Goal: Task Accomplishment & Management: Complete application form

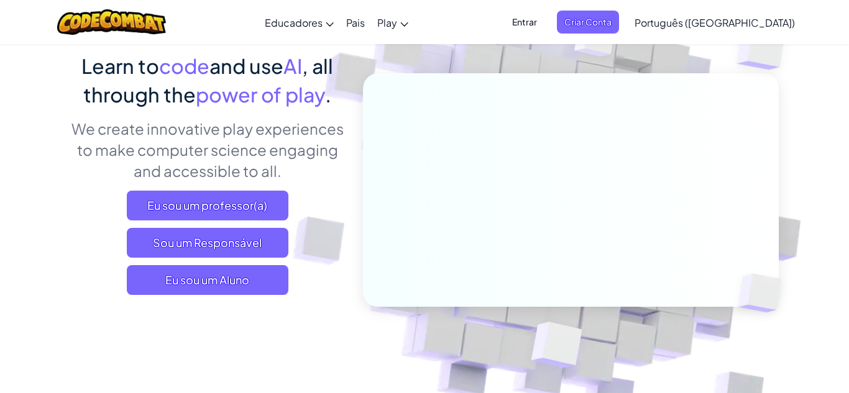
scroll to position [99, 0]
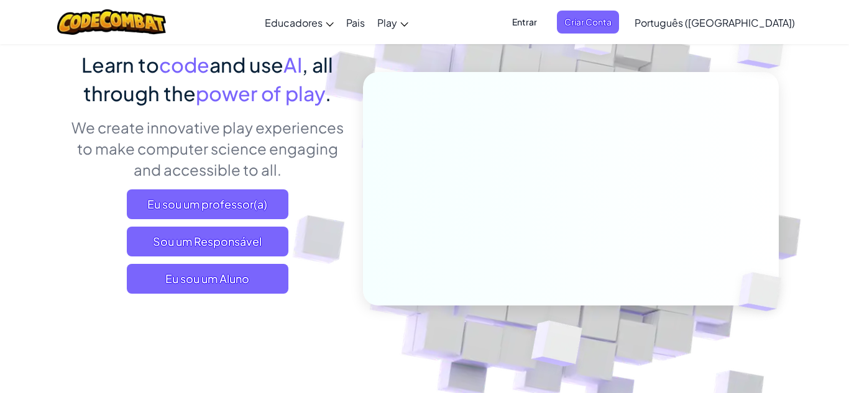
click at [272, 235] on span "Sou um Responsável" at bounding box center [208, 242] width 162 height 30
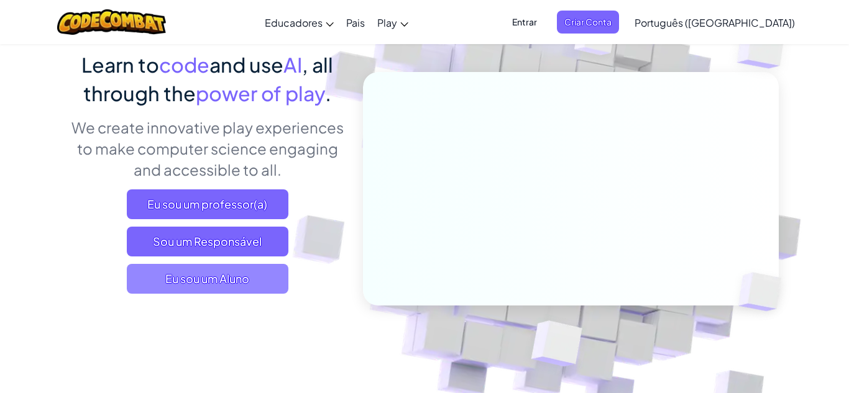
click at [228, 283] on span "Eu sou um Aluno" at bounding box center [208, 279] width 162 height 30
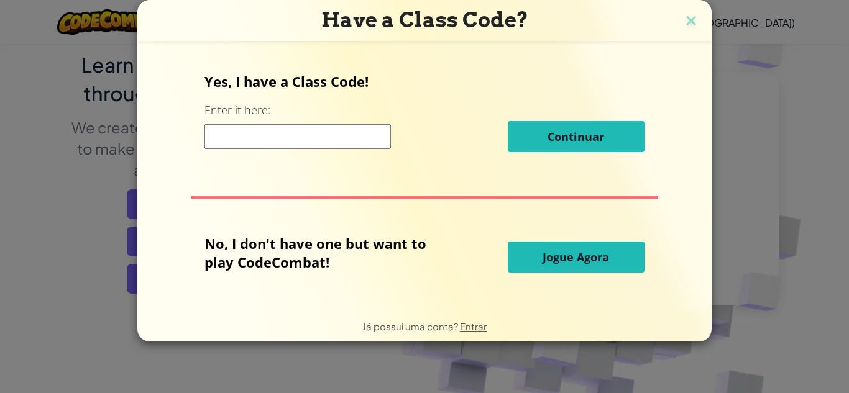
click at [237, 142] on input at bounding box center [297, 136] width 186 height 25
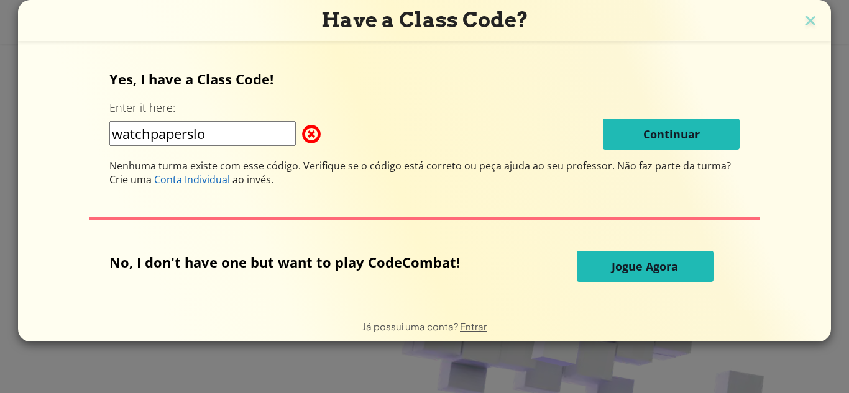
type input "watchpaperslow"
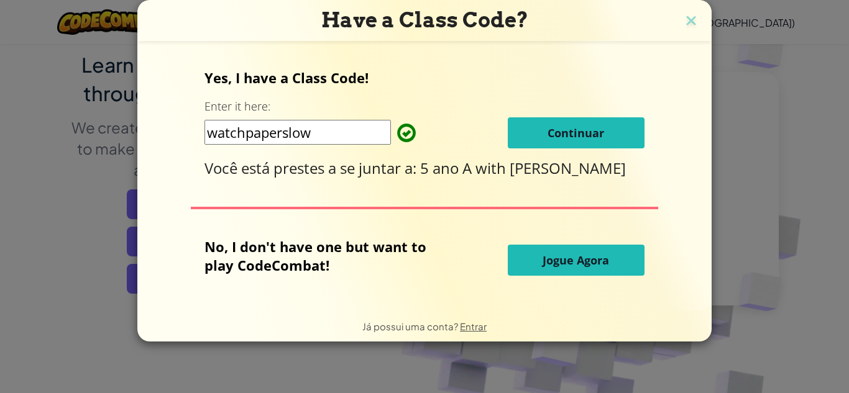
click at [533, 127] on button "Continuar" at bounding box center [576, 132] width 137 height 31
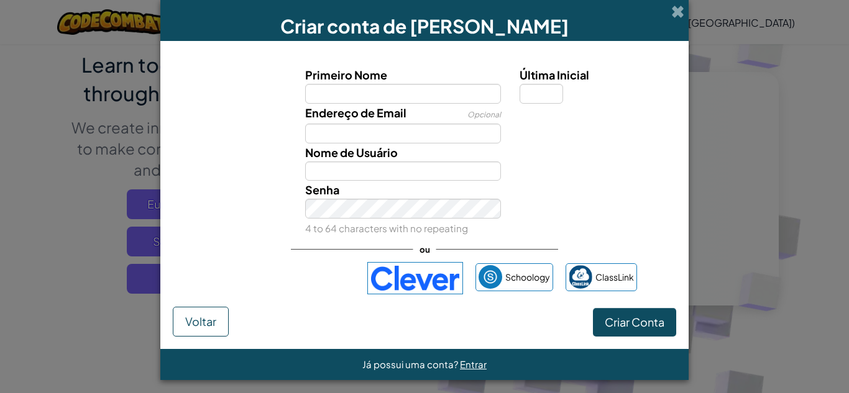
type input "d"
type input "davi"
click at [552, 100] on input "Última Inicial" at bounding box center [542, 94] width 44 height 20
type input "Davi"
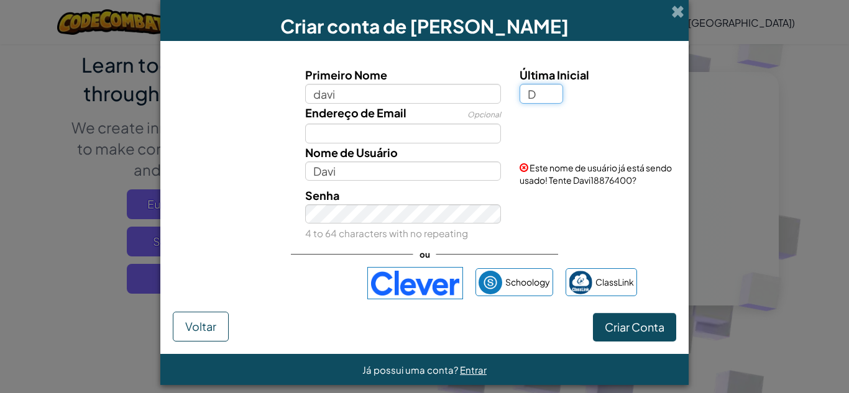
type input "D"
click at [383, 165] on input "Davi" at bounding box center [403, 172] width 196 height 20
type input "Davi"
click at [593, 313] on button "Criar Conta" at bounding box center [634, 327] width 83 height 29
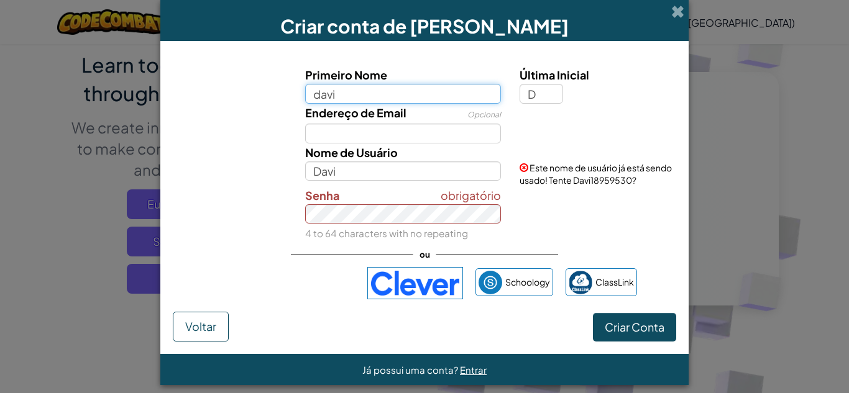
click at [343, 90] on input "davi" at bounding box center [403, 94] width 196 height 20
type input "d"
type input "Davi"
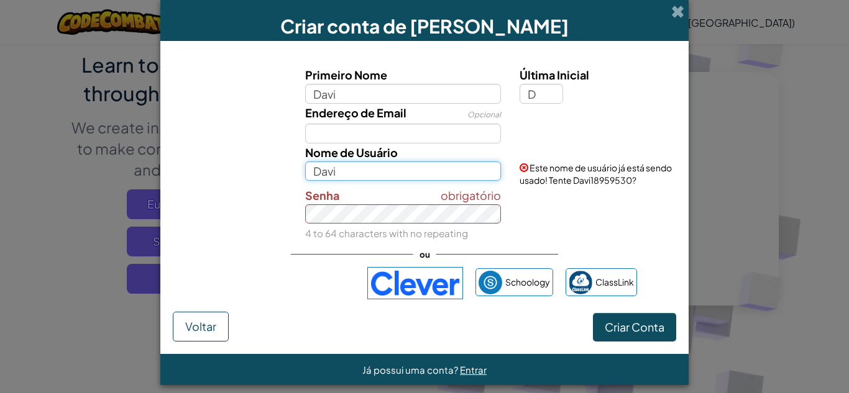
click at [364, 175] on input "Davi" at bounding box center [403, 172] width 196 height 20
type input "Davi"
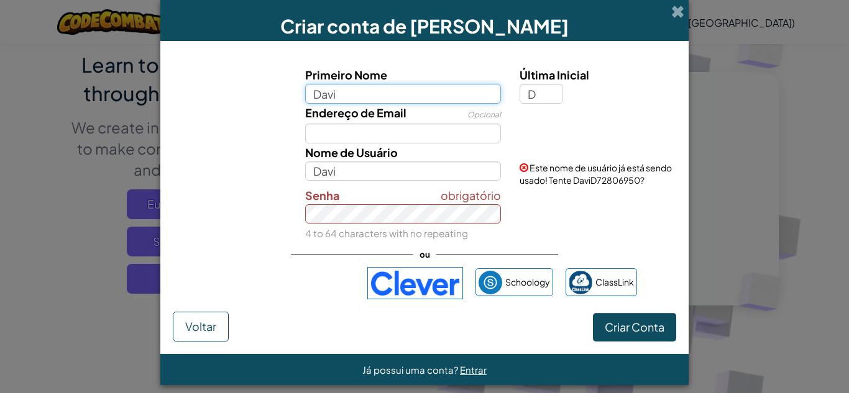
click at [344, 98] on input "Davi" at bounding box center [403, 94] width 196 height 20
type input "D"
type input "davi"
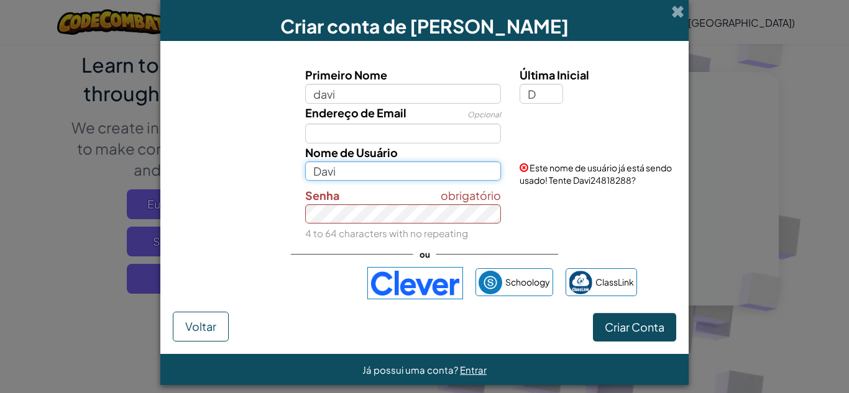
click at [344, 170] on input "Davi" at bounding box center [403, 172] width 196 height 20
type input "D"
type input "d"
click at [377, 173] on input "davi pro" at bounding box center [403, 172] width 196 height 20
click at [593, 313] on button "Criar Conta" at bounding box center [634, 327] width 83 height 29
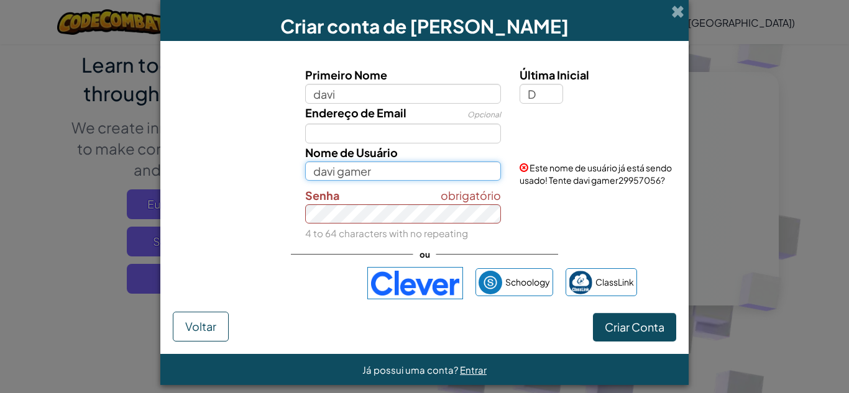
click at [593, 313] on button "Criar Conta" at bounding box center [634, 327] width 83 height 29
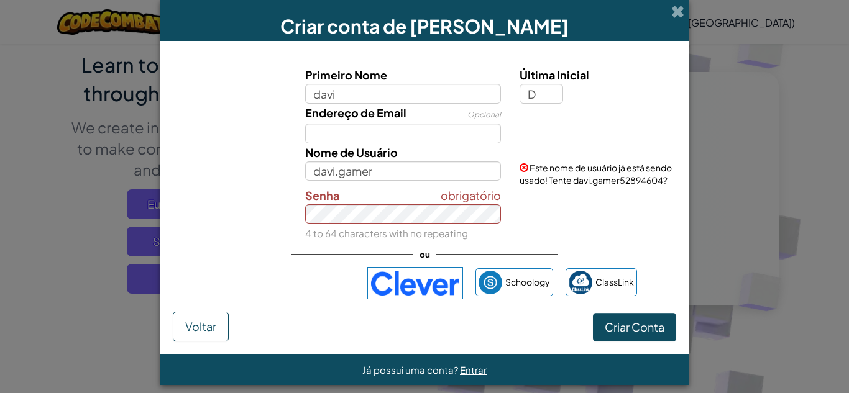
click at [523, 163] on span at bounding box center [524, 167] width 9 height 9
click at [412, 176] on input "davi.gamer" at bounding box center [403, 172] width 196 height 20
type input "davi.gamer123"
click at [593, 313] on button "Criar Conta" at bounding box center [634, 327] width 83 height 29
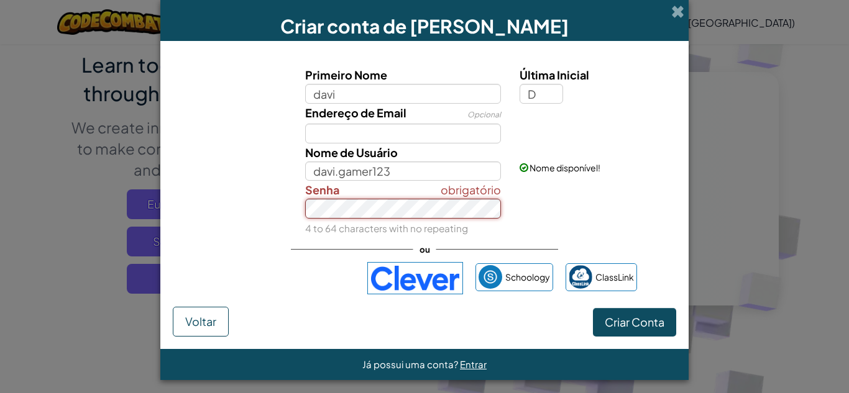
click at [593, 308] on button "Criar Conta" at bounding box center [634, 322] width 83 height 29
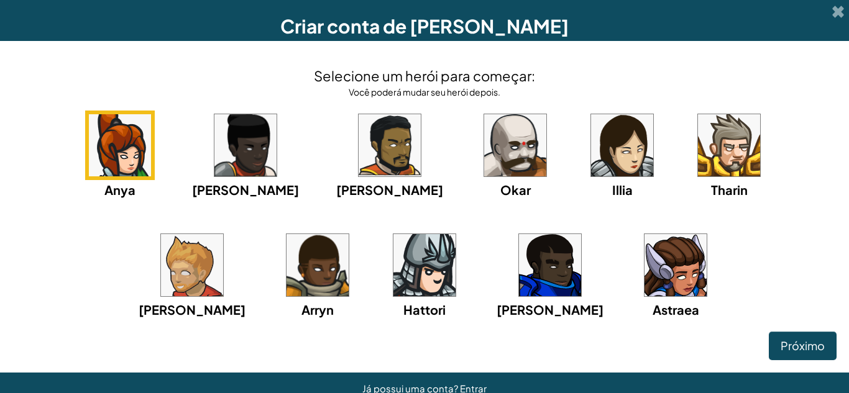
click at [359, 139] on img at bounding box center [390, 145] width 62 height 62
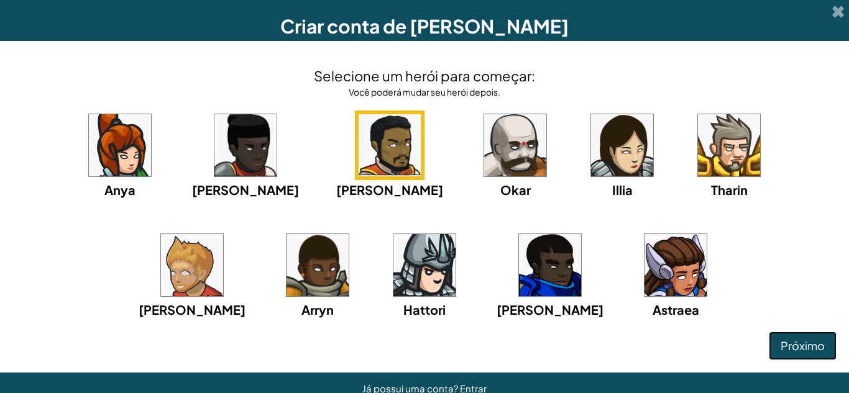
click at [827, 352] on button "Próximo" at bounding box center [803, 346] width 68 height 29
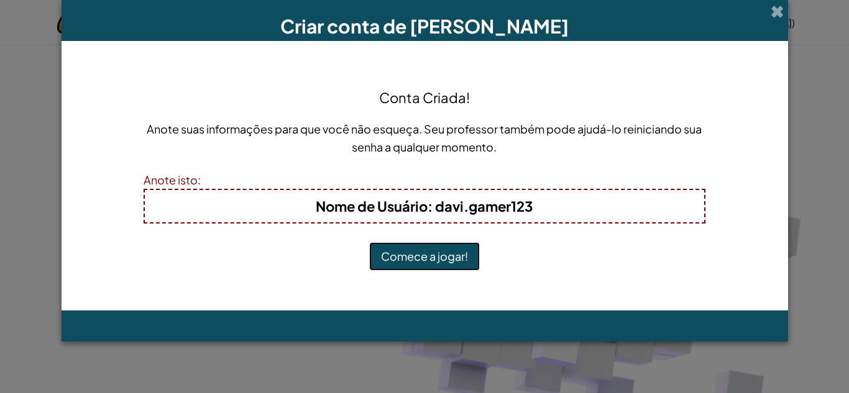
click at [472, 256] on button "Comece a jogar!" at bounding box center [424, 256] width 111 height 29
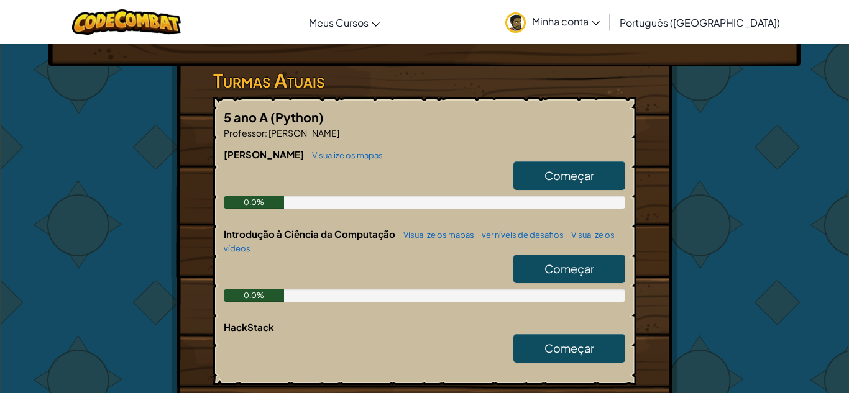
scroll to position [212, 0]
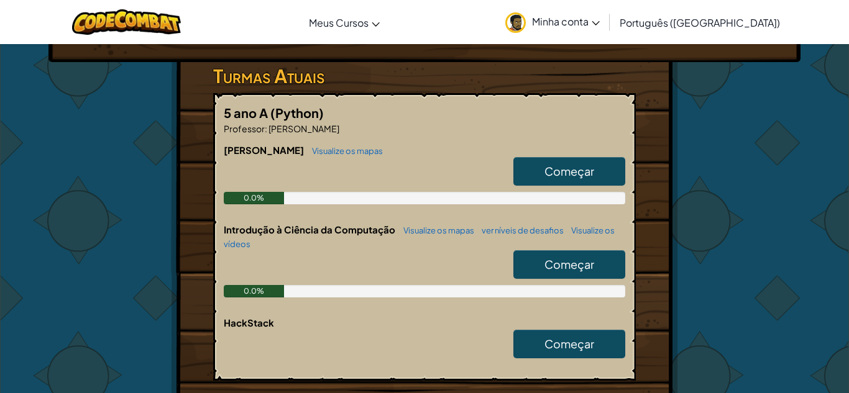
click at [533, 272] on link "Começar" at bounding box center [569, 264] width 112 height 29
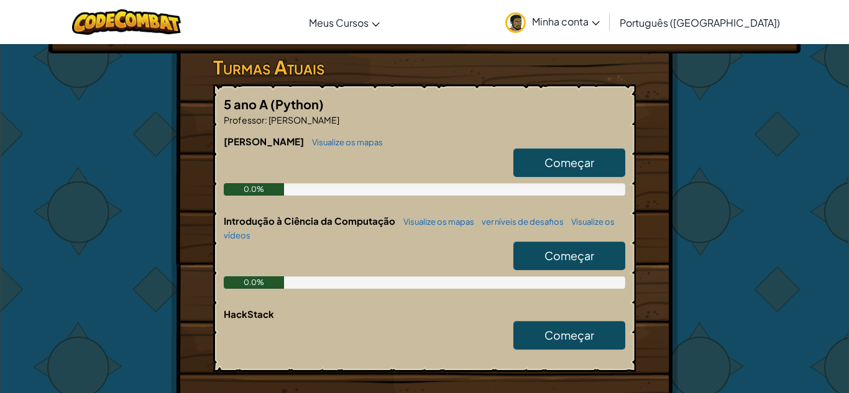
scroll to position [229, 0]
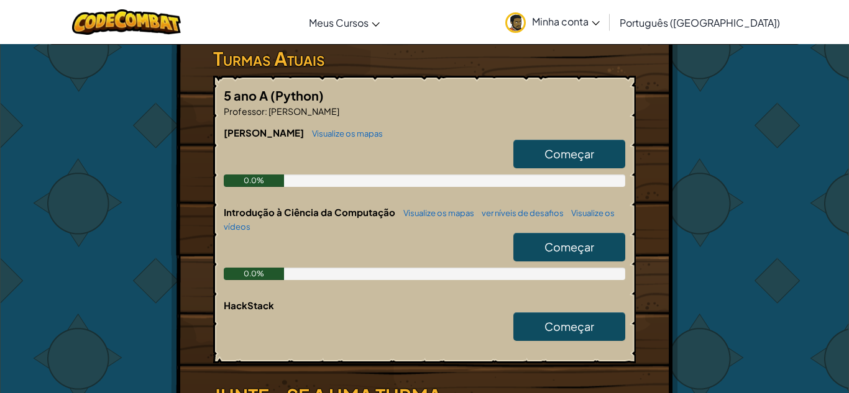
click at [549, 259] on link "Começar" at bounding box center [569, 247] width 112 height 29
select select "pt-BR"
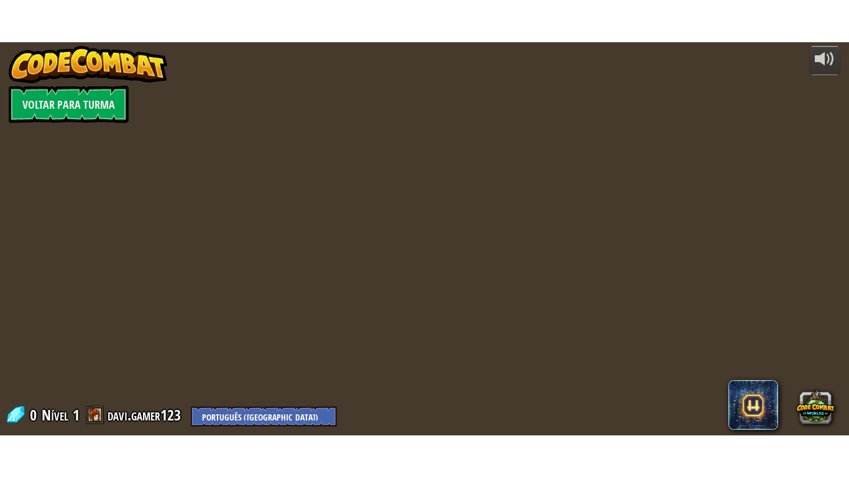
scroll to position [0, 0]
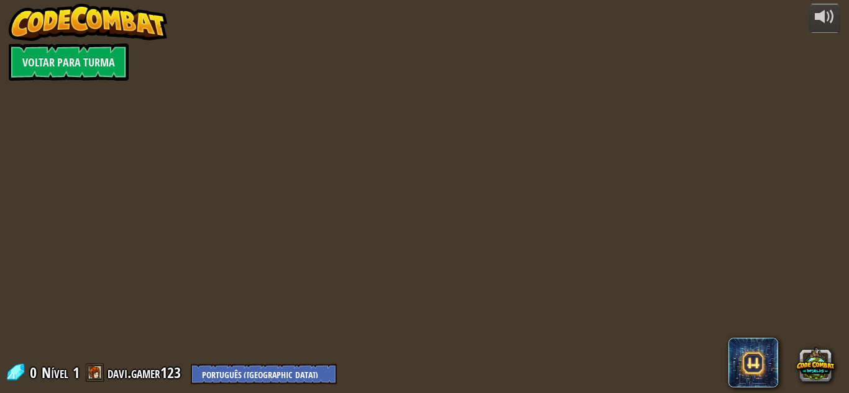
select select "pt-BR"
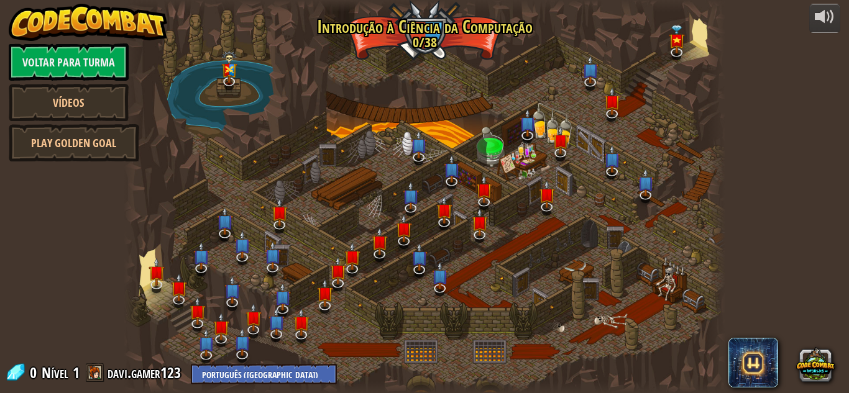
select select "pt-BR"
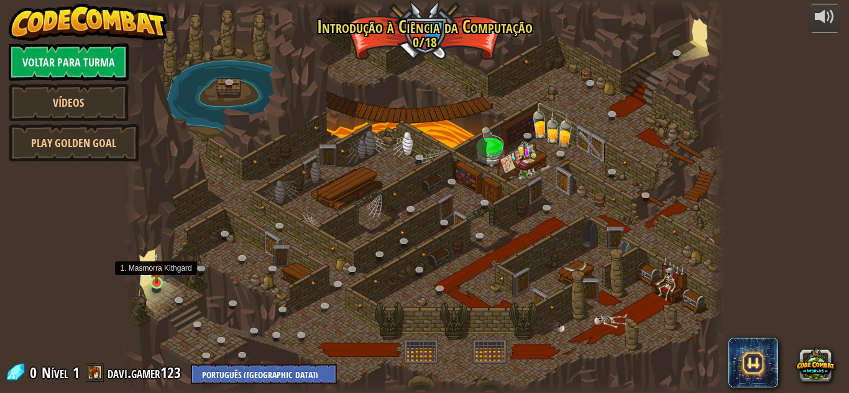
click at [162, 283] on img at bounding box center [157, 268] width 14 height 32
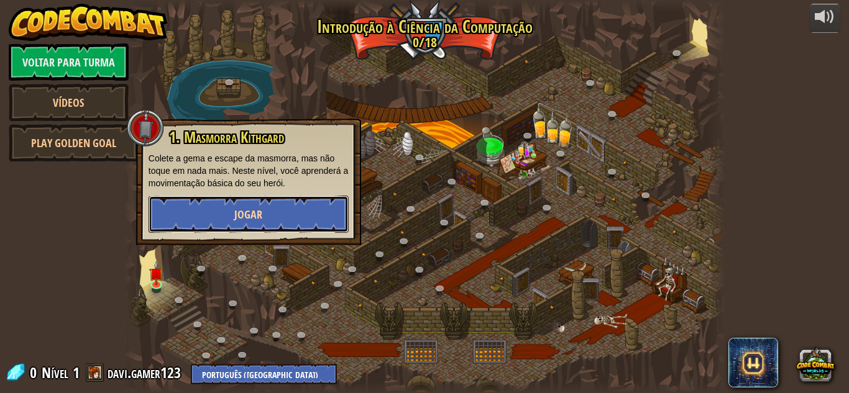
click at [275, 213] on button "Jogar" at bounding box center [249, 214] width 200 height 37
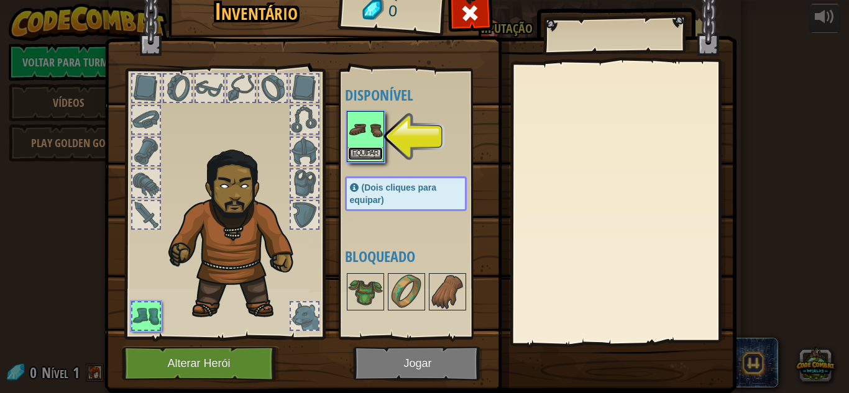
click at [368, 158] on button "Equipar" at bounding box center [365, 153] width 35 height 13
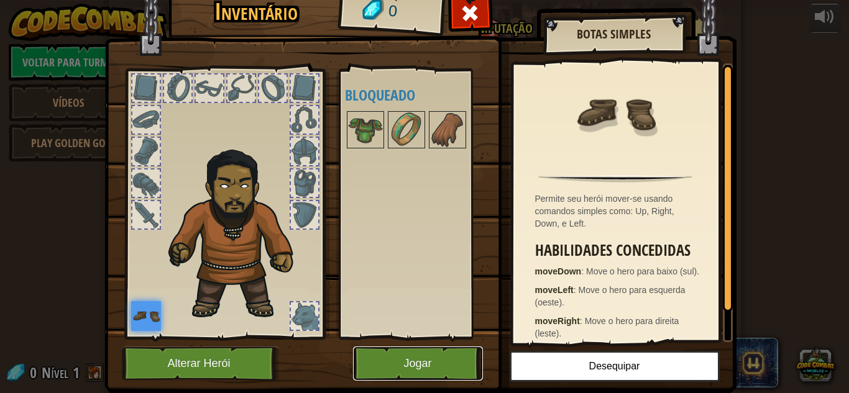
click at [444, 355] on button "Jogar" at bounding box center [418, 364] width 130 height 34
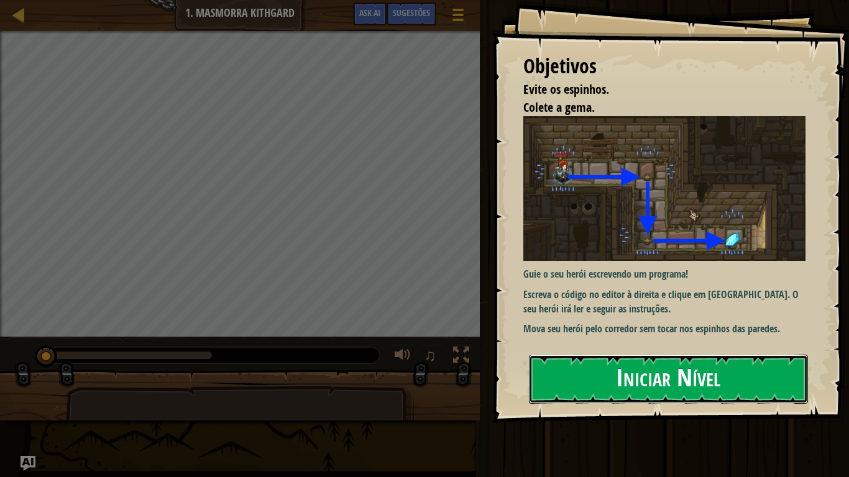
click at [658, 365] on button "Iniciar Nível" at bounding box center [668, 379] width 279 height 49
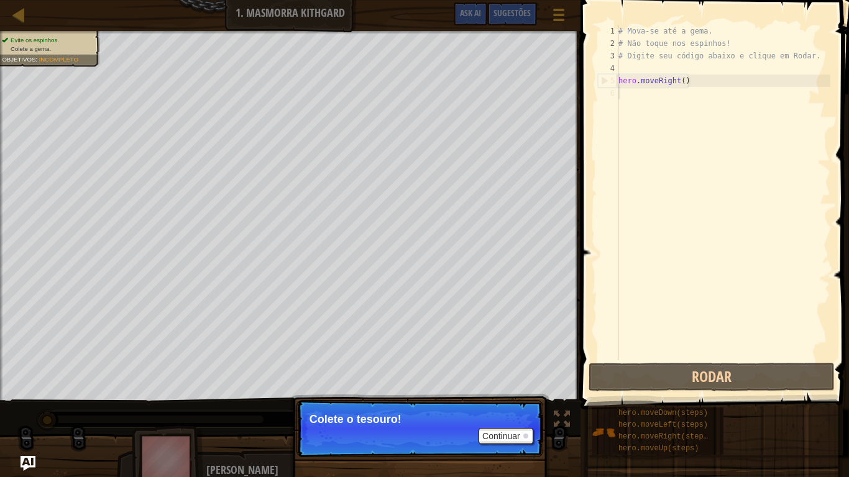
click at [428, 393] on div "Continuar Colete o tesouro!" at bounding box center [419, 486] width 259 height 184
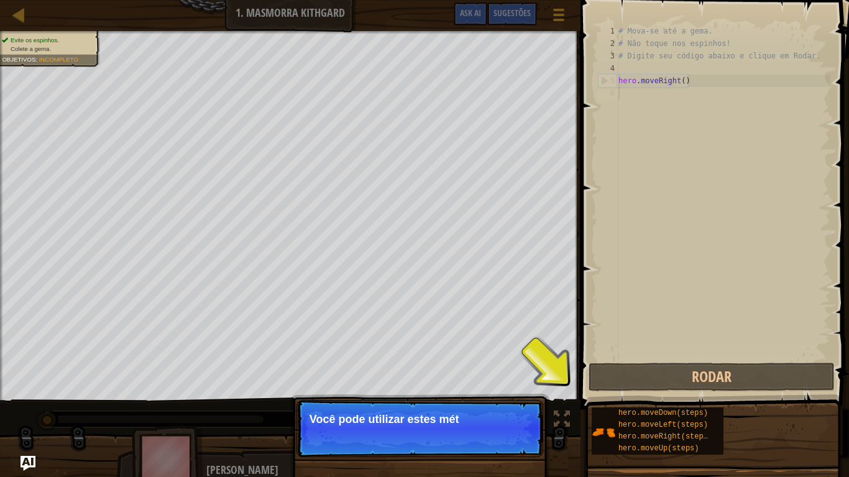
click at [428, 393] on div "Continuar Você pode utilizar estes mét" at bounding box center [419, 486] width 259 height 184
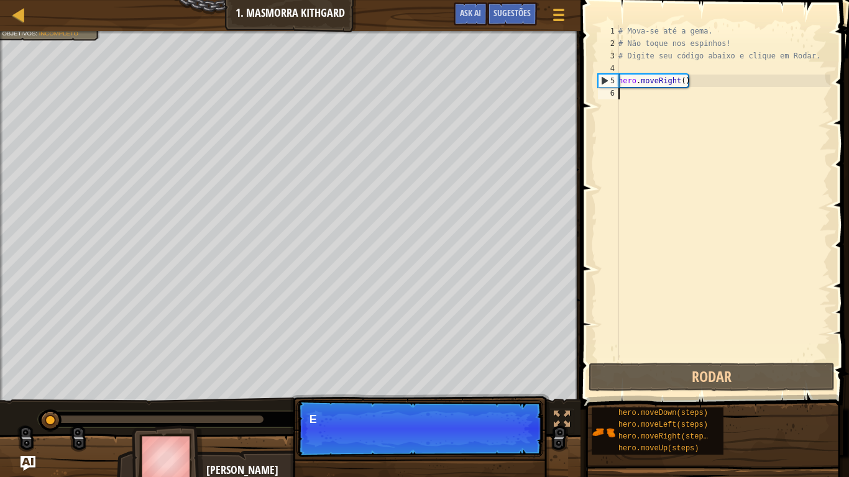
scroll to position [6, 0]
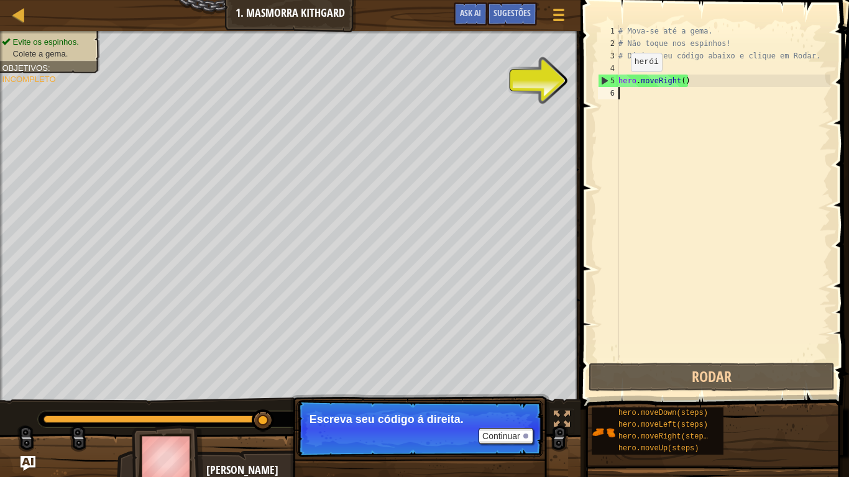
click at [620, 83] on div "# Mova-se até a gema. # Não toque nos espinhos! # Digite seu código abaixo e cl…" at bounding box center [723, 205] width 214 height 360
click at [605, 81] on div "5" at bounding box center [608, 81] width 20 height 12
type textarea "hero.moveRight()"
click at [605, 81] on div "5" at bounding box center [608, 81] width 20 height 12
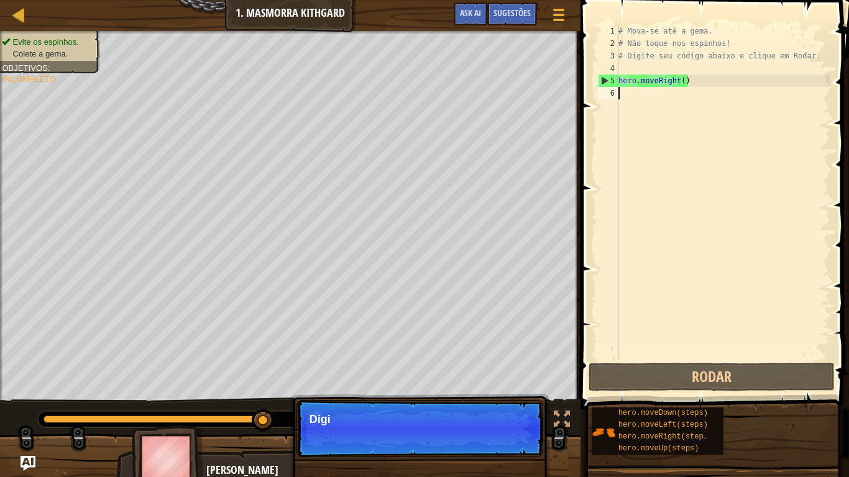
click at [653, 135] on div "# Mova-se até a gema. # Não toque nos espinhos! # Digite seu código abaixo e cl…" at bounding box center [723, 205] width 214 height 360
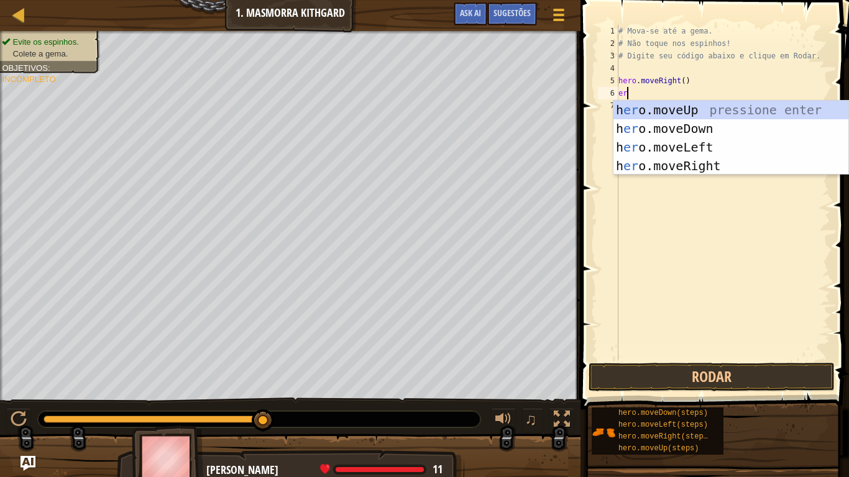
scroll to position [6, 1]
type textarea "e"
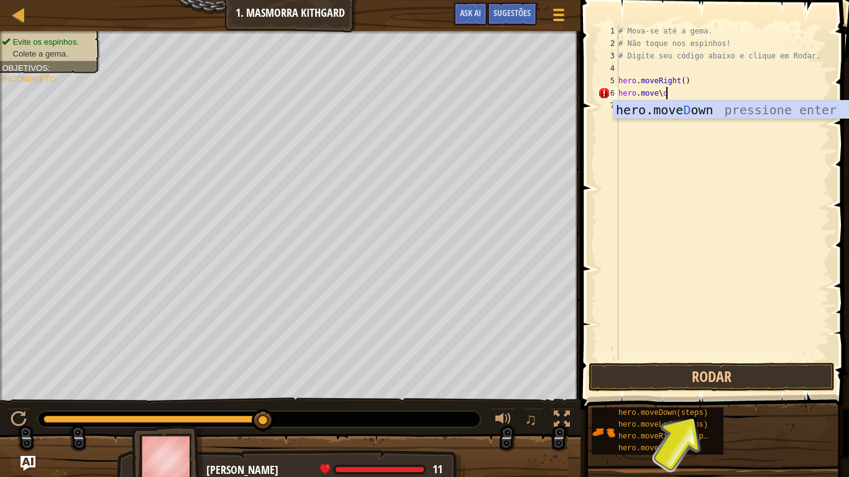
scroll to position [6, 6]
click at [670, 93] on div "# Mova-se até a gema. # Não toque nos espinhos! # Digite seu código abaixo e cl…" at bounding box center [723, 205] width 214 height 360
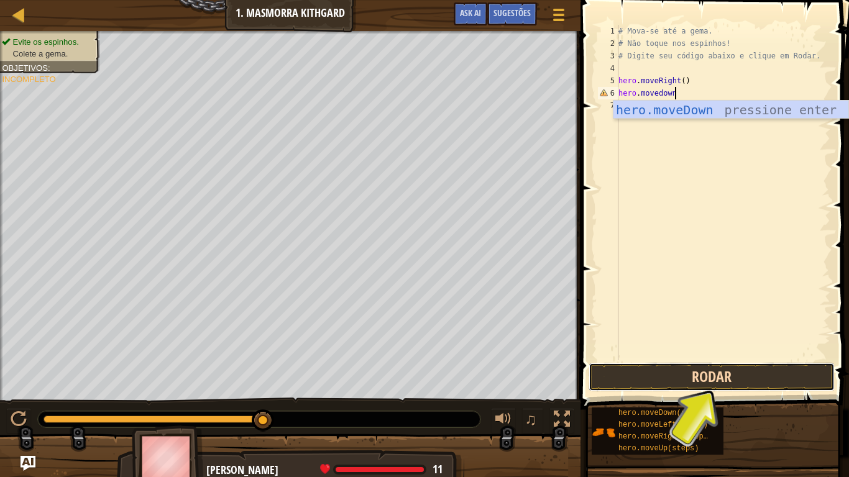
click at [673, 375] on button "Rodar" at bounding box center [712, 377] width 246 height 29
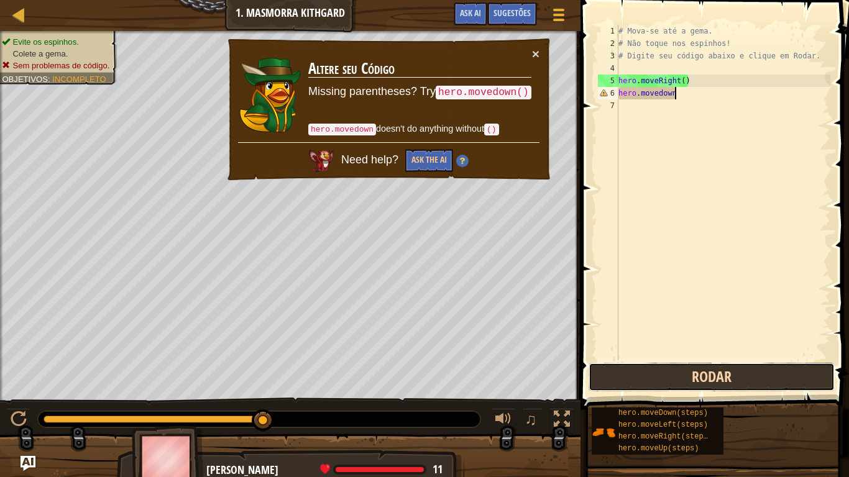
click at [673, 375] on button "Rodar" at bounding box center [712, 377] width 246 height 29
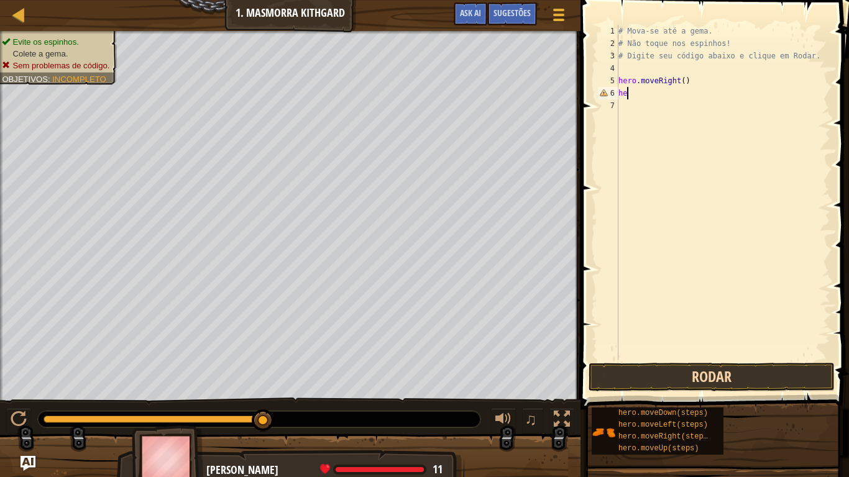
scroll to position [6, 1]
type textarea "h"
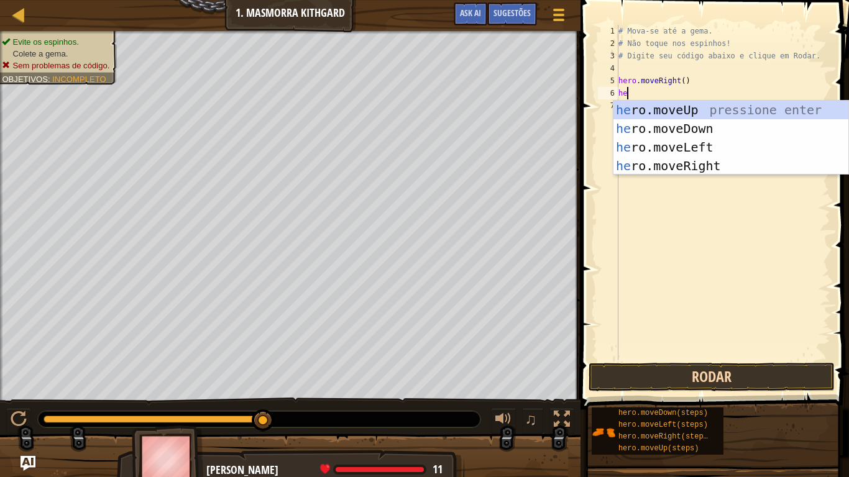
scroll to position [6, 2]
type textarea "hero"
click at [661, 127] on div "hero .moveUp pressione enter hero .moveDown pressione enter hero .moveLeft pres…" at bounding box center [730, 157] width 235 height 112
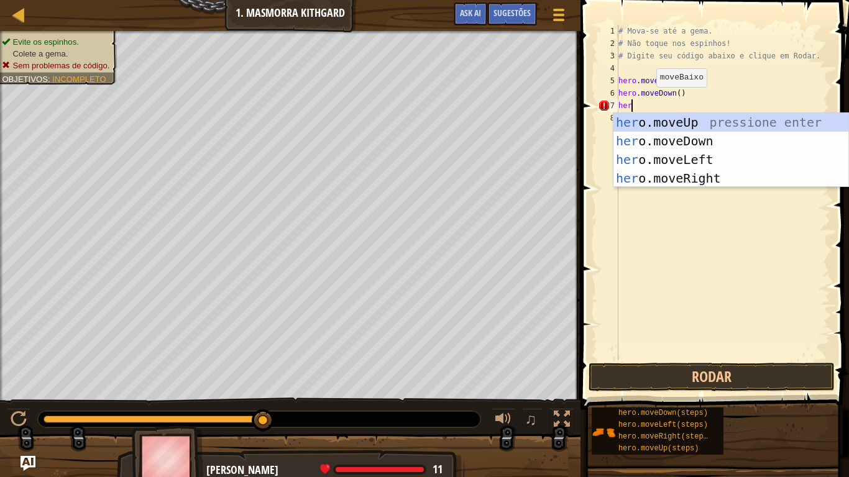
scroll to position [6, 1]
type textarea "h"
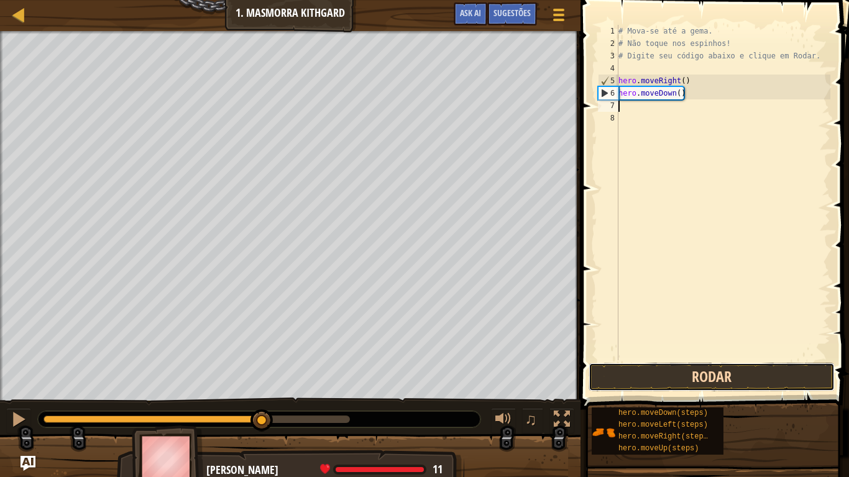
click at [724, 364] on button "Rodar" at bounding box center [712, 377] width 246 height 29
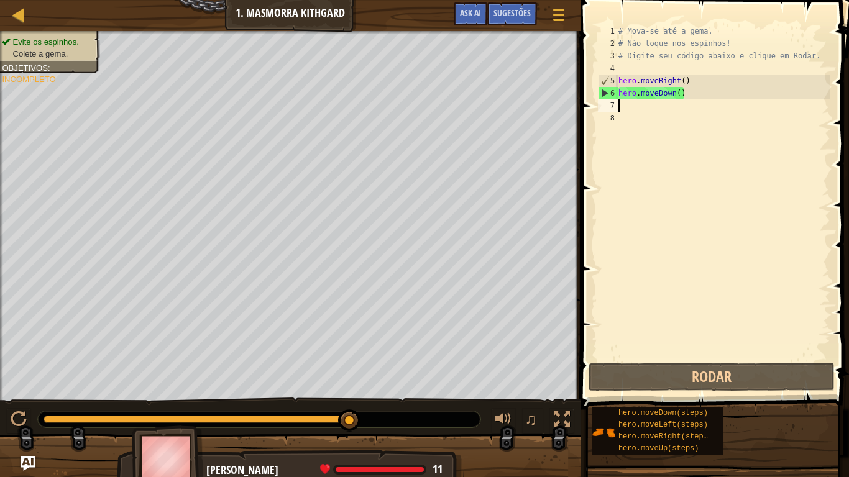
click at [631, 115] on div "# Mova-se até a gema. # Não toque nos espinhos! # Digite seu código abaixo e cl…" at bounding box center [723, 205] width 214 height 360
click at [621, 103] on div "# Mova-se até a gema. # Não toque nos espinhos! # Digite seu código abaixo e cl…" at bounding box center [723, 205] width 214 height 360
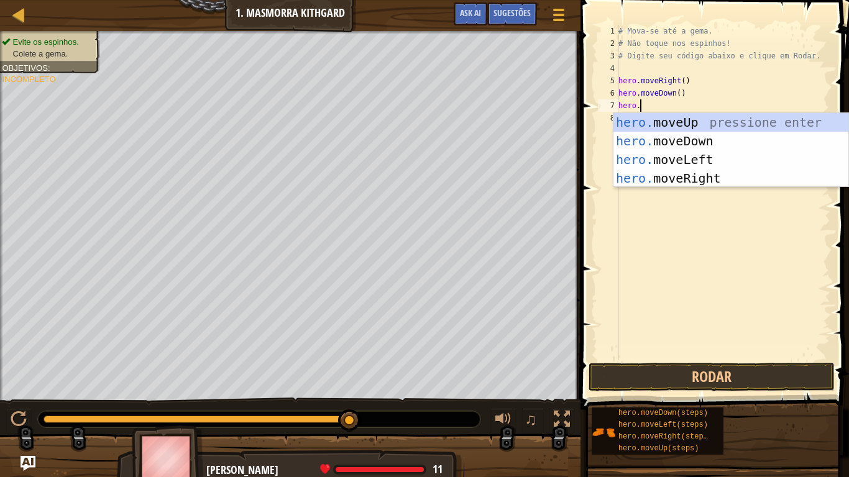
scroll to position [6, 2]
type textarea "hero.move"
click at [701, 172] on div "hero.move Up pressione enter hero.move Down pressione enter hero.move Left pres…" at bounding box center [730, 169] width 235 height 112
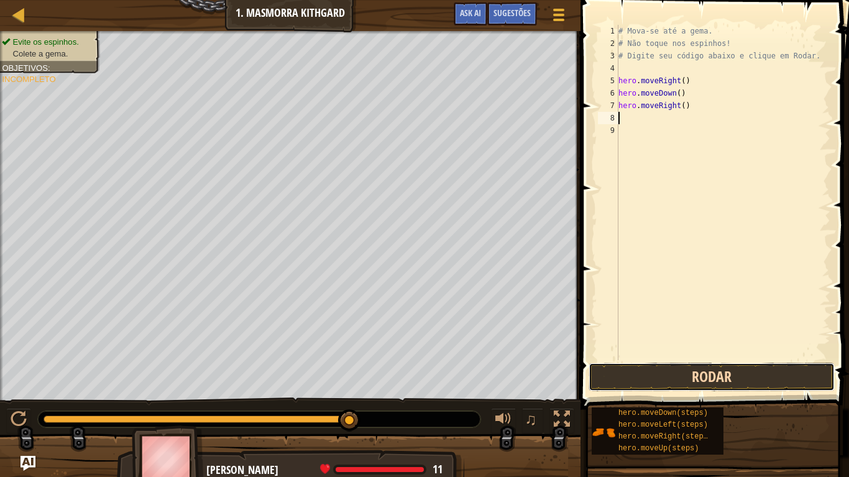
click at [709, 378] on button "Rodar" at bounding box center [712, 377] width 246 height 29
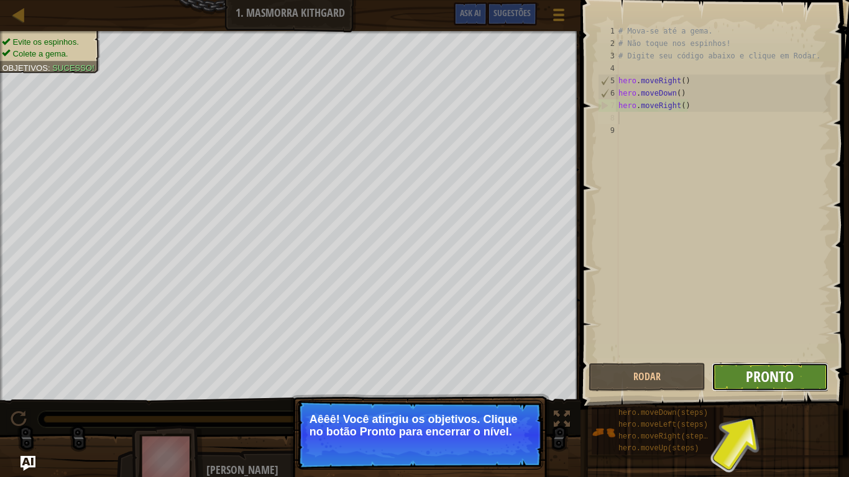
click at [777, 383] on span "Pronto" at bounding box center [770, 377] width 48 height 20
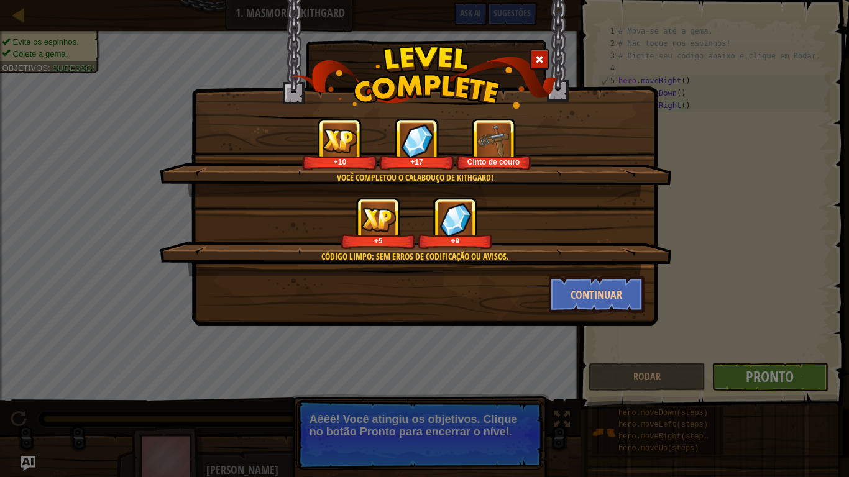
click at [777, 383] on div "Você completou o Calabouço de Kithgard! +10 +17 Cinto de couro Código Limpo: se…" at bounding box center [424, 238] width 849 height 477
click at [608, 298] on button "Continuar" at bounding box center [597, 294] width 96 height 37
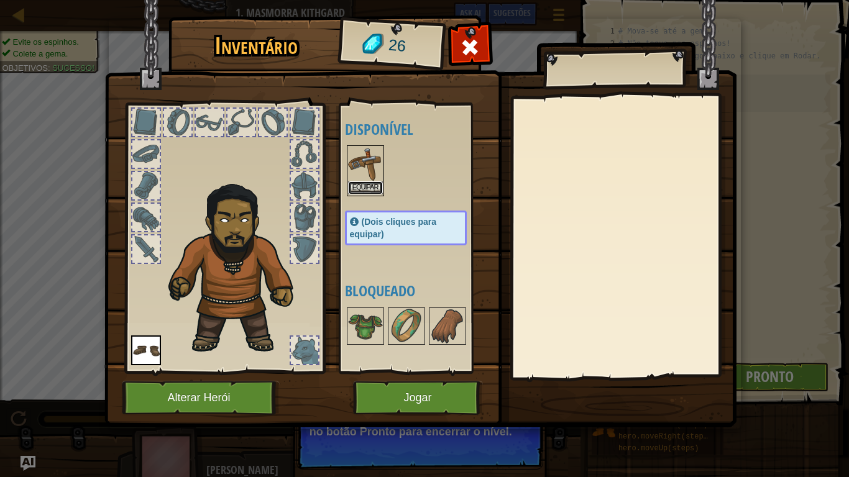
click at [367, 190] on button "Equipar" at bounding box center [365, 187] width 35 height 13
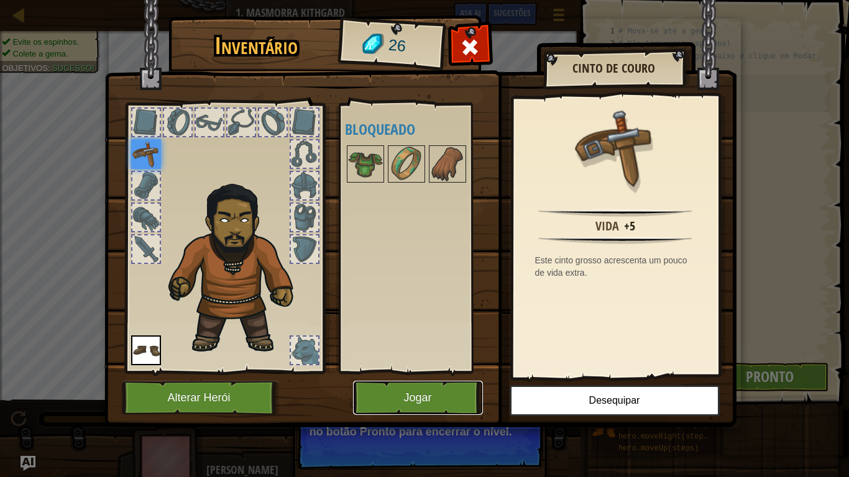
click at [419, 388] on button "Jogar" at bounding box center [418, 398] width 130 height 34
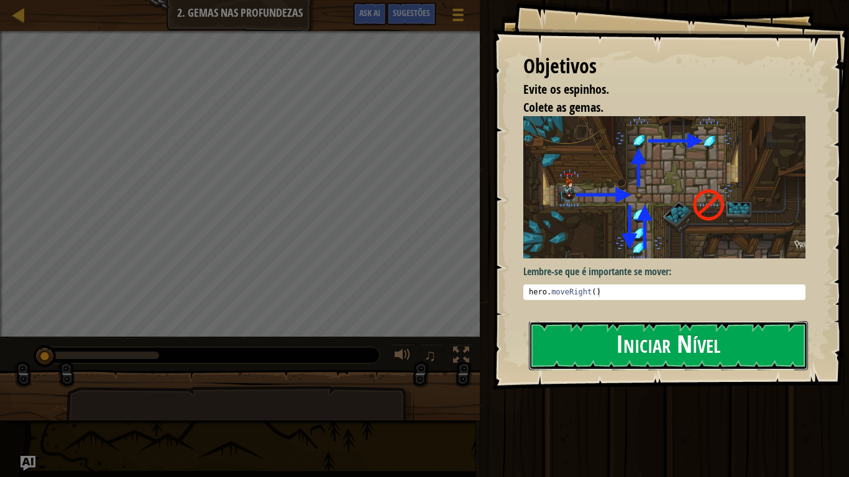
click at [612, 361] on button "Iniciar Nível" at bounding box center [668, 345] width 279 height 49
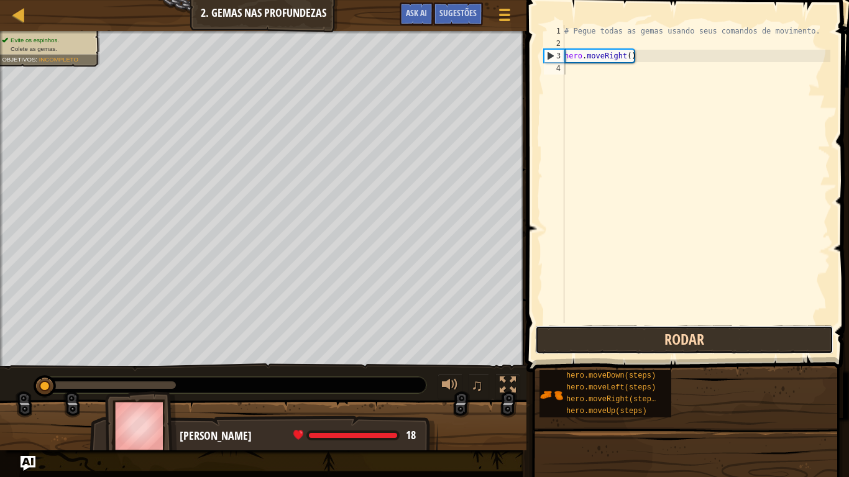
click at [639, 332] on button "Rodar" at bounding box center [684, 340] width 298 height 29
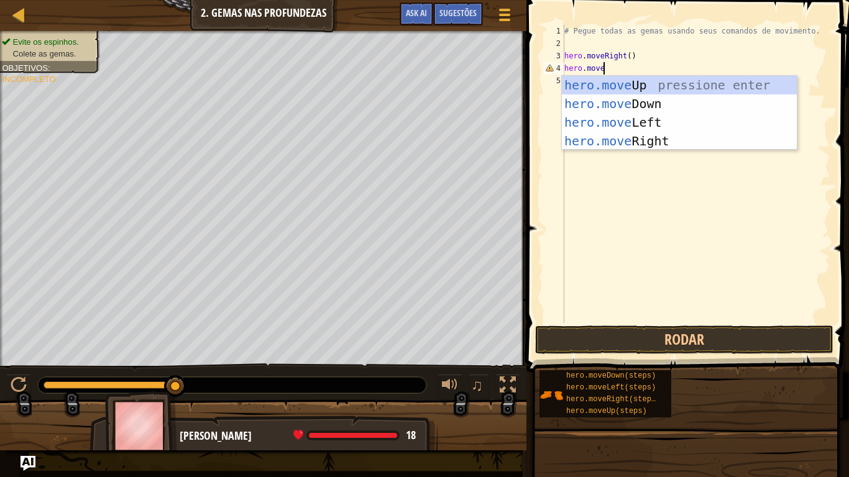
scroll to position [6, 6]
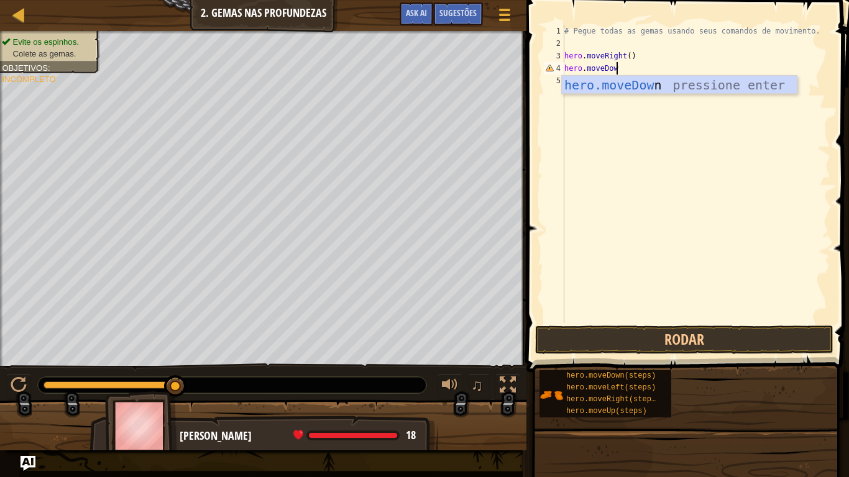
type textarea "hero.moveDown"
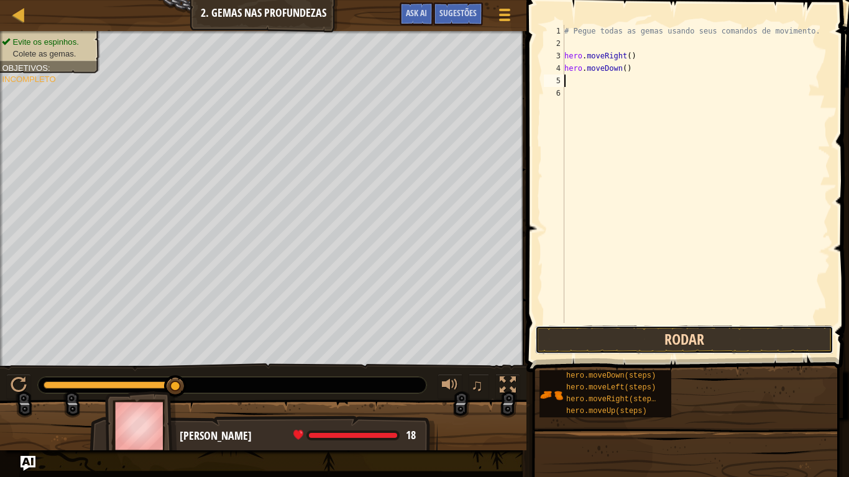
click at [632, 331] on button "Rodar" at bounding box center [684, 340] width 298 height 29
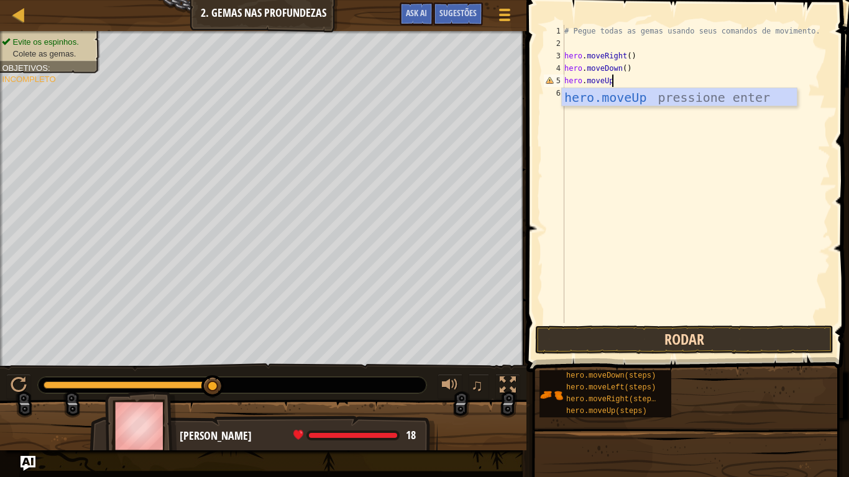
scroll to position [6, 6]
click at [666, 336] on button "Rodar" at bounding box center [684, 340] width 298 height 29
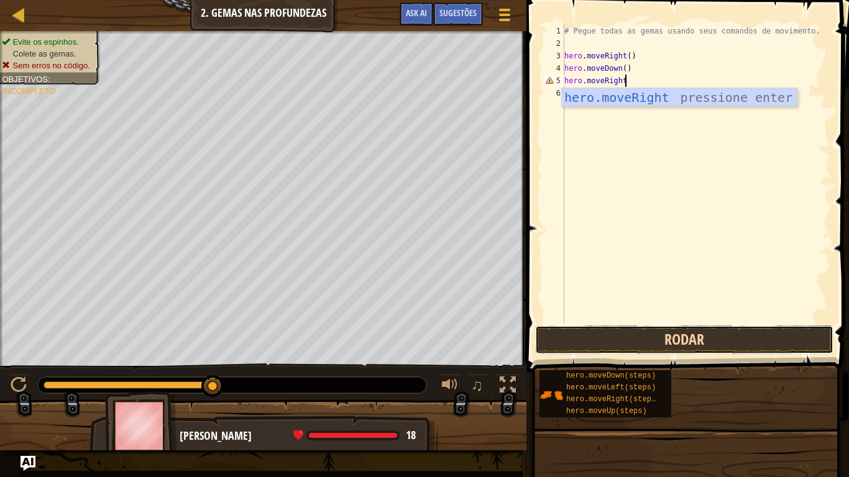
click at [654, 341] on button "Rodar" at bounding box center [684, 340] width 298 height 29
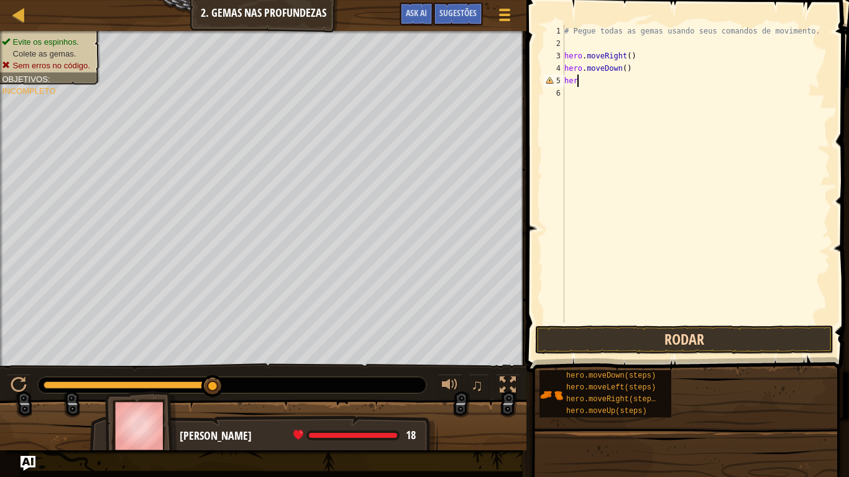
scroll to position [6, 1]
type textarea "h"
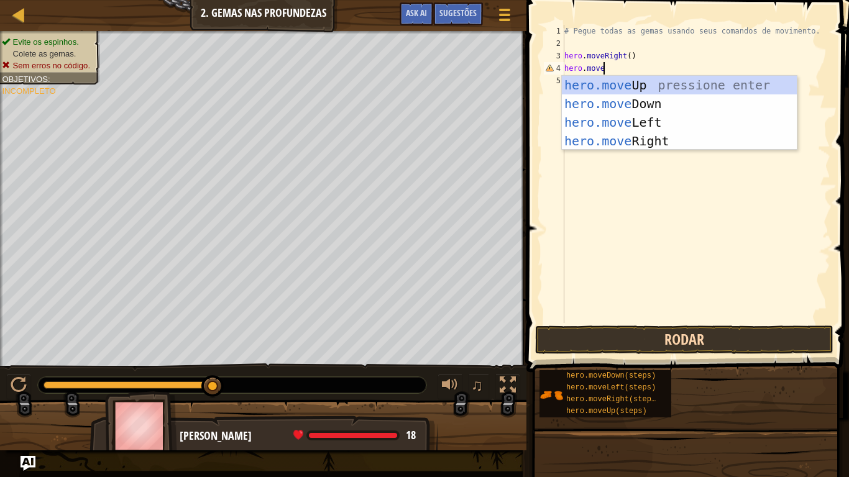
scroll to position [6, 5]
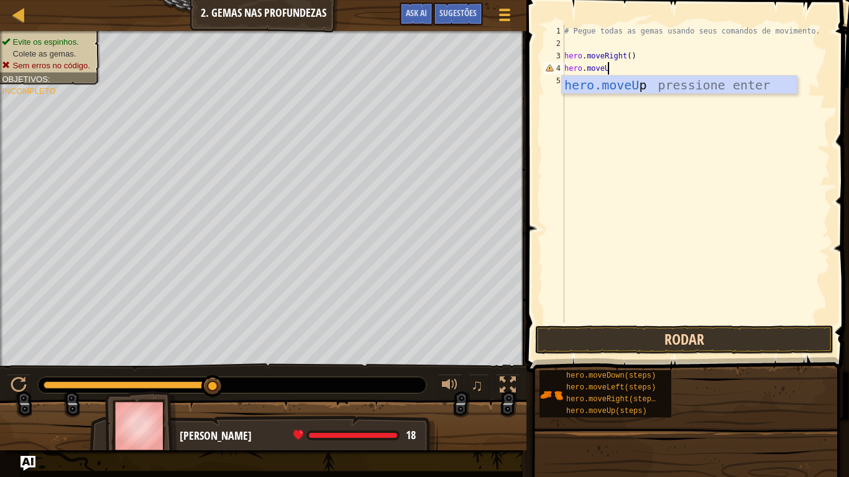
type textarea "hero.moveUp"
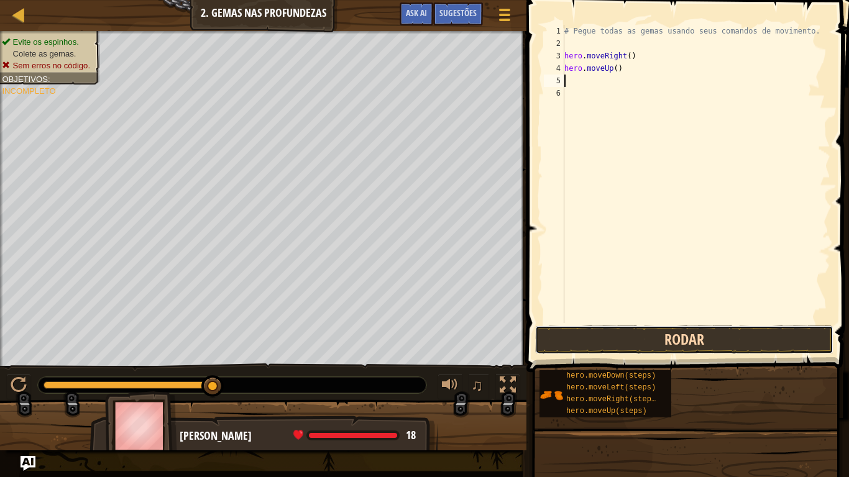
click at [673, 346] on button "Rodar" at bounding box center [684, 340] width 298 height 29
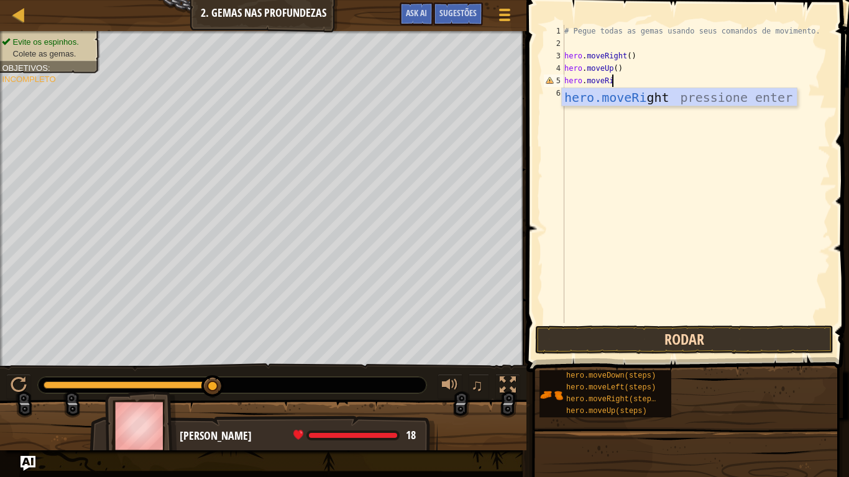
scroll to position [6, 6]
type textarea "hero.moveRight"
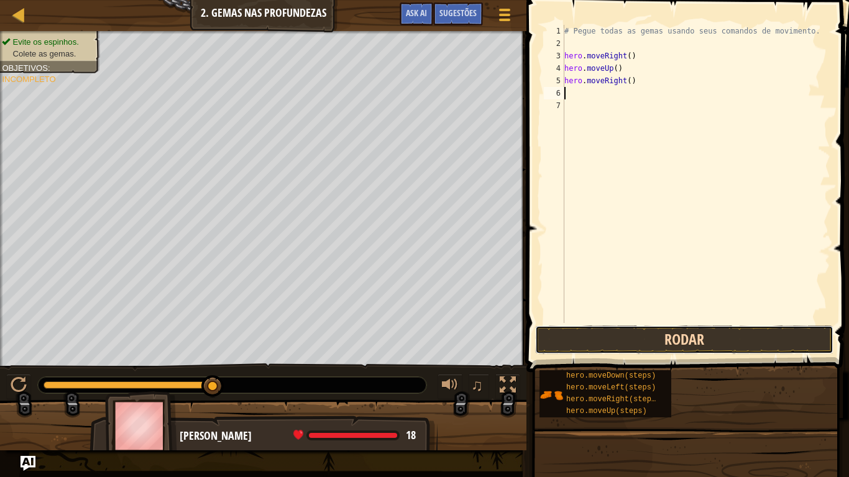
click at [703, 346] on button "Rodar" at bounding box center [684, 340] width 298 height 29
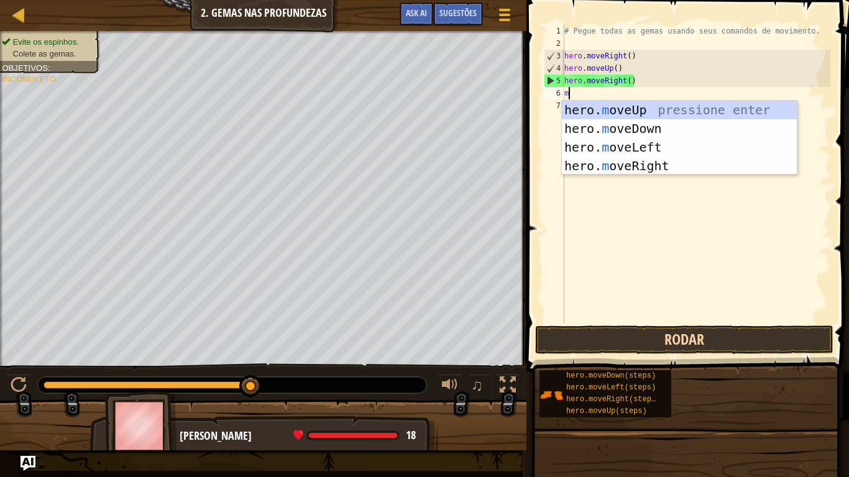
scroll to position [6, 1]
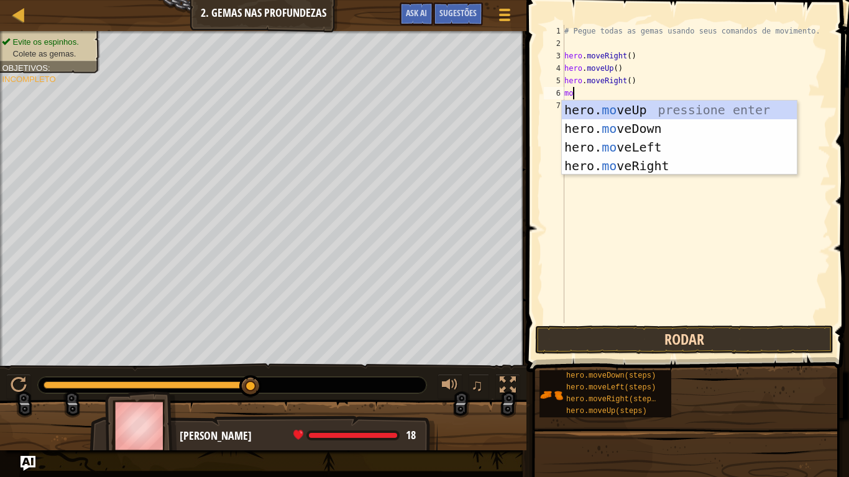
type textarea "m"
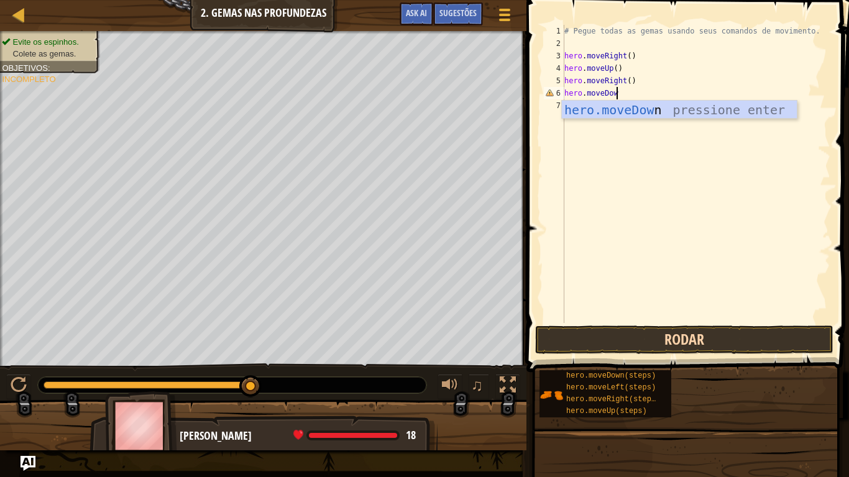
type textarea "hero.moveDown"
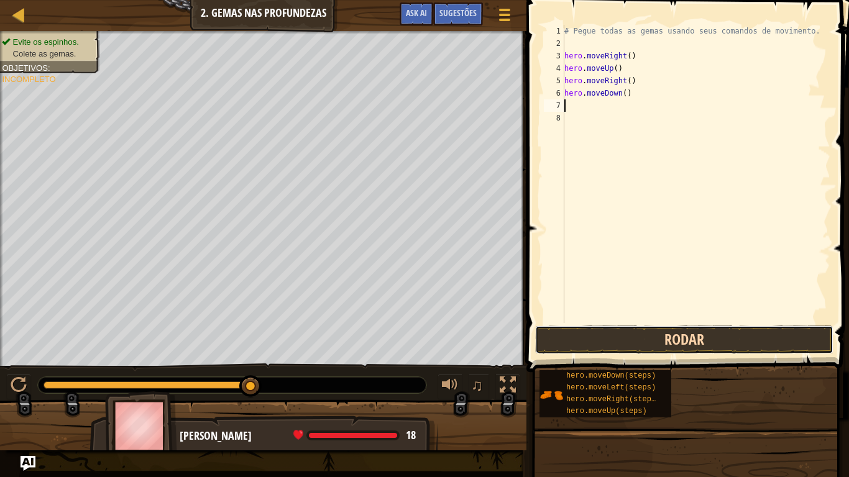
click at [720, 347] on button "Rodar" at bounding box center [684, 340] width 298 height 29
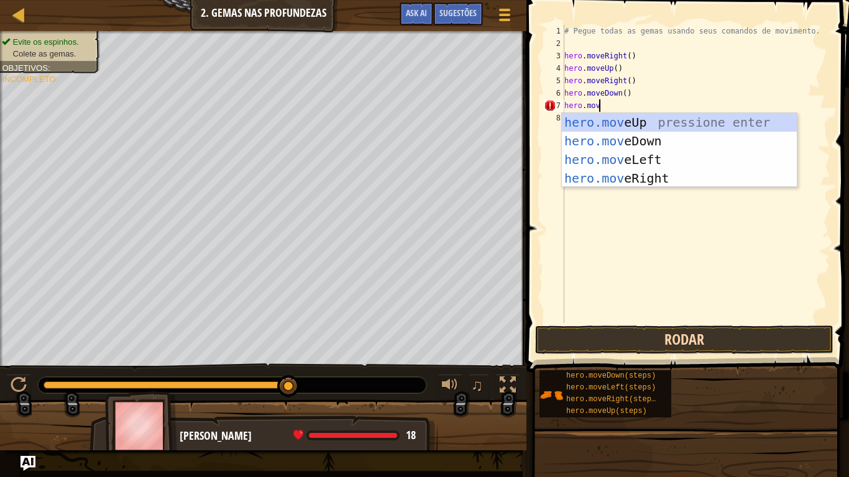
scroll to position [6, 5]
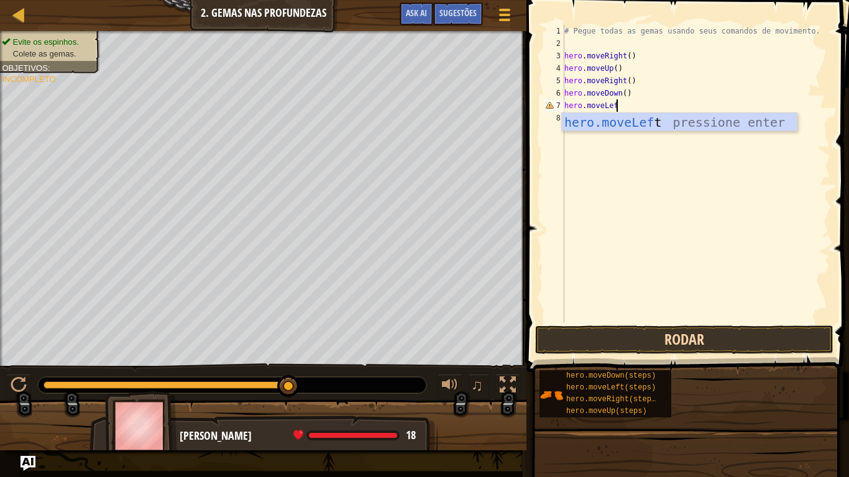
type textarea "hero.moveLeft"
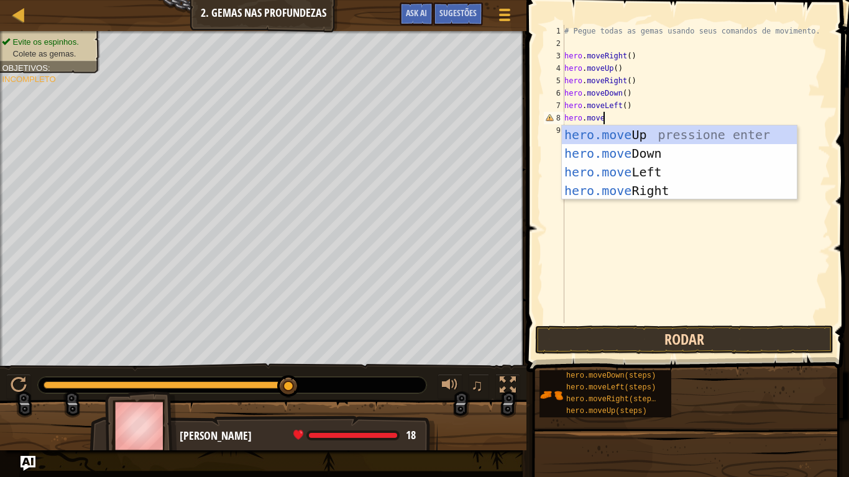
type textarea "hero.moveD"
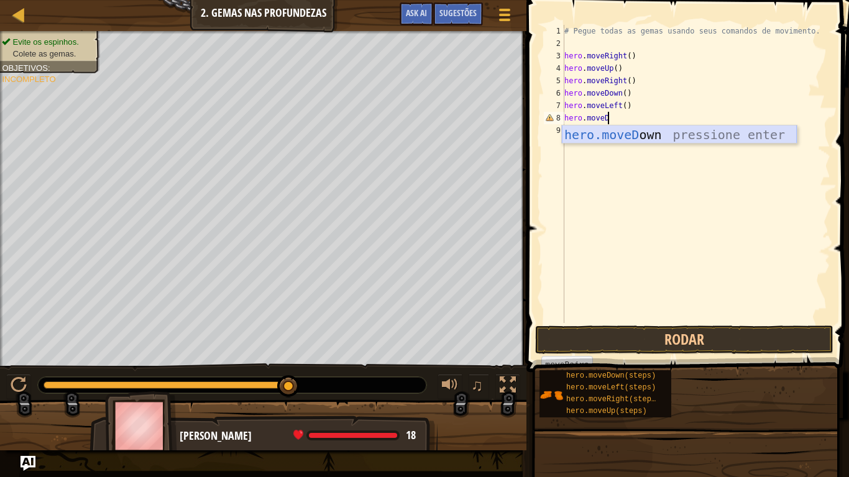
click at [726, 129] on div "hero.moveD own pressione enter" at bounding box center [679, 154] width 235 height 56
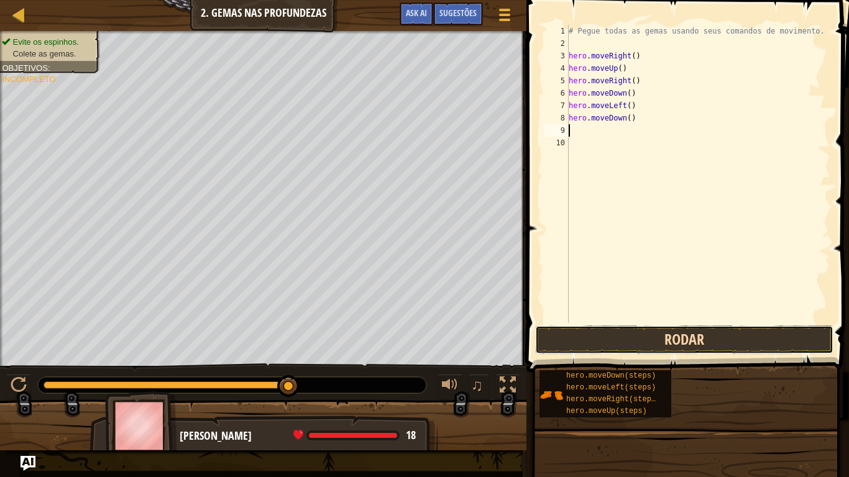
click at [694, 329] on button "Rodar" at bounding box center [684, 340] width 298 height 29
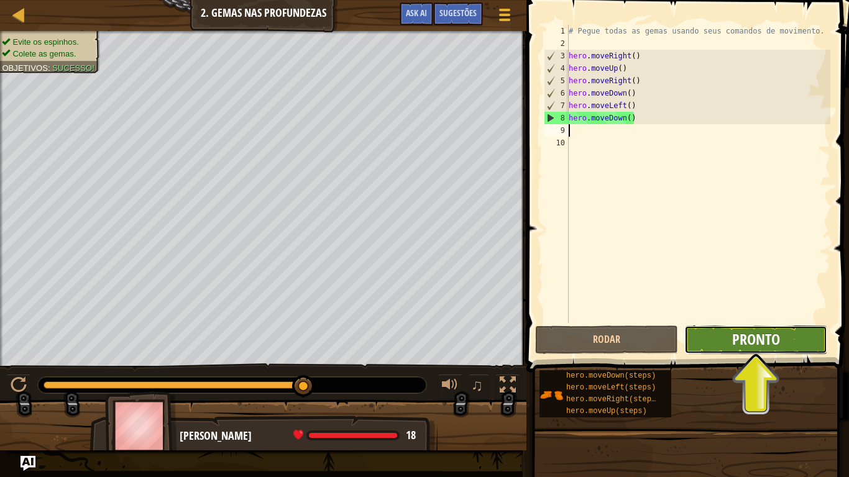
click at [750, 344] on span "Pronto" at bounding box center [756, 339] width 48 height 20
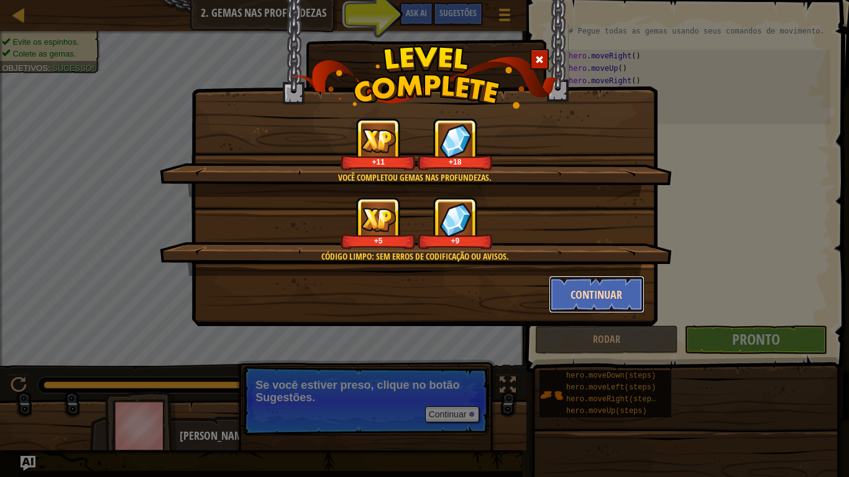
click at [594, 288] on button "Continuar" at bounding box center [597, 294] width 96 height 37
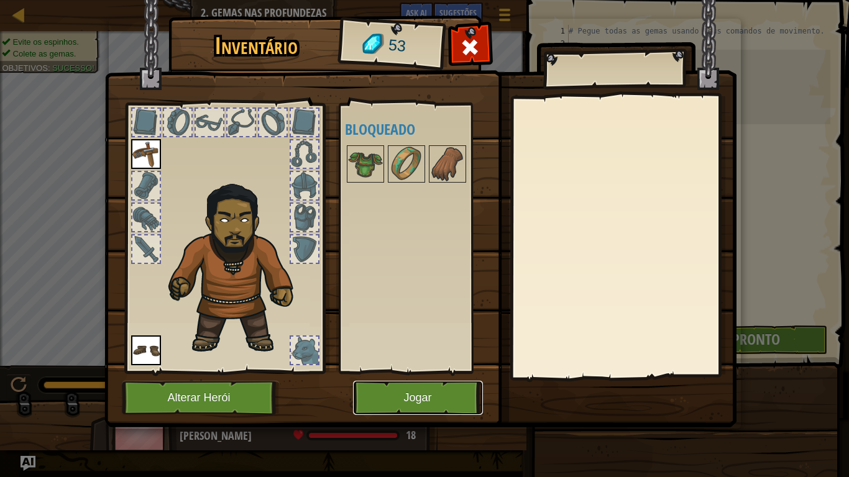
click at [425, 391] on button "Jogar" at bounding box center [418, 398] width 130 height 34
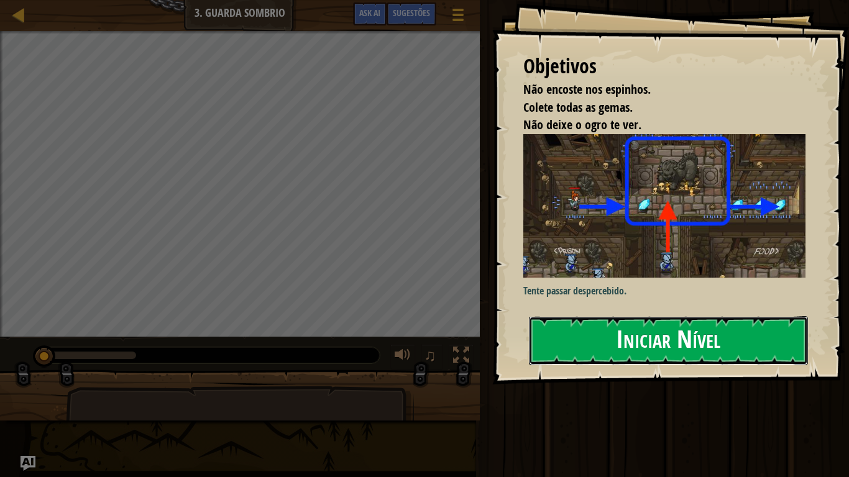
click at [599, 352] on button "Iniciar Nível" at bounding box center [668, 340] width 279 height 49
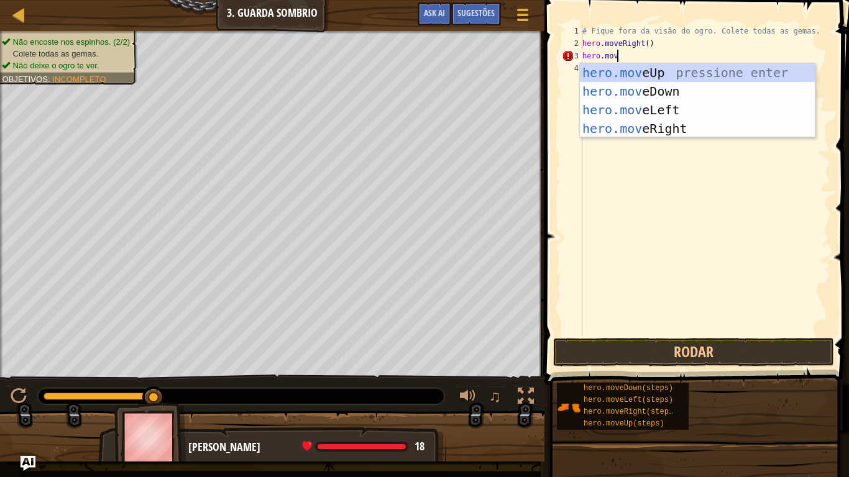
scroll to position [6, 5]
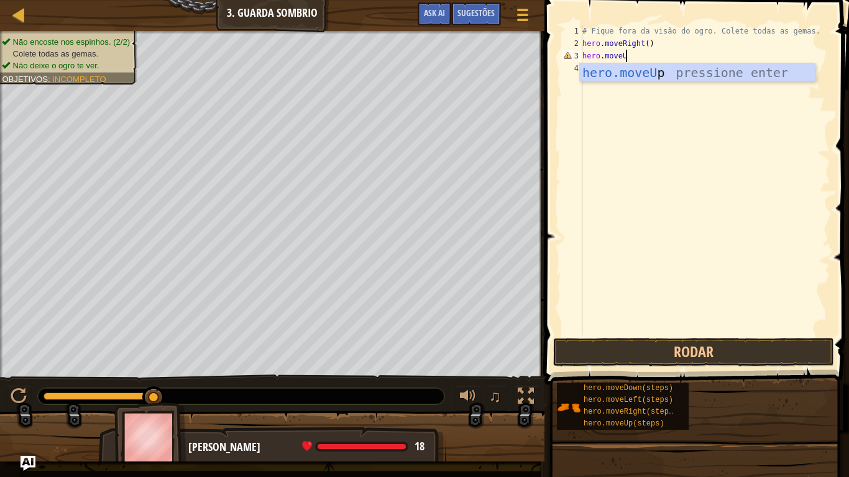
type textarea "hero.moveUp"
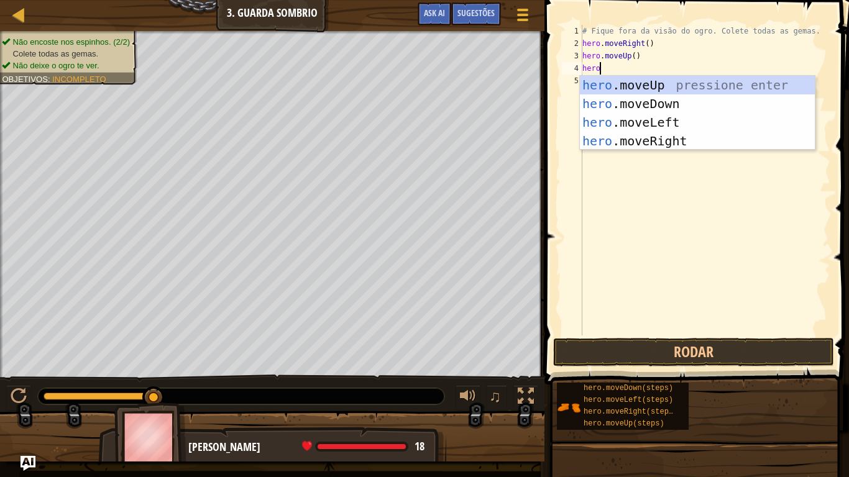
scroll to position [6, 2]
type textarea "hero.move"
click at [665, 140] on div "hero.move Up pressione enter hero.move Down pressione enter hero.move Left pres…" at bounding box center [697, 132] width 235 height 112
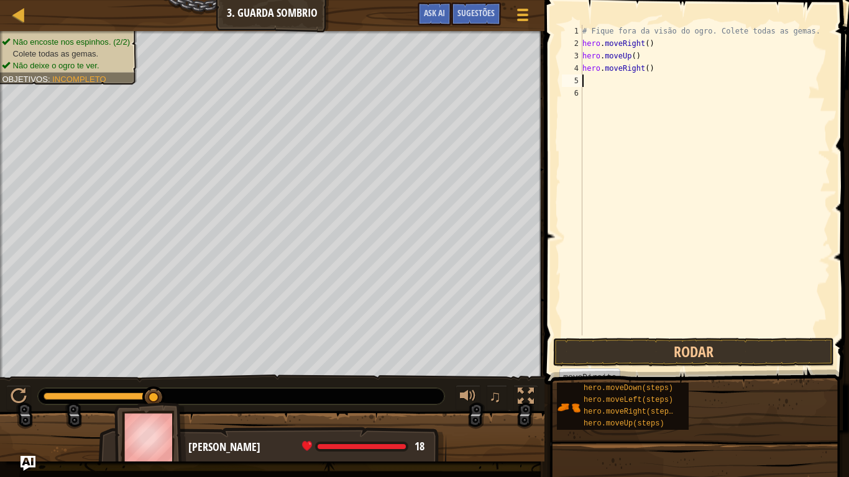
scroll to position [6, 0]
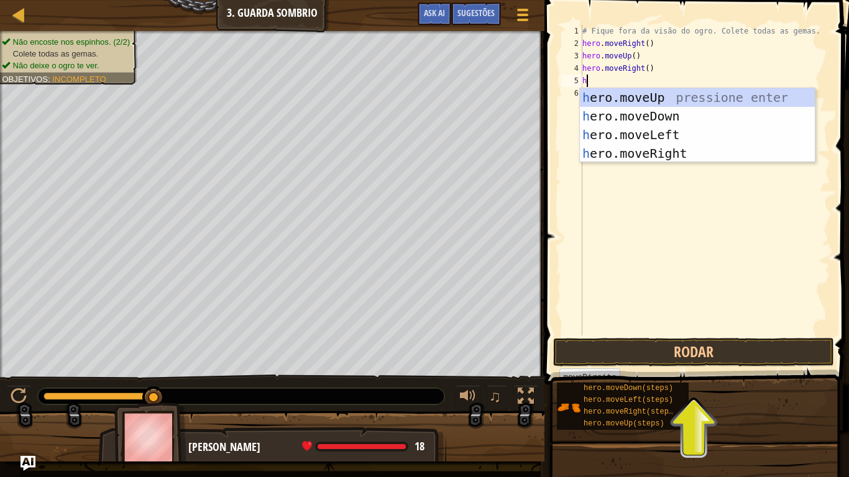
type textarea "he"
click at [664, 119] on div "he ro.moveUp pressione enter he ro.moveDown pressione enter he ro.moveLeft pres…" at bounding box center [697, 144] width 235 height 112
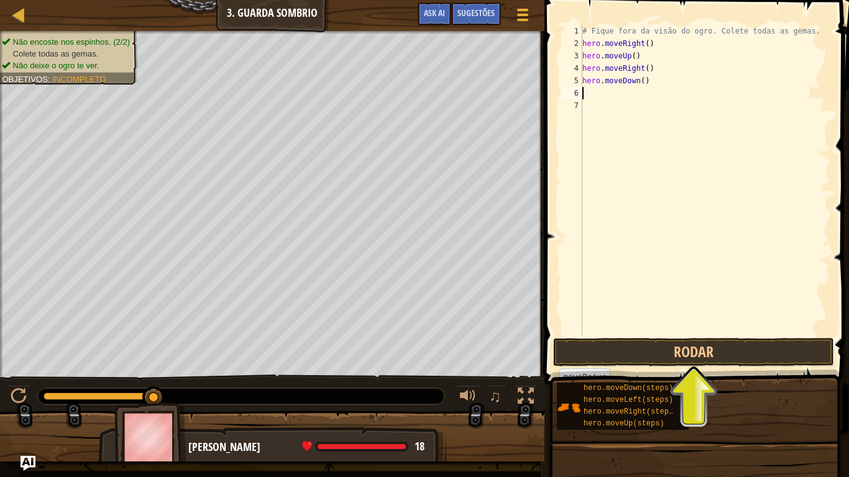
type textarea "h"
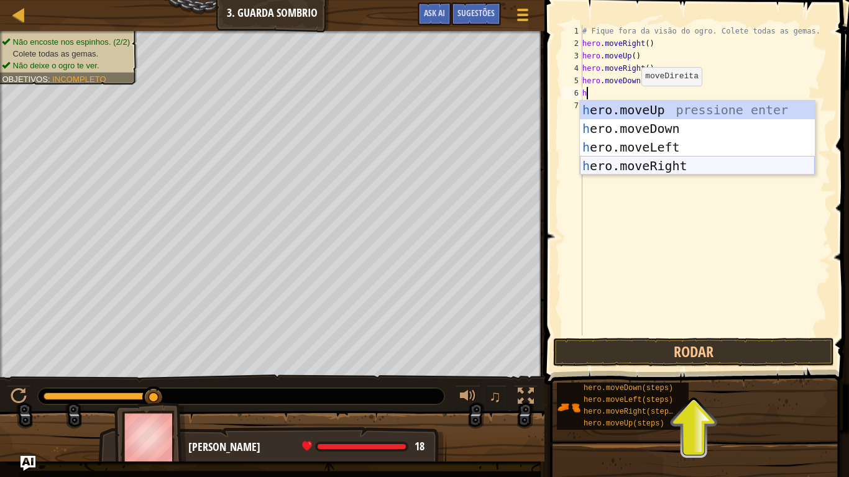
click at [656, 165] on div "h ero.moveUp pressione enter h ero.moveDown pressione enter h ero.moveLeft pres…" at bounding box center [697, 157] width 235 height 112
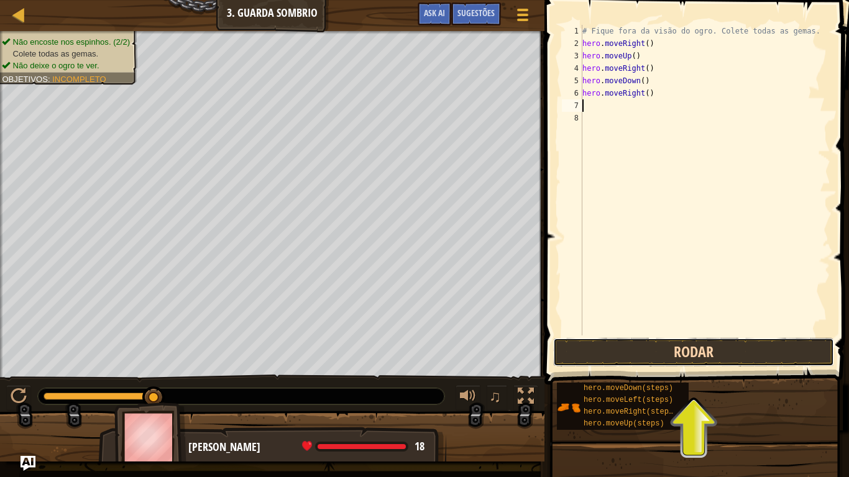
click at [630, 365] on button "Rodar" at bounding box center [693, 352] width 281 height 29
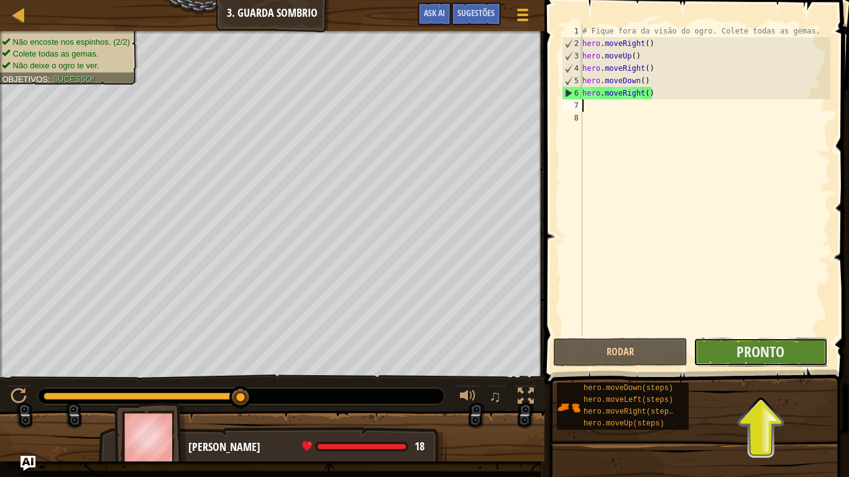
click at [731, 352] on button "Pronto" at bounding box center [761, 352] width 134 height 29
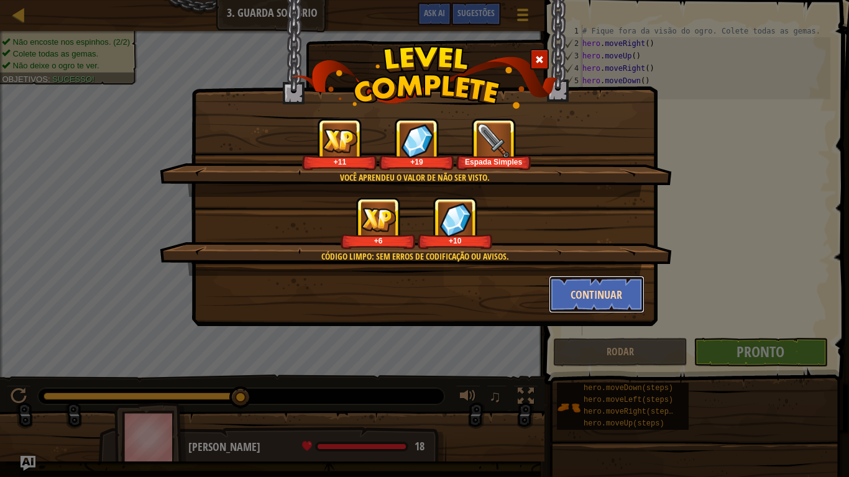
click at [615, 290] on button "Continuar" at bounding box center [597, 294] width 96 height 37
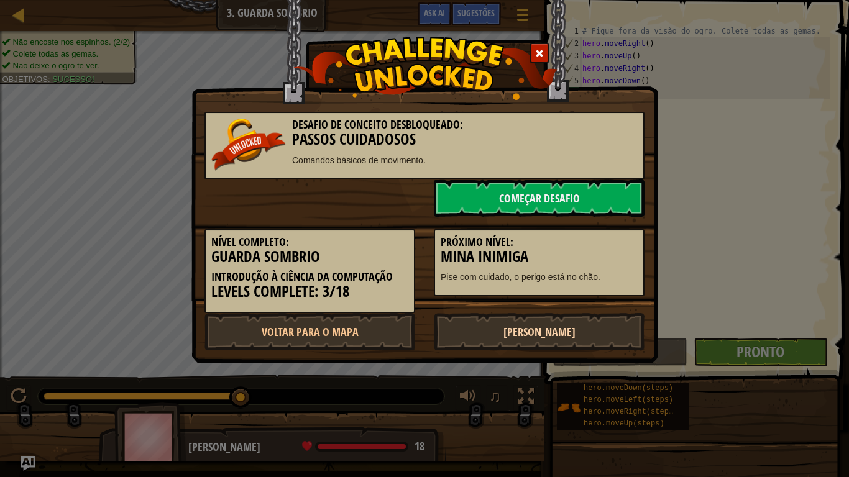
click at [552, 331] on link "Próximo Nível" at bounding box center [539, 331] width 211 height 37
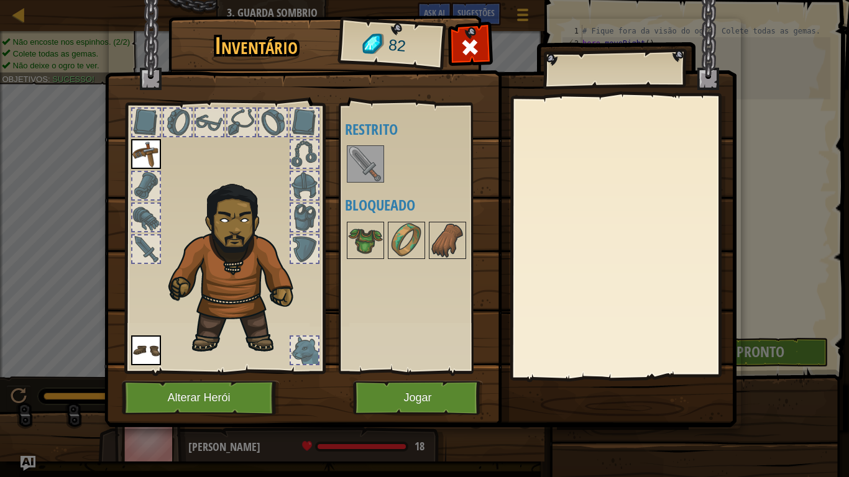
click at [354, 158] on img at bounding box center [365, 164] width 35 height 35
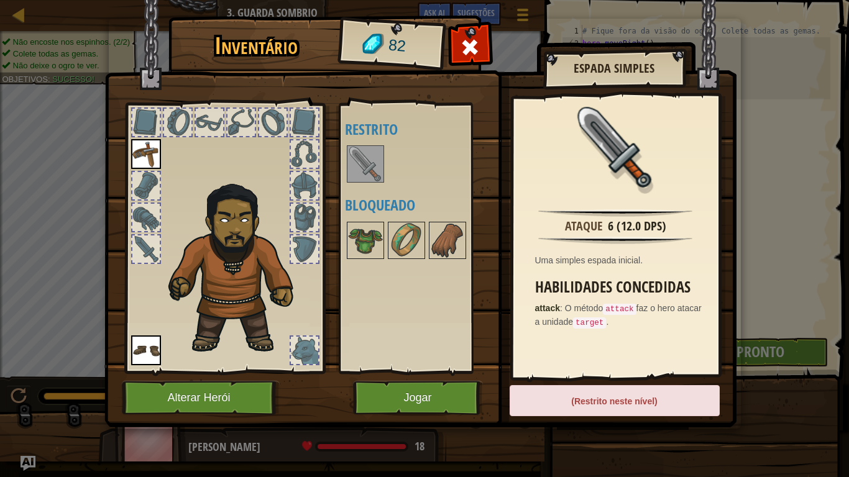
click at [400, 377] on img at bounding box center [420, 201] width 632 height 451
click at [412, 392] on button "Jogar" at bounding box center [418, 398] width 130 height 34
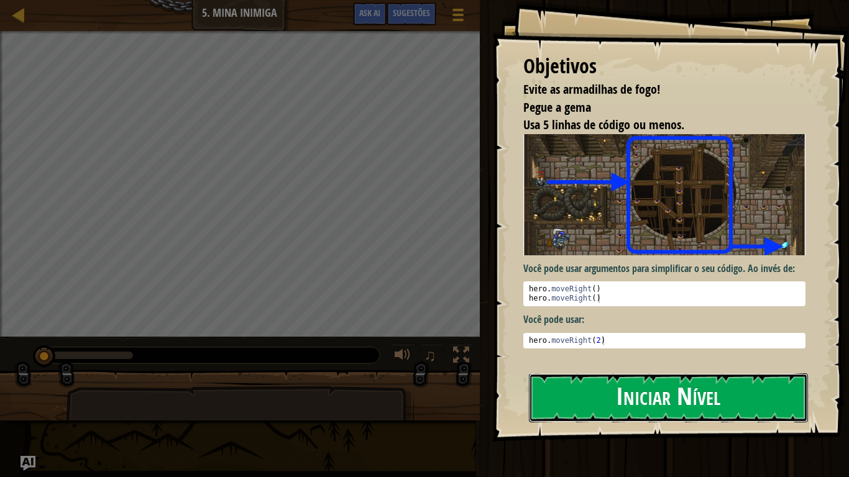
click at [599, 393] on button "Iniciar Nível" at bounding box center [668, 397] width 279 height 49
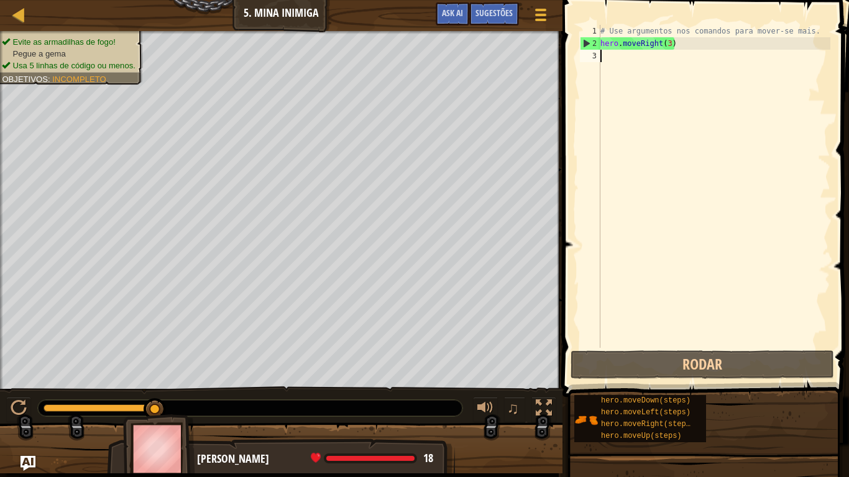
type textarea "h"
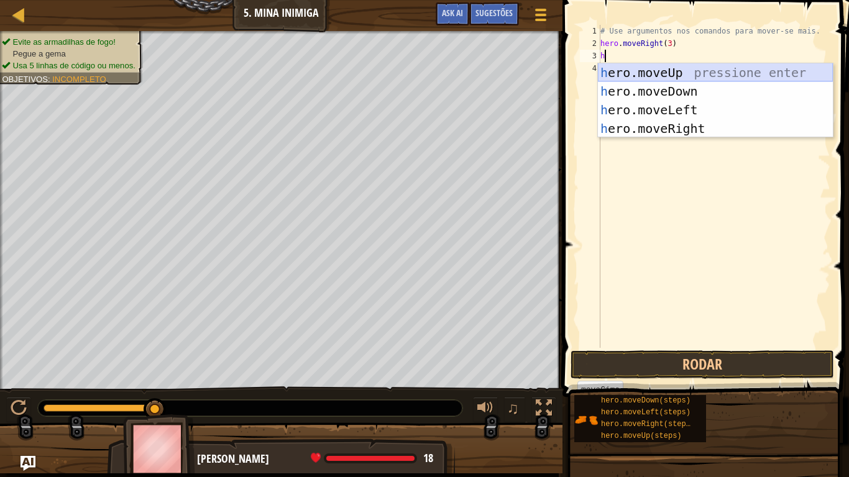
click at [652, 70] on div "h ero.moveUp pressione enter h ero.moveDown pressione enter h ero.moveLeft pres…" at bounding box center [715, 119] width 235 height 112
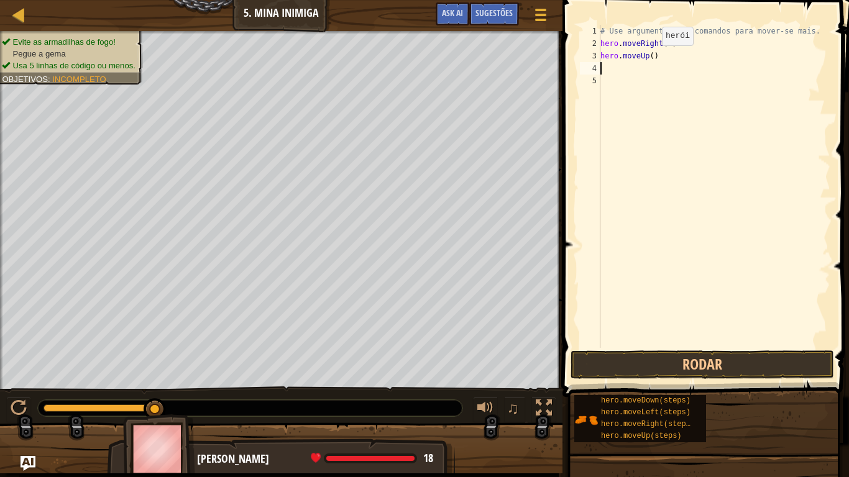
click at [651, 57] on div "# Use argumentos nos comandos para mover-se mais. hero . moveRight ( 3 ) hero .…" at bounding box center [714, 199] width 232 height 348
type textarea "hero.moveUp()"
click at [606, 66] on div "# Use argumentos nos comandos para mover-se mais. hero . moveRight ( 3 ) hero .…" at bounding box center [714, 199] width 232 height 348
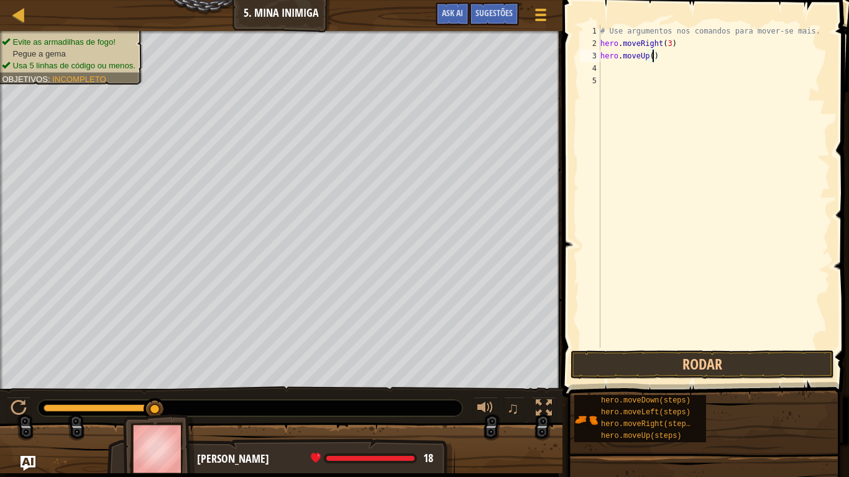
scroll to position [6, 0]
type textarea "m"
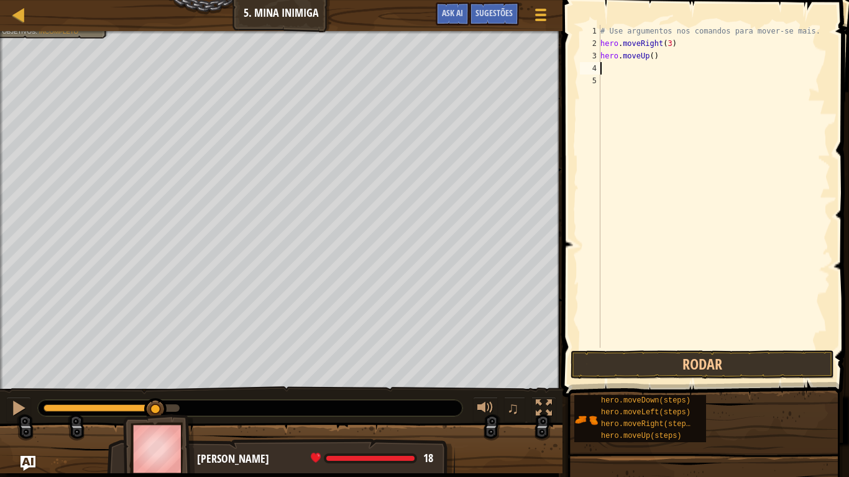
type textarea "h"
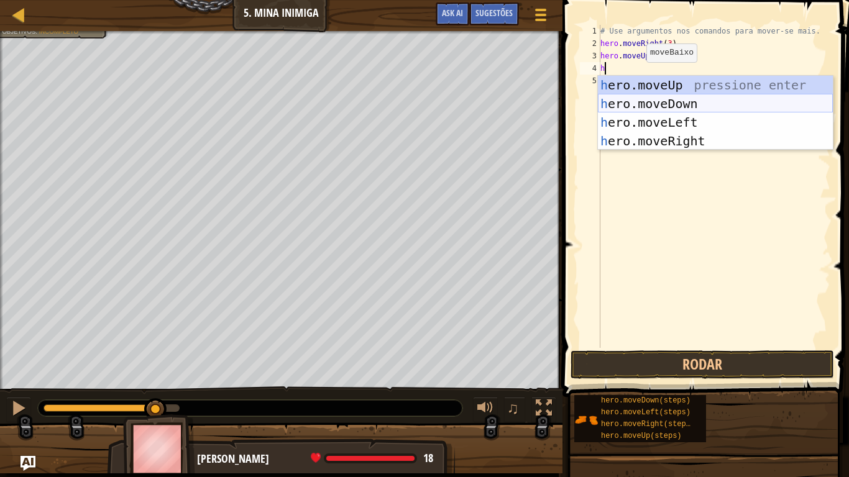
click at [661, 103] on div "h ero.moveUp pressione enter h ero.moveDown pressione enter h ero.moveLeft pres…" at bounding box center [715, 132] width 235 height 112
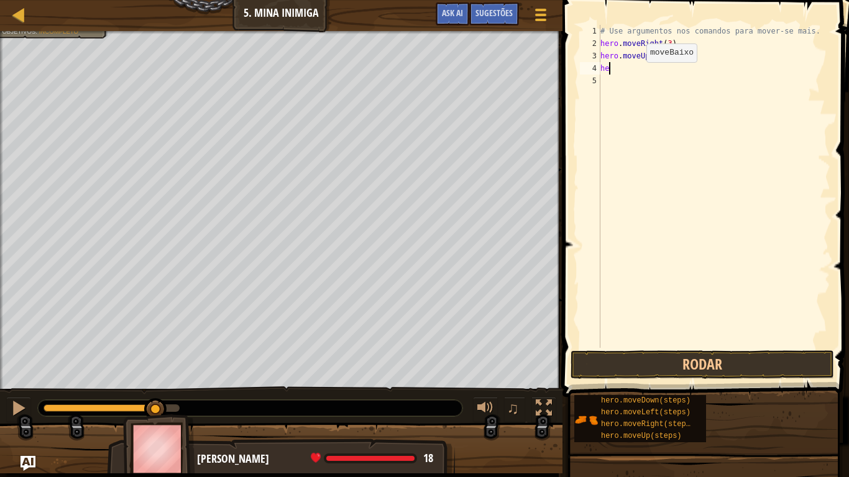
type textarea "h"
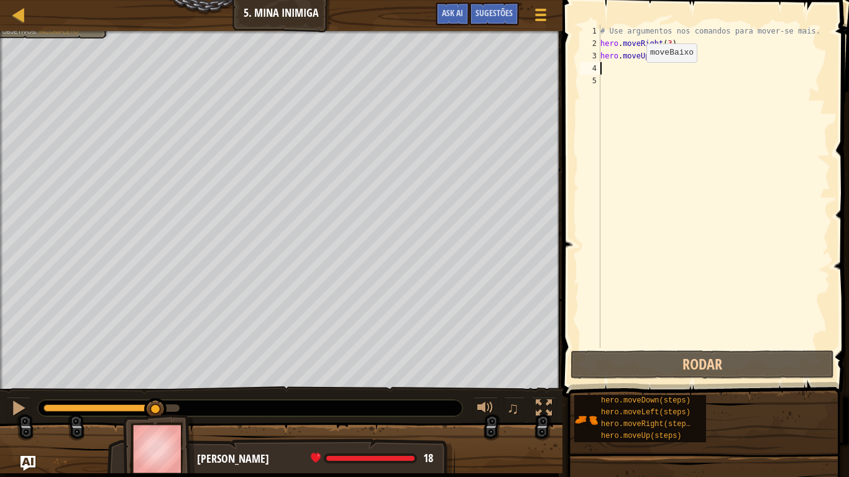
type textarea "h"
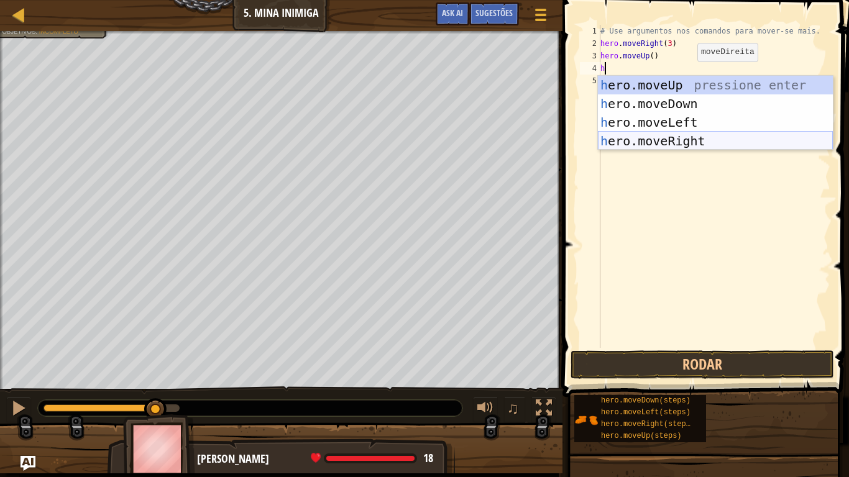
click at [680, 139] on div "h ero.moveUp pressione enter h ero.moveDown pressione enter h ero.moveLeft pres…" at bounding box center [715, 132] width 235 height 112
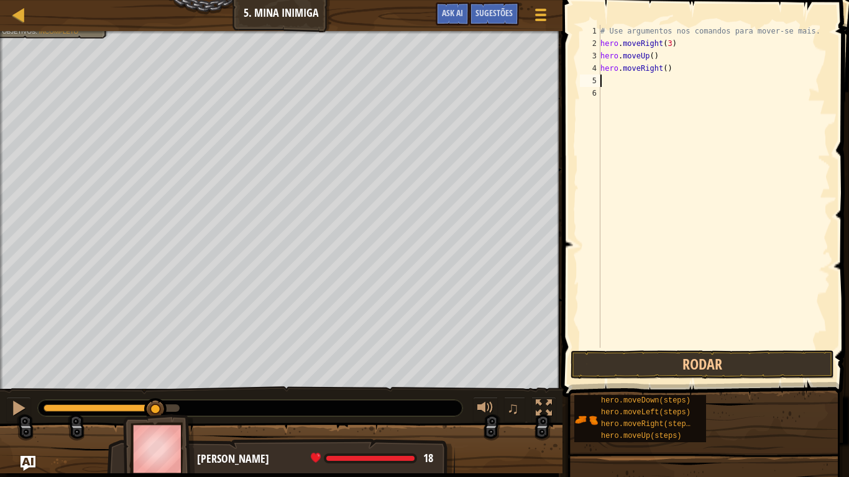
type textarea "h"
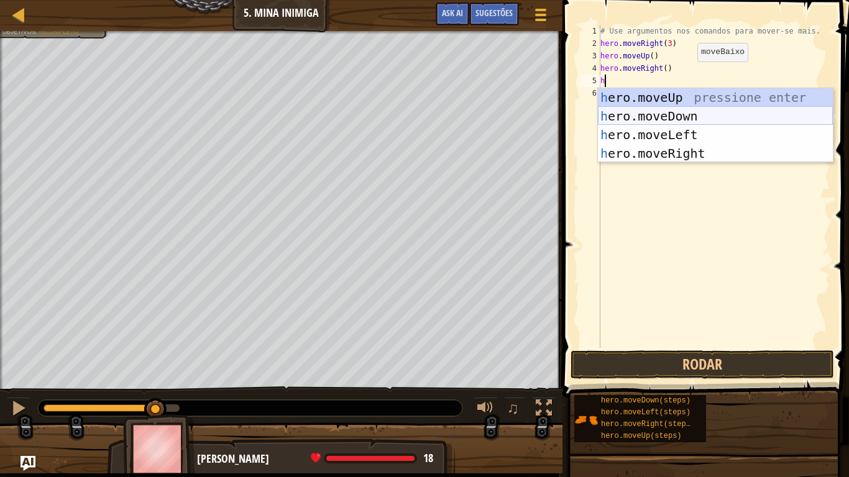
click at [696, 120] on div "h ero.moveUp pressione enter h ero.moveDown pressione enter h ero.moveLeft pres…" at bounding box center [715, 144] width 235 height 112
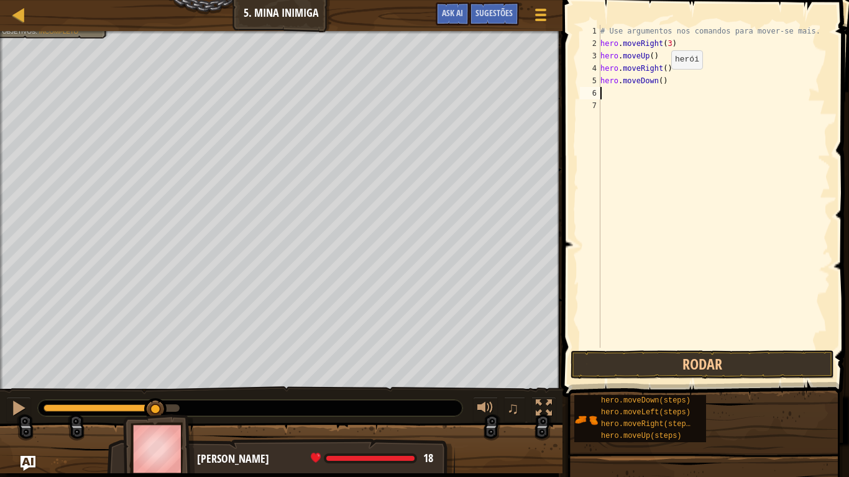
click at [660, 81] on div "# Use argumentos nos comandos para mover-se mais. hero . moveRight ( 3 ) hero .…" at bounding box center [714, 199] width 232 height 348
type textarea "hero.moveDown(3)"
click at [633, 90] on div "# Use argumentos nos comandos para mover-se mais. hero . moveRight ( 3 ) hero .…" at bounding box center [714, 199] width 232 height 348
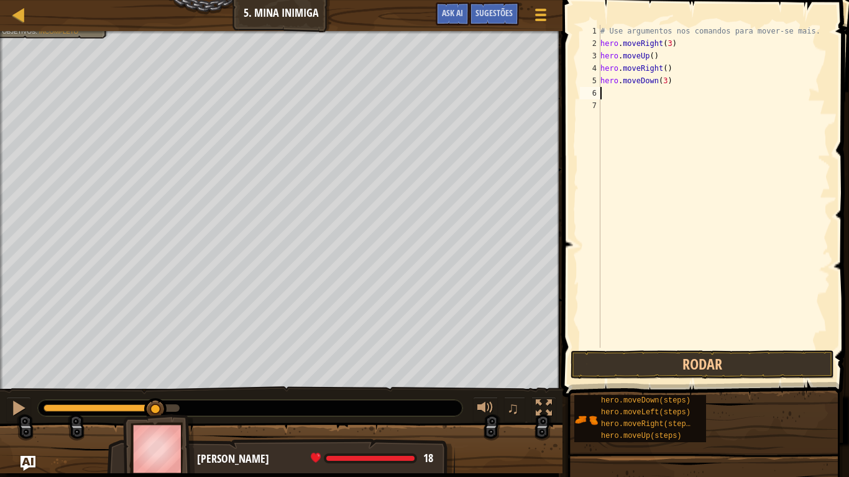
type textarea "h"
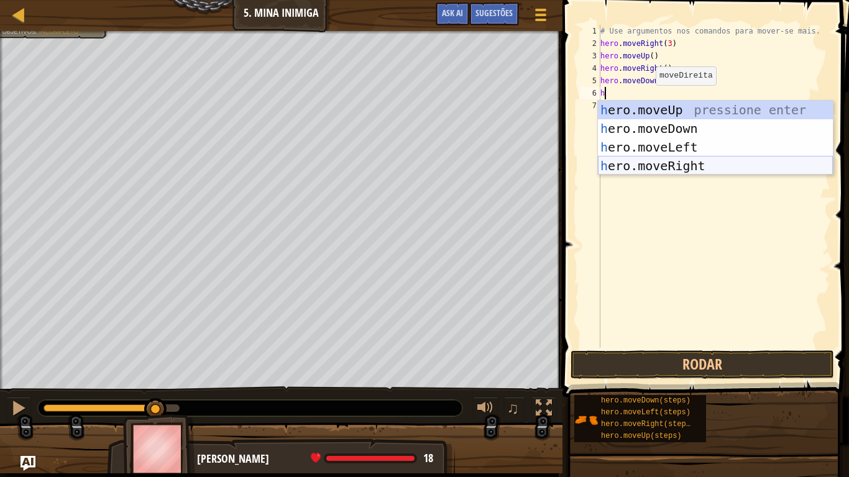
click at [668, 163] on div "h ero.moveUp pressione enter h ero.moveDown pressione enter h ero.moveLeft pres…" at bounding box center [715, 157] width 235 height 112
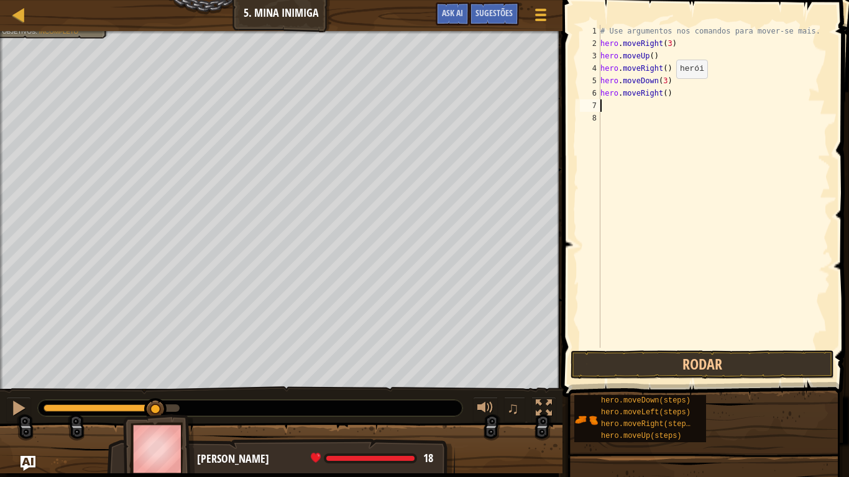
click at [665, 90] on div "# Use argumentos nos comandos para mover-se mais. hero . moveRight ( 3 ) hero .…" at bounding box center [714, 199] width 232 height 348
type textarea "hero.moveRight(2)"
click at [656, 358] on button "Rodar" at bounding box center [701, 365] width 263 height 29
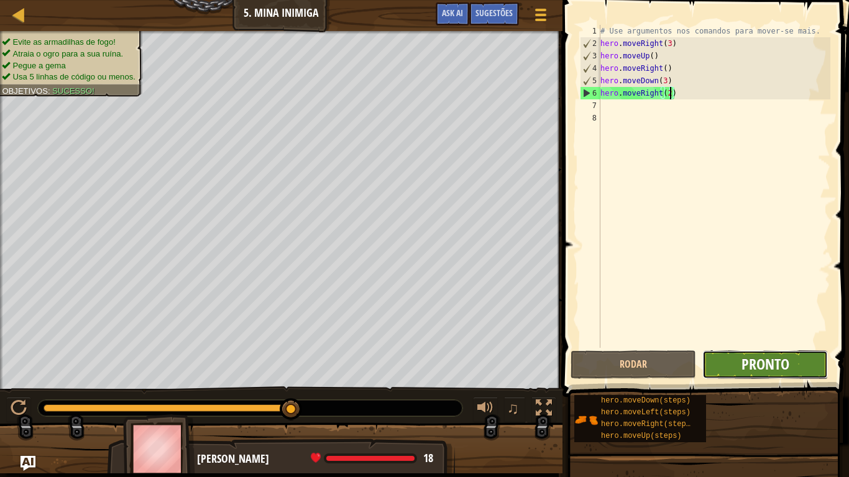
click at [741, 366] on button "Pronto" at bounding box center [765, 365] width 126 height 29
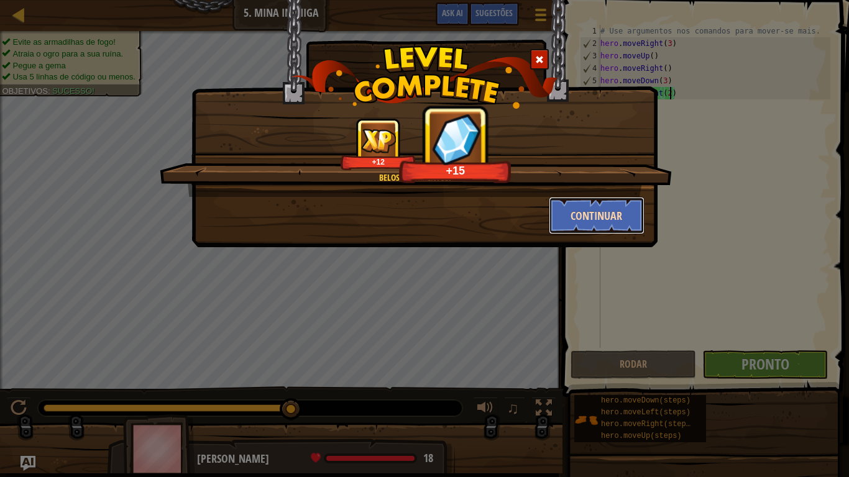
click at [597, 214] on button "Continuar" at bounding box center [597, 215] width 96 height 37
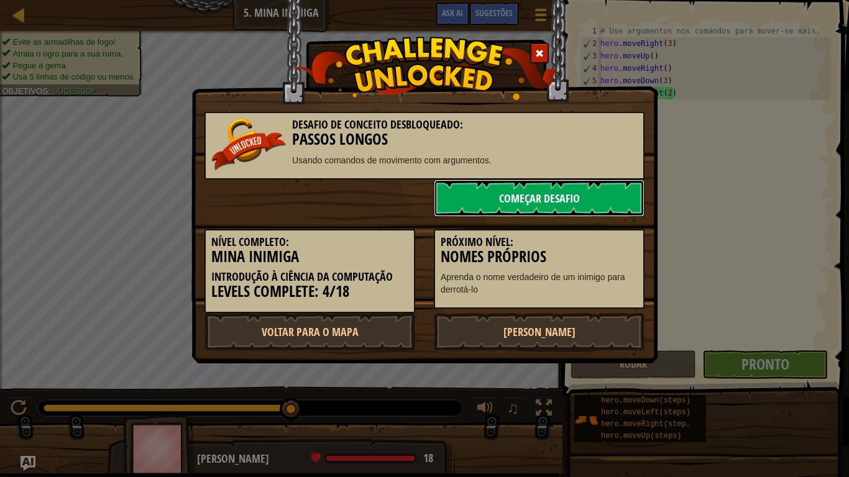
click at [572, 193] on link "Começar Desafio" at bounding box center [539, 198] width 211 height 37
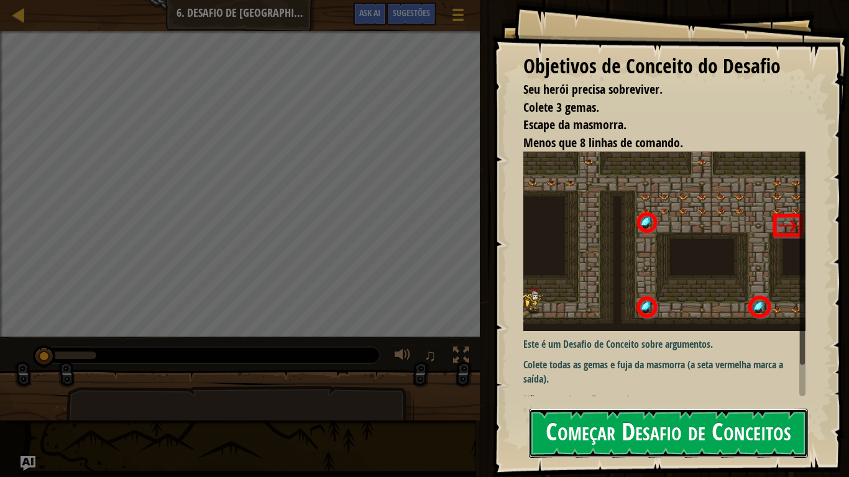
click at [693, 393] on button "Começar Desafio de Conceitos" at bounding box center [668, 433] width 279 height 49
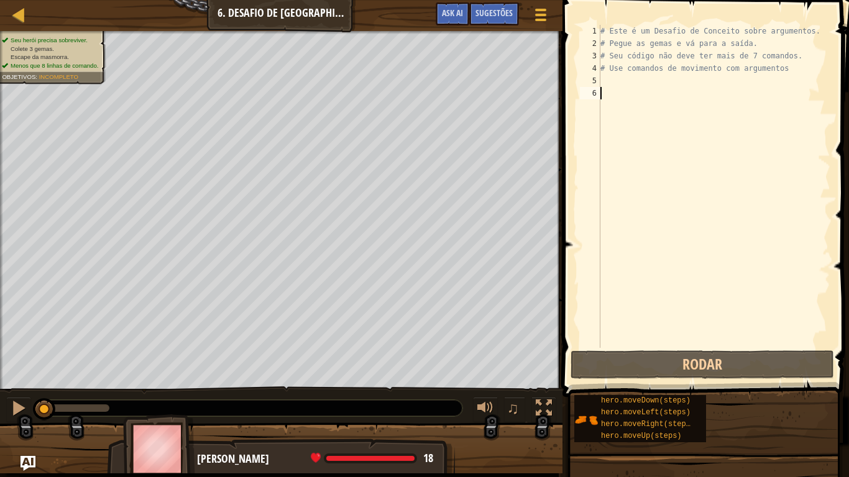
click at [610, 27] on div "# Este é um Desafio de Conceito sobre argumentos. # Pegue as gemas e vá para a …" at bounding box center [714, 199] width 232 height 348
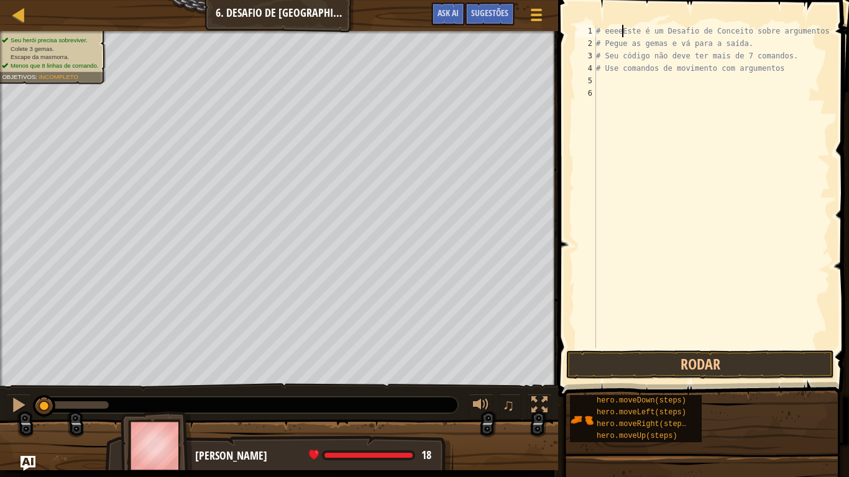
scroll to position [6, 4]
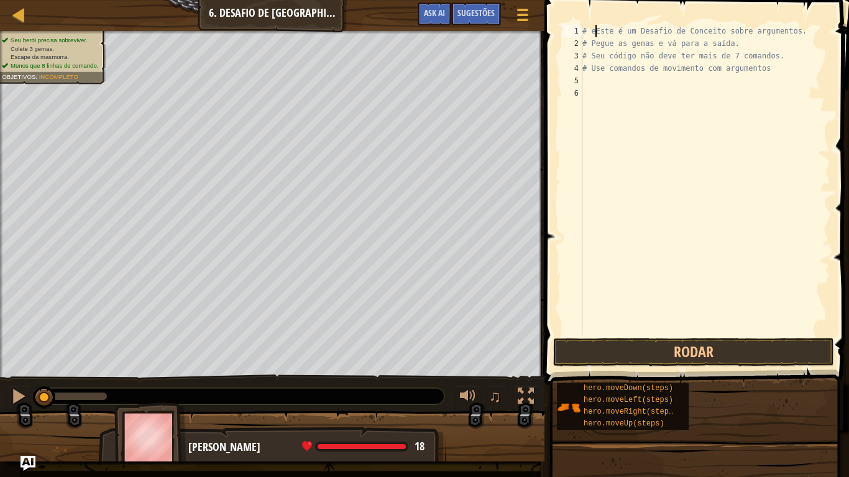
type textarea "# Este é um Desafio de Conceito sobre argumentos."
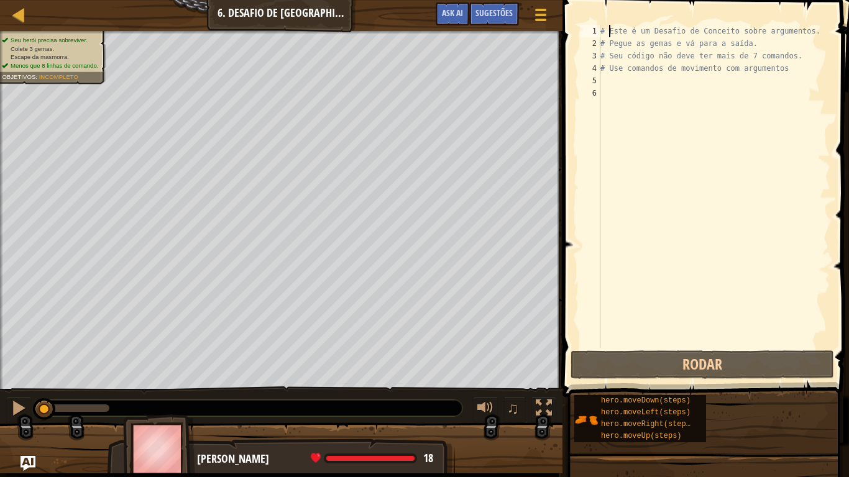
click at [625, 77] on div "# Este é um Desafio de Conceito sobre argumentos. # Pegue as gemas e vá para a …" at bounding box center [714, 199] width 232 height 348
type textarea "h"
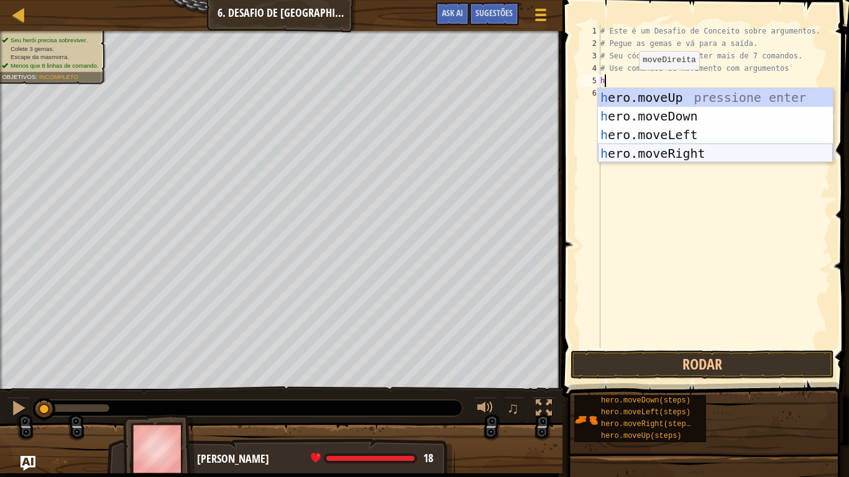
click at [682, 157] on div "h ero.moveUp pressione enter h ero.moveDown pressione enter h ero.moveLeft pres…" at bounding box center [715, 144] width 235 height 112
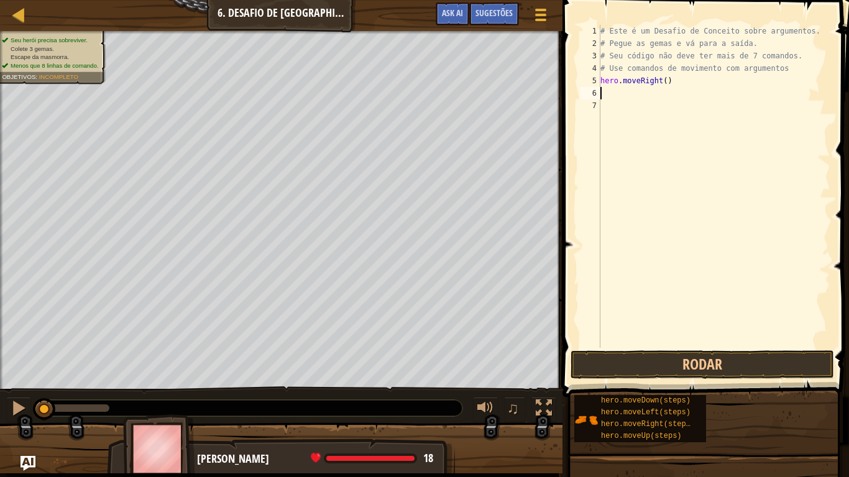
type textarea "h"
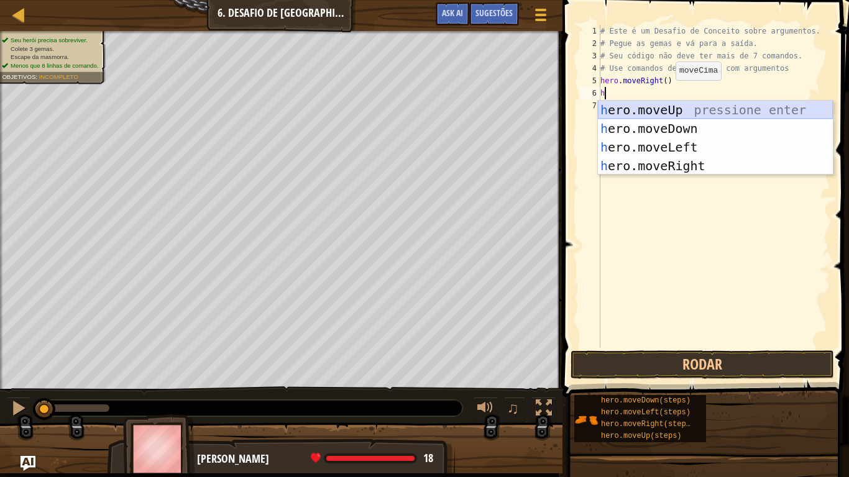
click at [662, 113] on div "h ero.moveUp pressione enter h ero.moveDown pressione enter h ero.moveLeft pres…" at bounding box center [715, 157] width 235 height 112
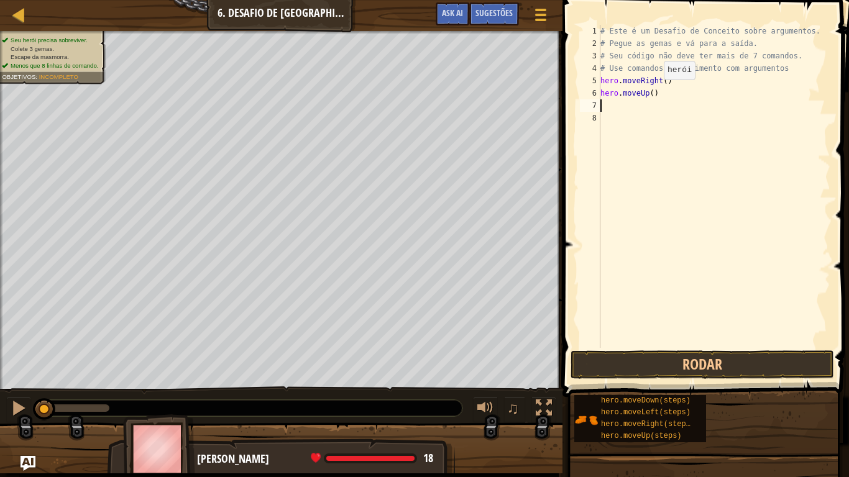
click at [653, 92] on div "# Este é um Desafio de Conceito sobre argumentos. # Pegue as gemas e vá para a …" at bounding box center [714, 199] width 232 height 348
type textarea "hero.moveUp(3)"
click at [625, 107] on div "# Este é um Desafio de Conceito sobre argumentos. # Pegue as gemas e vá para a …" at bounding box center [714, 199] width 232 height 348
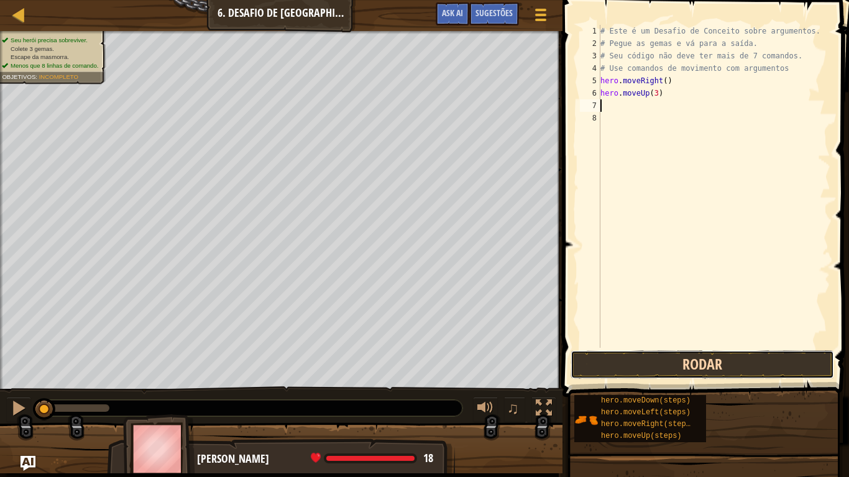
click at [613, 357] on button "Rodar" at bounding box center [701, 365] width 263 height 29
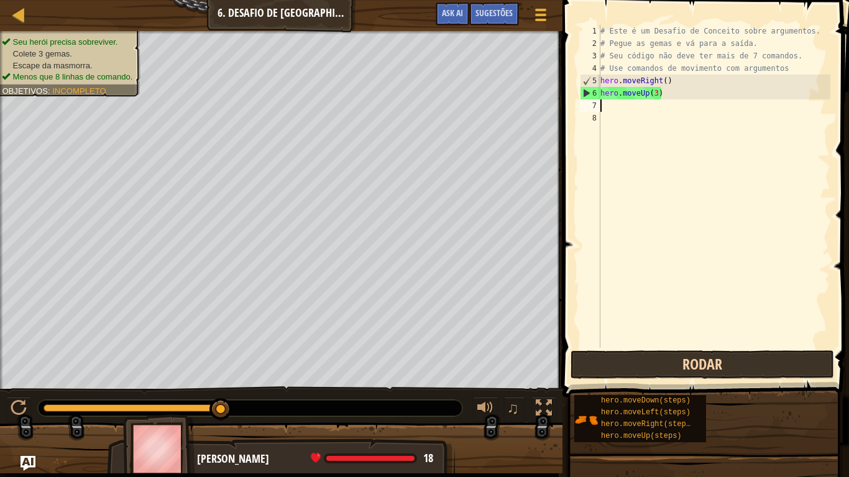
type textarea "h"
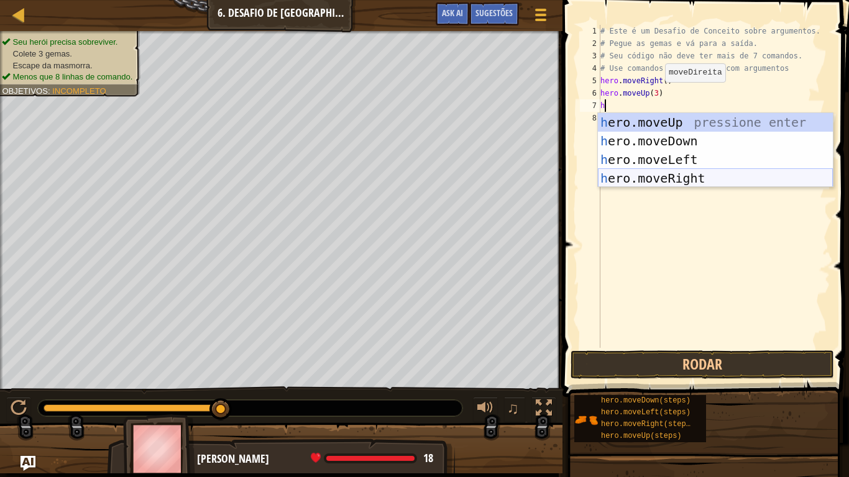
click at [670, 177] on div "h ero.moveUp pressione enter h ero.moveDown pressione enter h ero.moveLeft pres…" at bounding box center [715, 169] width 235 height 112
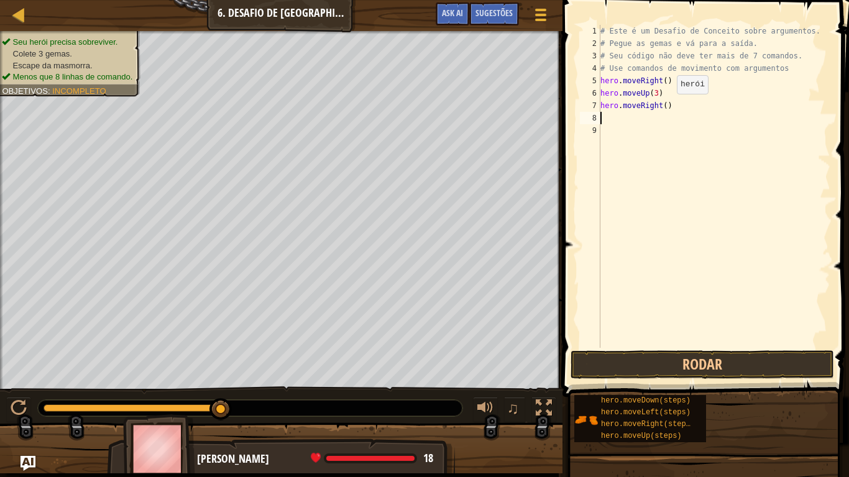
click at [666, 106] on div "# Este é um Desafio de Conceito sobre argumentos. # Pegue as gemas e vá para a …" at bounding box center [714, 199] width 232 height 348
type textarea "hero.moveRight(2)"
click at [707, 359] on button "Rodar" at bounding box center [701, 365] width 263 height 29
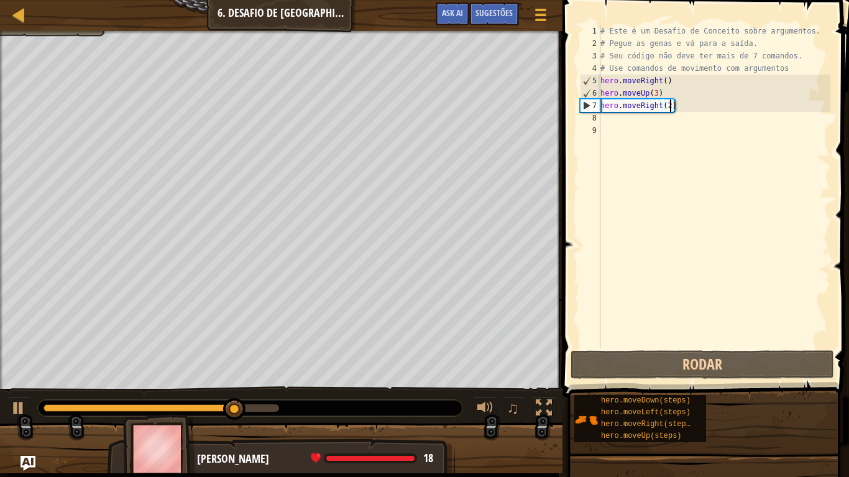
click at [646, 124] on div "# Este é um Desafio de Conceito sobre argumentos. # Pegue as gemas e vá para a …" at bounding box center [714, 199] width 232 height 348
type textarea "h"
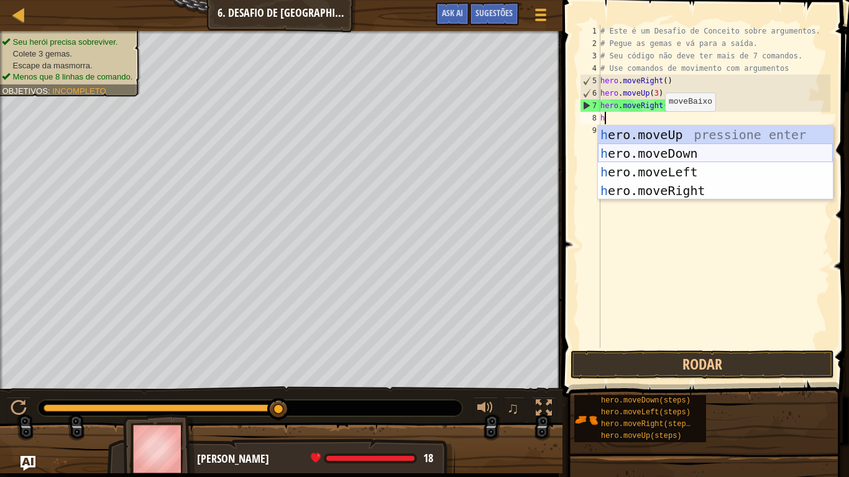
click at [629, 153] on div "h ero.moveUp pressione enter h ero.moveDown pressione enter h ero.moveLeft pres…" at bounding box center [715, 182] width 235 height 112
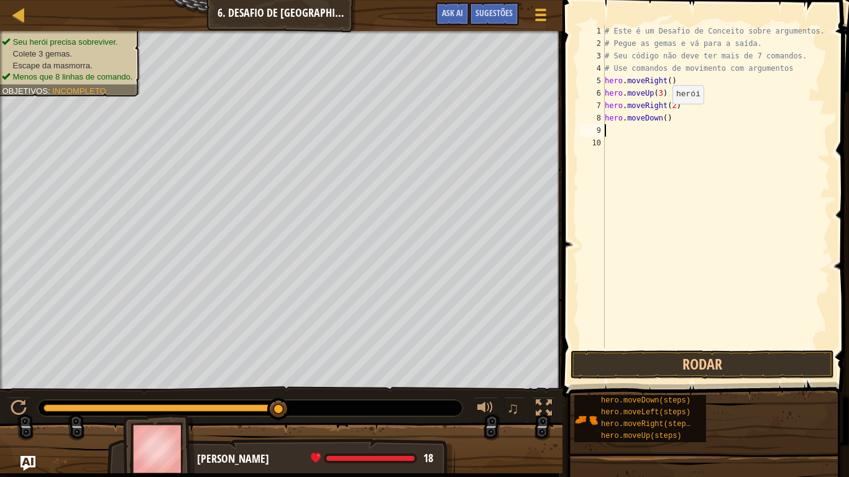
click at [666, 116] on div "# Este é um Desafio de Conceito sobre argumentos. # Pegue as gemas e vá para a …" at bounding box center [716, 199] width 228 height 348
type textarea "hero.moveDown(3)"
click at [613, 129] on div "# Este é um Desafio de Conceito sobre argumentos. # Pegue as gemas e vá para a …" at bounding box center [716, 199] width 228 height 348
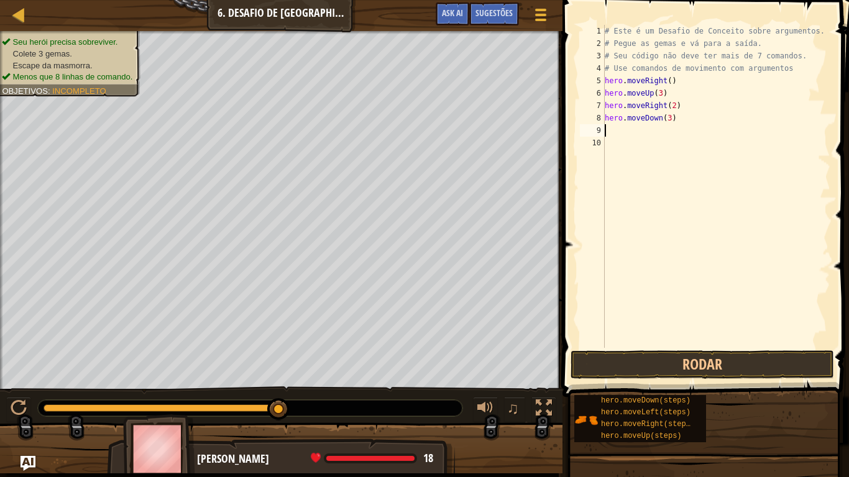
type textarea "h"
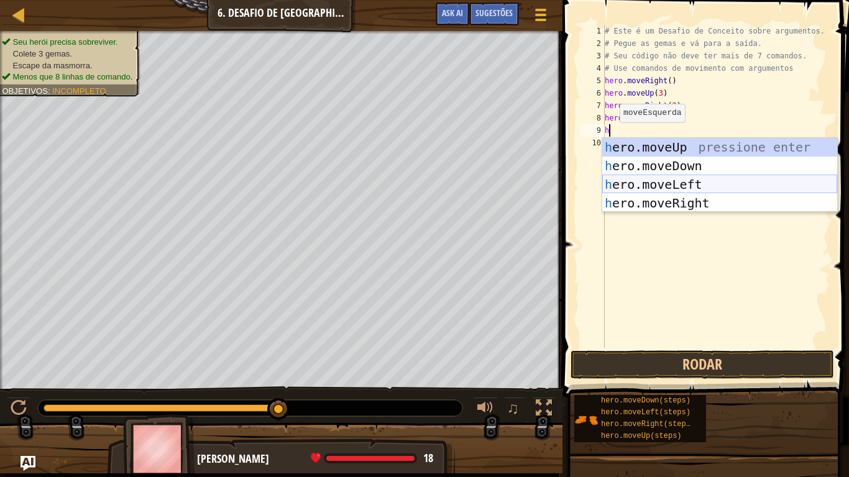
click at [653, 180] on div "h ero.moveUp pressione enter h ero.moveDown pressione enter h ero.moveLeft pres…" at bounding box center [719, 194] width 235 height 112
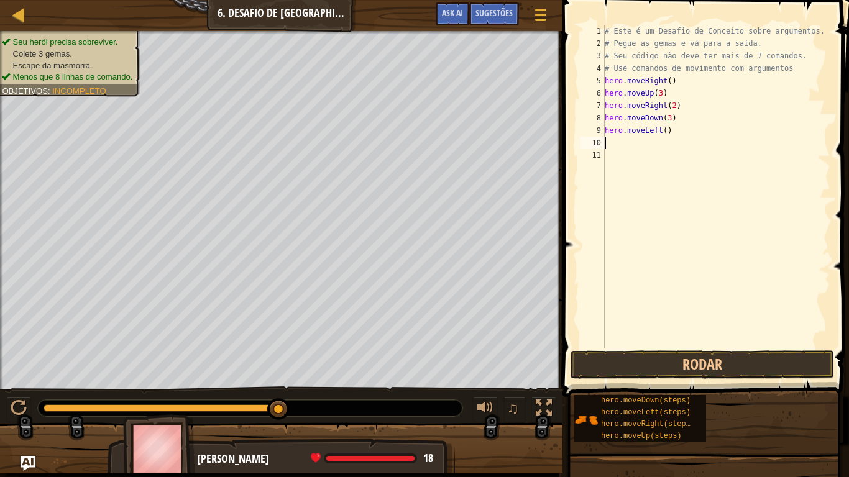
type textarea "h"
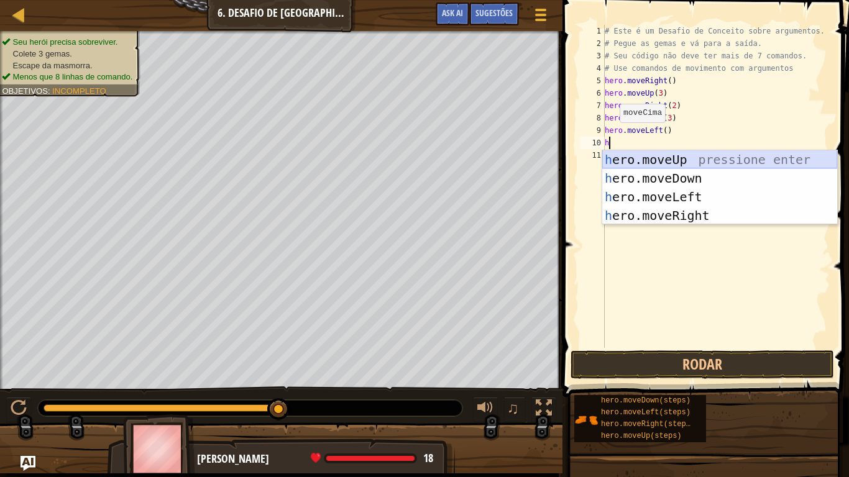
click at [643, 160] on div "h ero.moveUp pressione enter h ero.moveDown pressione enter h ero.moveLeft pres…" at bounding box center [719, 206] width 235 height 112
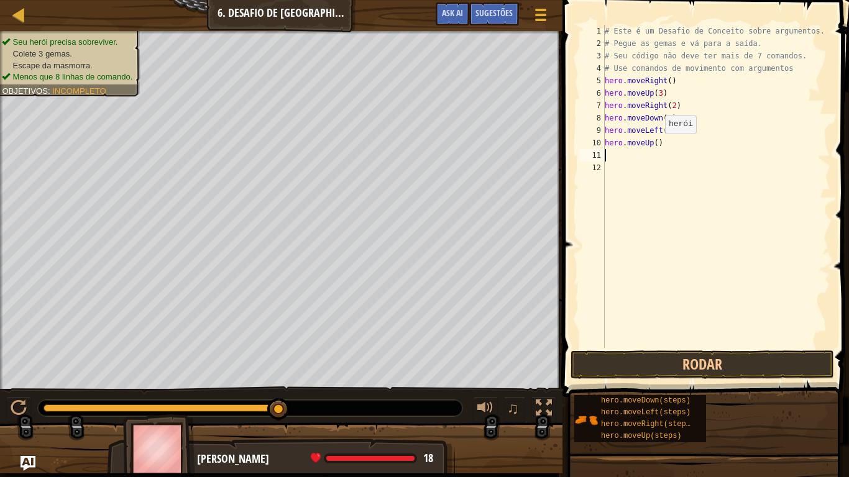
click at [659, 145] on div "# Este é um Desafio de Conceito sobre argumentos. # Pegue as gemas e vá para a …" at bounding box center [716, 199] width 228 height 348
type textarea "hero.moveUp(2)"
click at [629, 157] on div "# Este é um Desafio de Conceito sobre argumentos. # Pegue as gemas e vá para a …" at bounding box center [716, 199] width 228 height 348
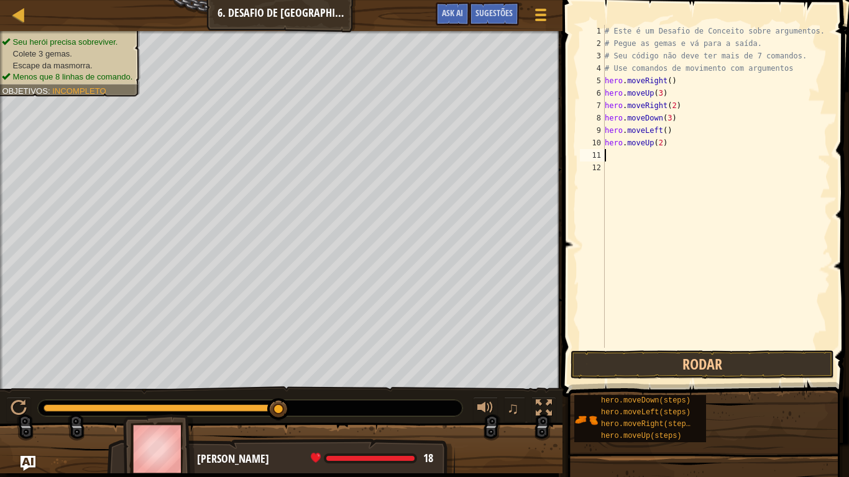
type textarea "h"
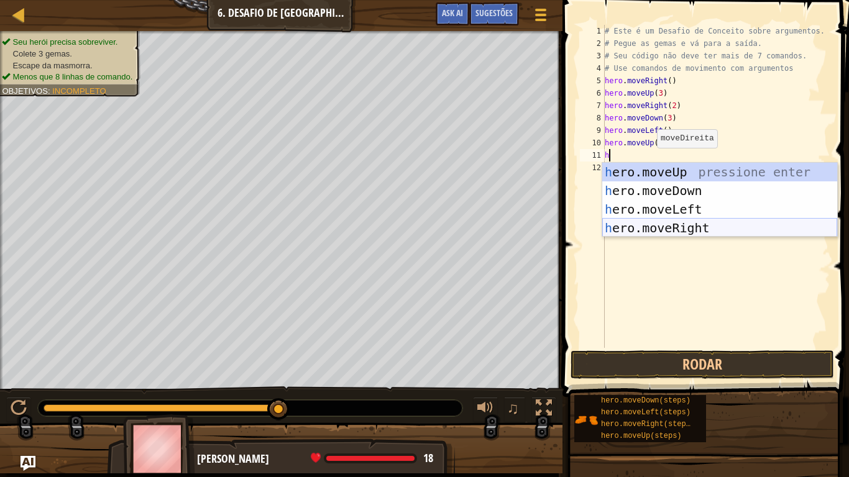
click at [683, 231] on div "h ero.moveUp pressione enter h ero.moveDown pressione enter h ero.moveLeft pres…" at bounding box center [719, 219] width 235 height 112
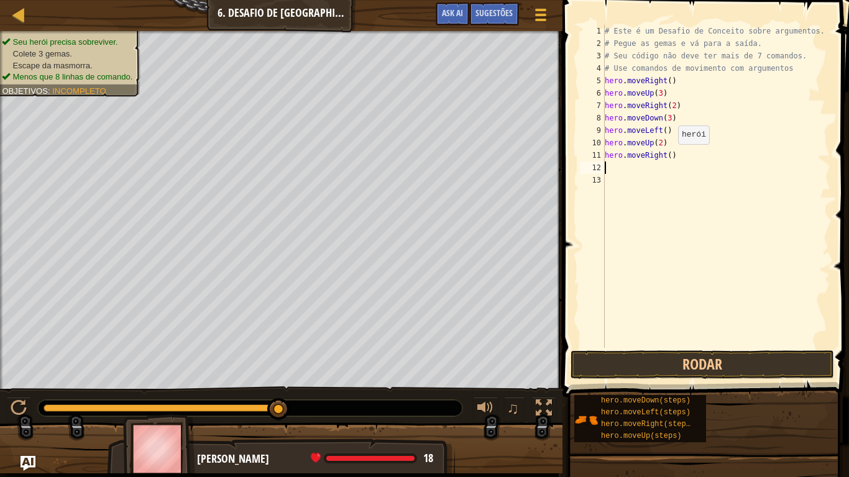
click at [672, 156] on div "# Este é um Desafio de Conceito sobre argumentos. # Pegue as gemas e vá para a …" at bounding box center [716, 199] width 228 height 348
type textarea "hero.moveRight(2)"
click at [700, 360] on button "Rodar" at bounding box center [701, 365] width 263 height 29
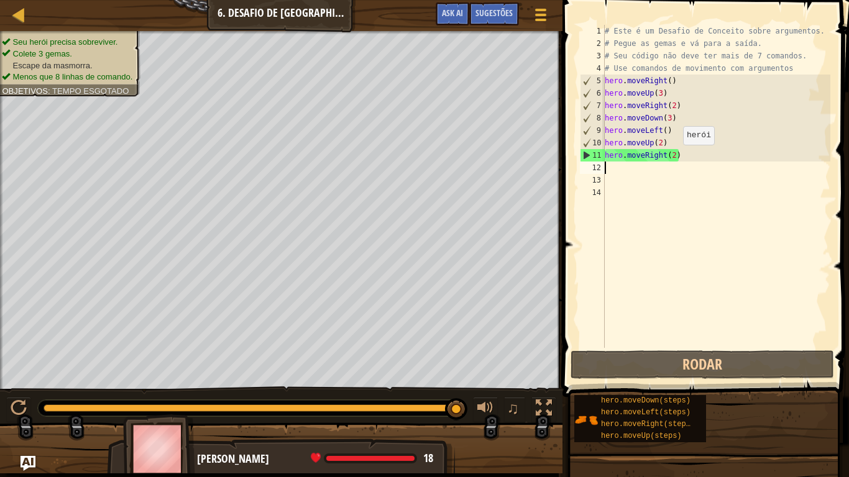
click at [676, 157] on div "# Este é um Desafio de Conceito sobre argumentos. # Pegue as gemas e vá para a …" at bounding box center [716, 199] width 228 height 348
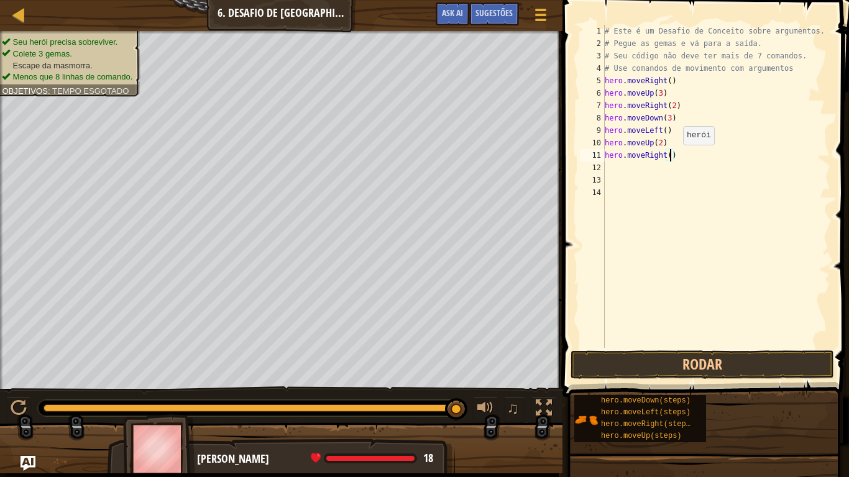
scroll to position [6, 10]
type textarea "hero.moveRight(3)"
click at [689, 369] on button "Rodar" at bounding box center [701, 365] width 263 height 29
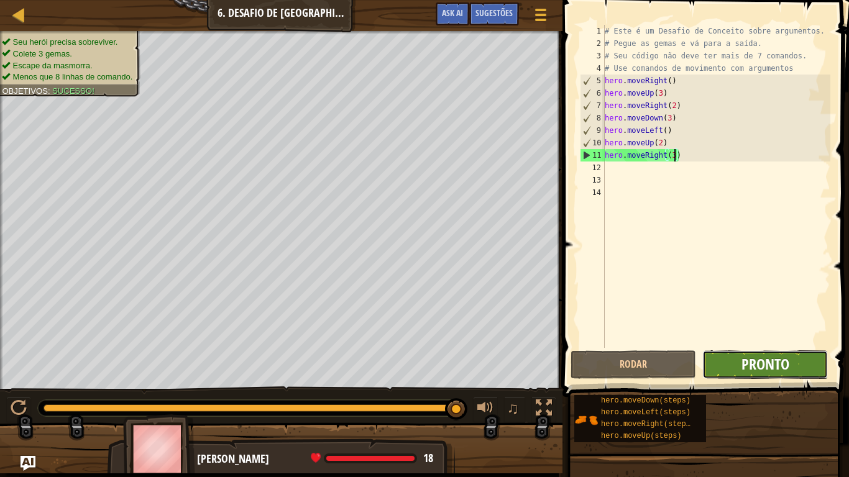
click at [753, 364] on span "Pronto" at bounding box center [765, 364] width 48 height 20
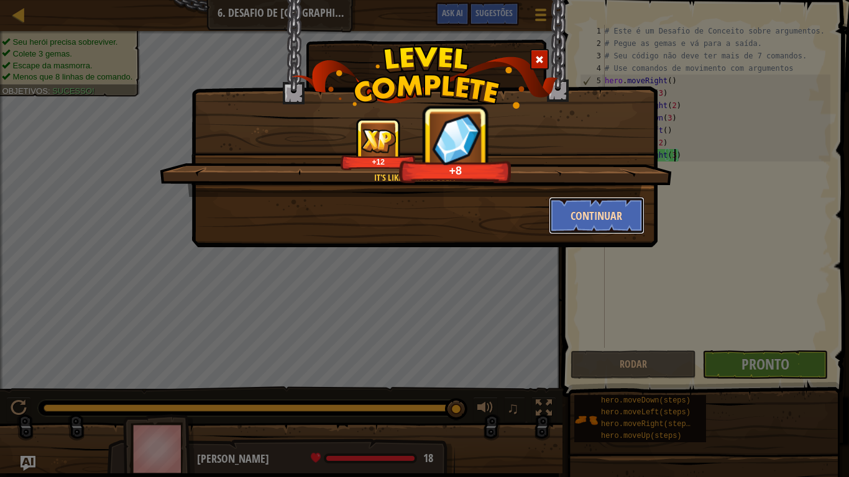
click at [617, 208] on button "Continuar" at bounding box center [597, 215] width 96 height 37
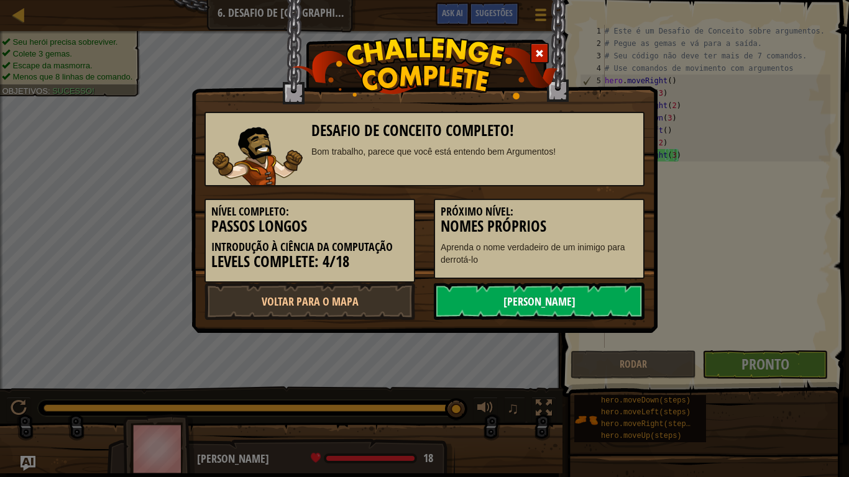
click at [570, 313] on link "Próximo Nível" at bounding box center [539, 301] width 211 height 37
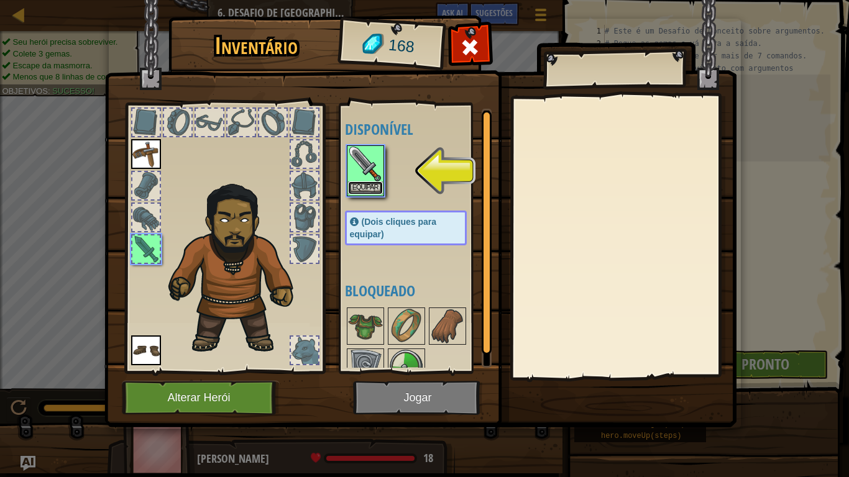
click at [376, 185] on button "Equipar" at bounding box center [365, 187] width 35 height 13
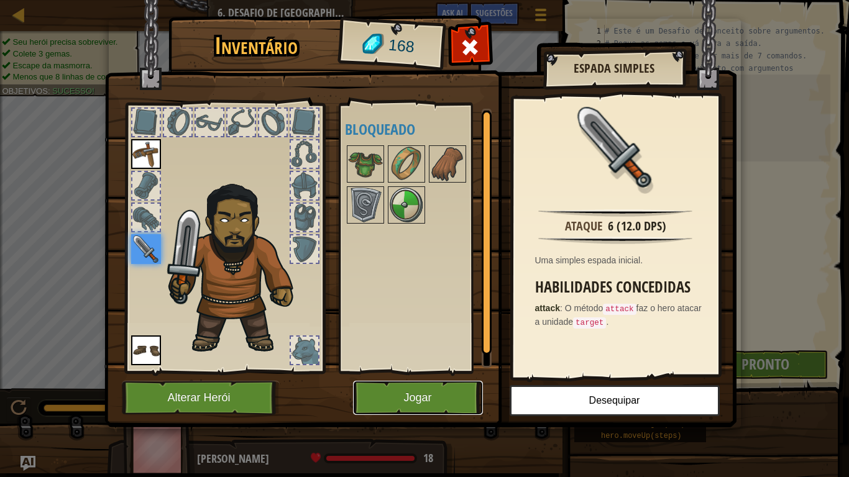
click at [429, 393] on button "Jogar" at bounding box center [418, 398] width 130 height 34
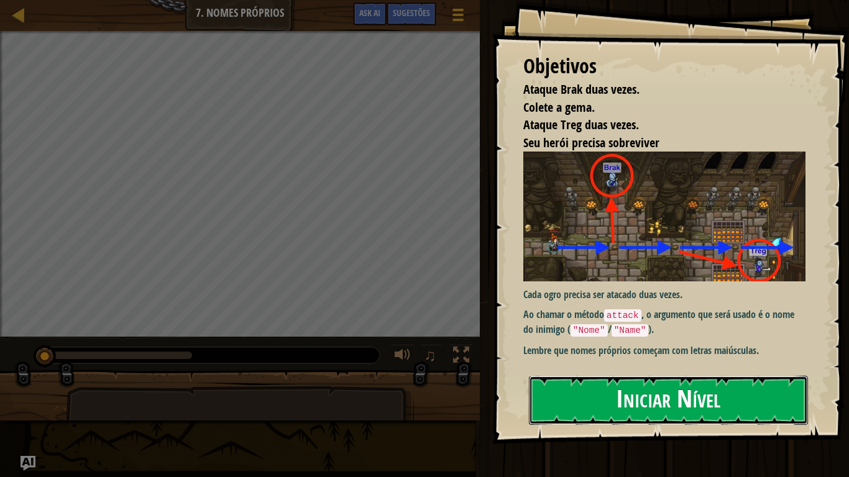
click at [584, 393] on button "Iniciar Nível" at bounding box center [668, 400] width 279 height 49
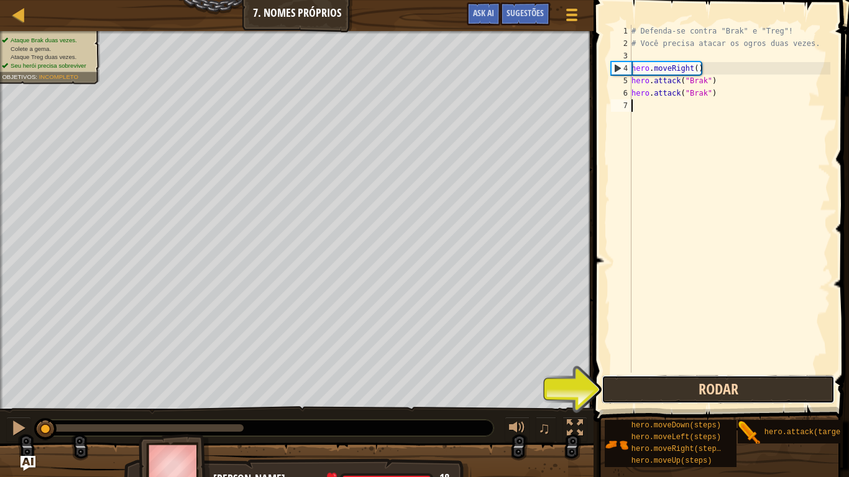
click at [681, 393] on button "Rodar" at bounding box center [718, 389] width 233 height 29
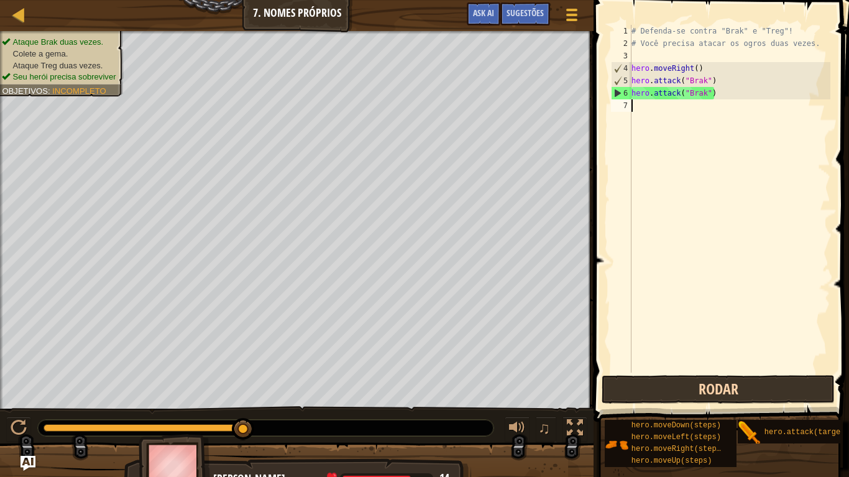
type textarea "h"
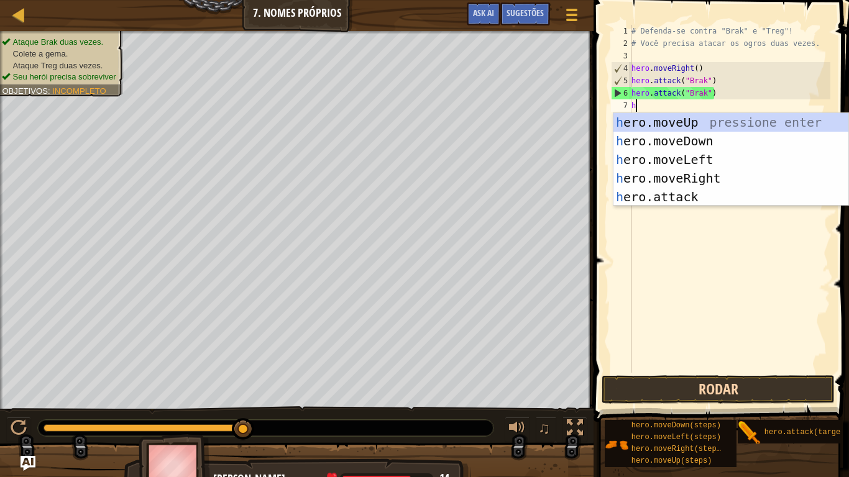
scroll to position [6, 0]
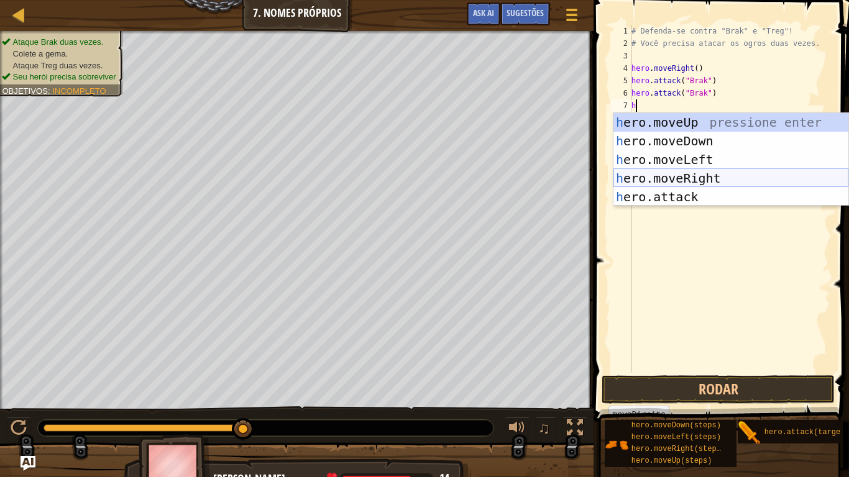
click at [666, 179] on div "h ero.moveUp pressione enter h ero.moveDown pressione enter h ero.moveLeft pres…" at bounding box center [730, 178] width 235 height 131
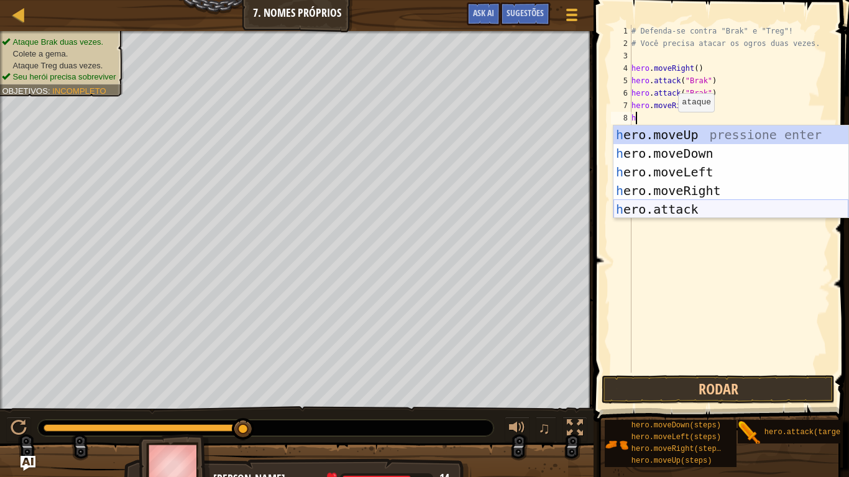
click at [671, 205] on div "h ero.moveUp pressione enter h ero.moveDown pressione enter h ero.moveLeft pres…" at bounding box center [730, 191] width 235 height 131
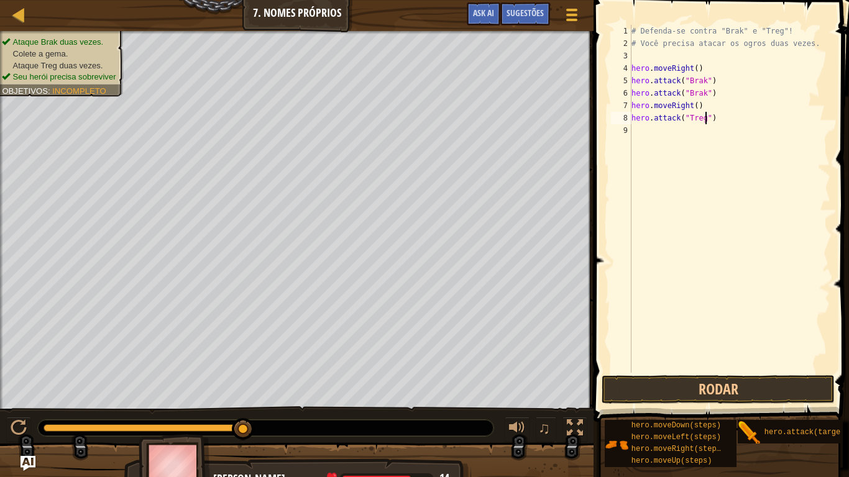
scroll to position [6, 11]
type textarea "hero.attack("Treg")"
click at [656, 390] on button "Rodar" at bounding box center [718, 389] width 233 height 29
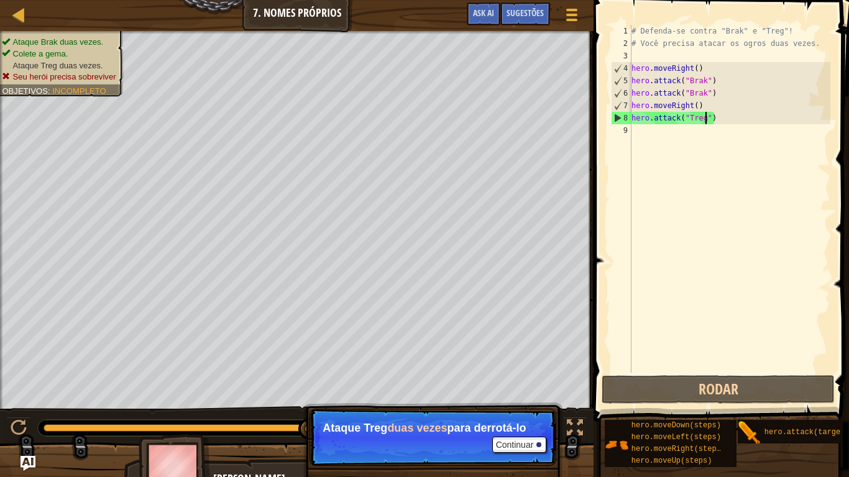
click at [651, 135] on div "# Defenda-se contra "Brak" e "Treg"! # Você precisa atacar os ogros duas vezes.…" at bounding box center [729, 211] width 201 height 373
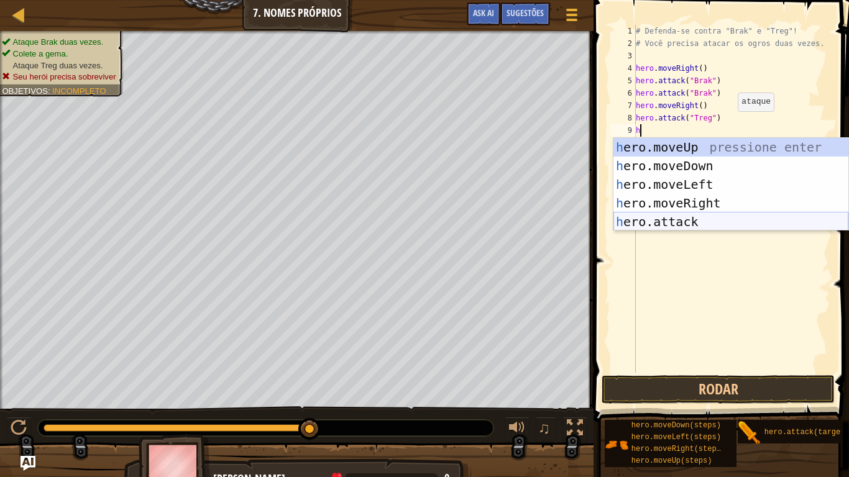
click at [668, 222] on div "h ero.moveUp pressione enter h ero.moveDown pressione enter h ero.moveLeft pres…" at bounding box center [730, 203] width 235 height 131
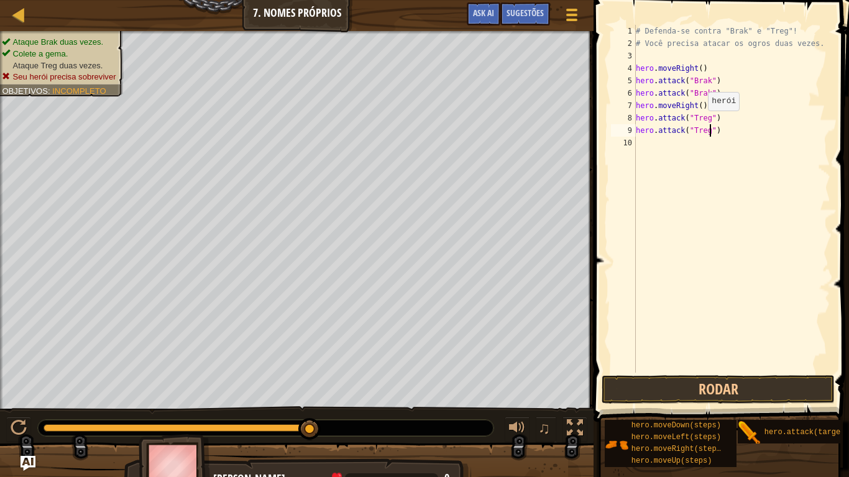
scroll to position [6, 11]
type textarea "hero.attack("Treg")"
click at [673, 379] on button "Rodar" at bounding box center [718, 389] width 233 height 29
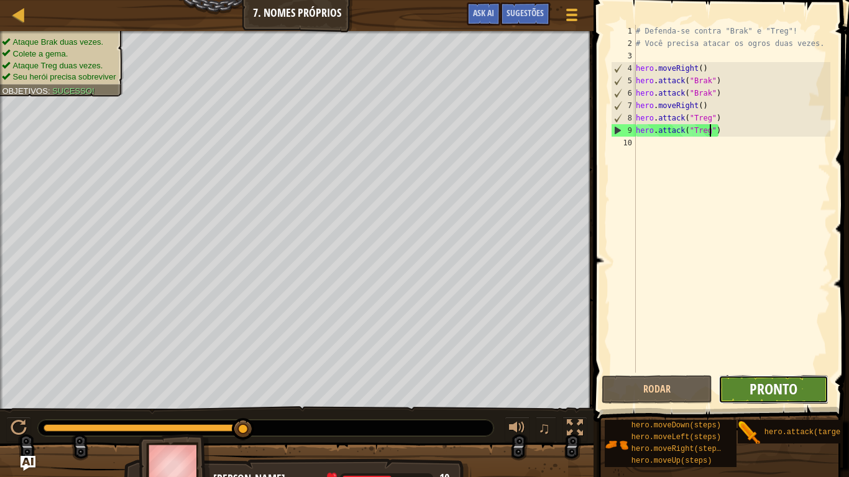
click at [791, 388] on span "Pronto" at bounding box center [773, 389] width 48 height 20
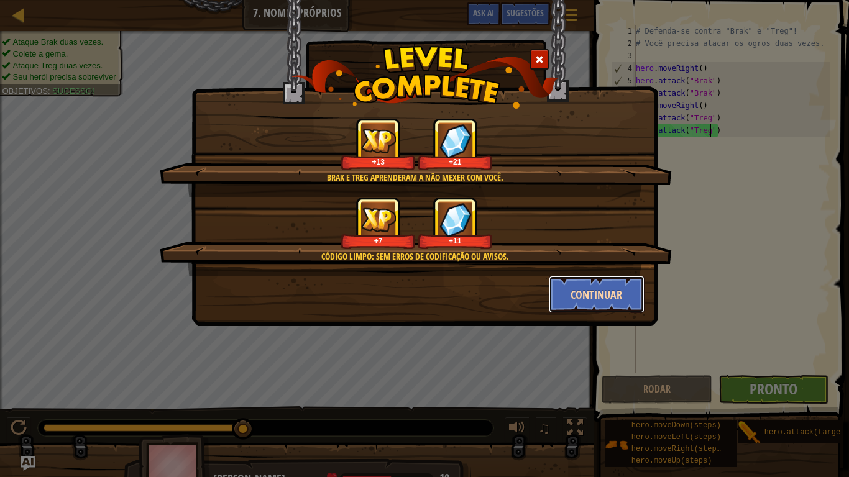
click at [564, 293] on button "Continuar" at bounding box center [597, 294] width 96 height 37
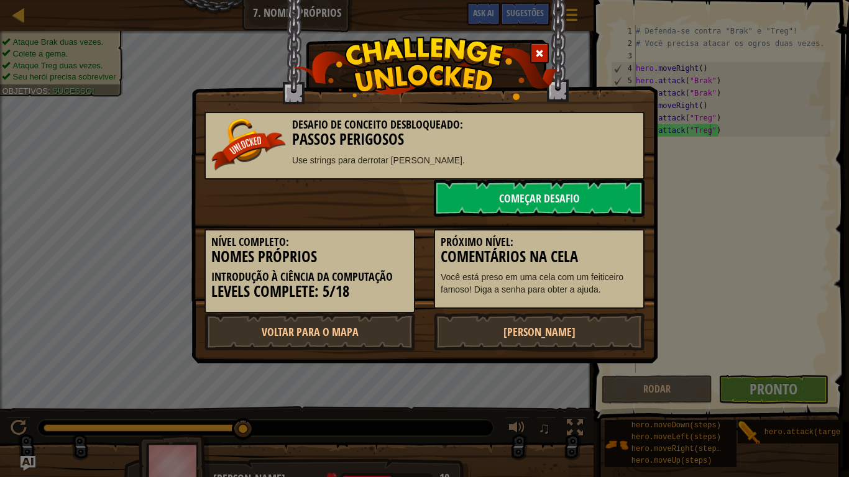
click at [564, 293] on p "Você está preso em uma cela com um feiticeiro famoso! Diga a senha para obter a…" at bounding box center [539, 283] width 197 height 25
click at [520, 181] on link "Começar Desafio" at bounding box center [539, 198] width 211 height 37
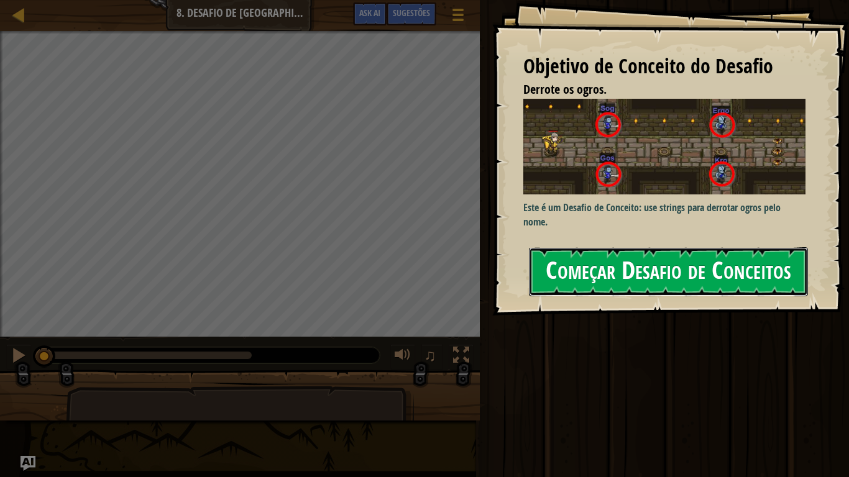
click at [655, 290] on button "Começar Desafio de Conceitos" at bounding box center [668, 271] width 279 height 49
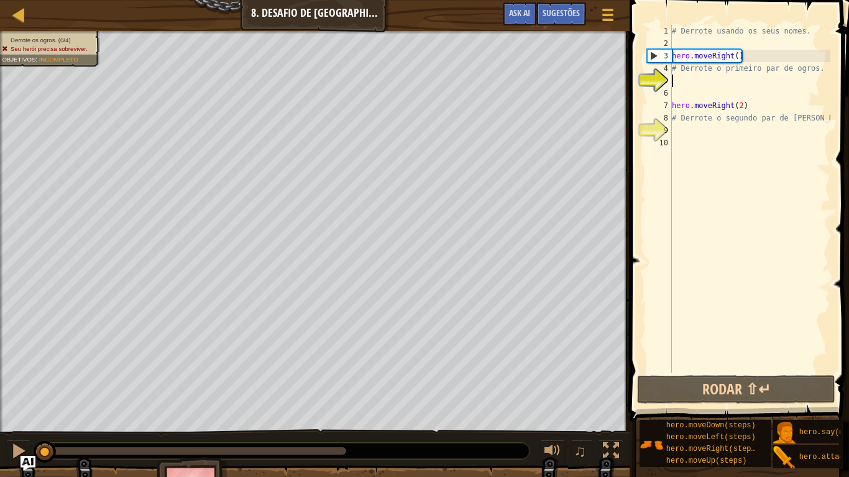
type textarea "h"
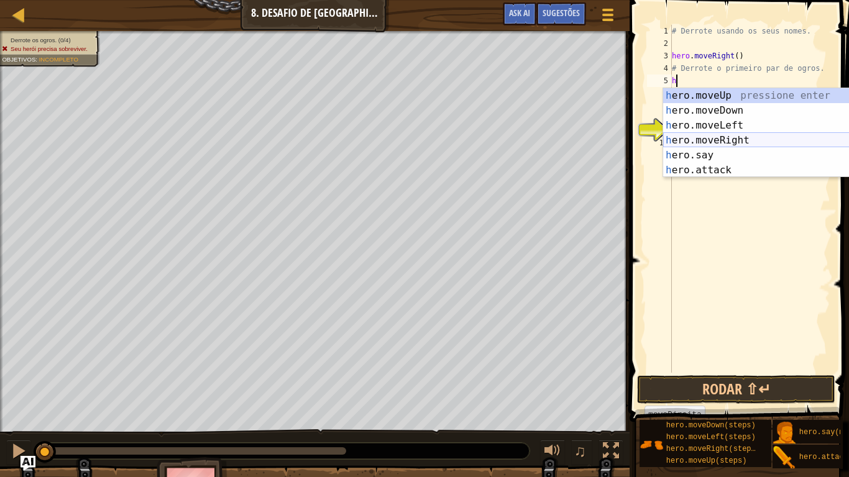
click at [733, 139] on div "h ero.moveUp pressione enter h ero.moveDown pressione enter h ero.moveLeft pres…" at bounding box center [780, 147] width 235 height 119
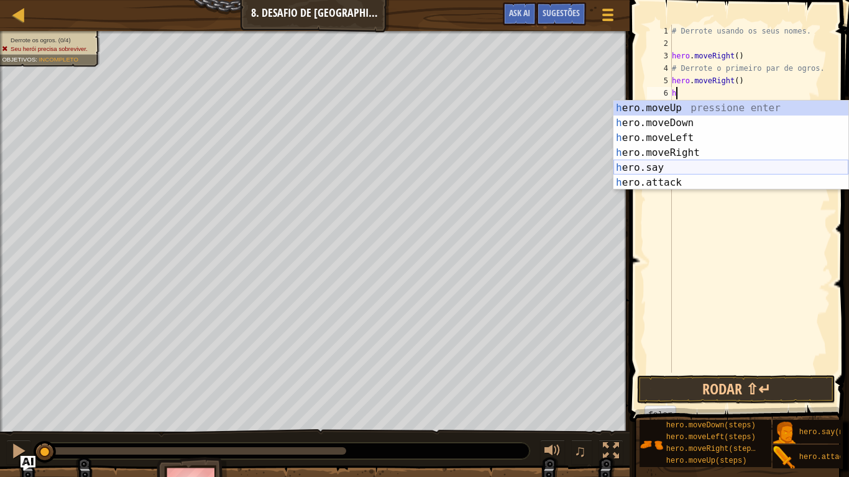
click at [687, 171] on div "h ero.moveUp pressione enter h ero.moveDown pressione enter h ero.moveLeft pres…" at bounding box center [730, 160] width 235 height 119
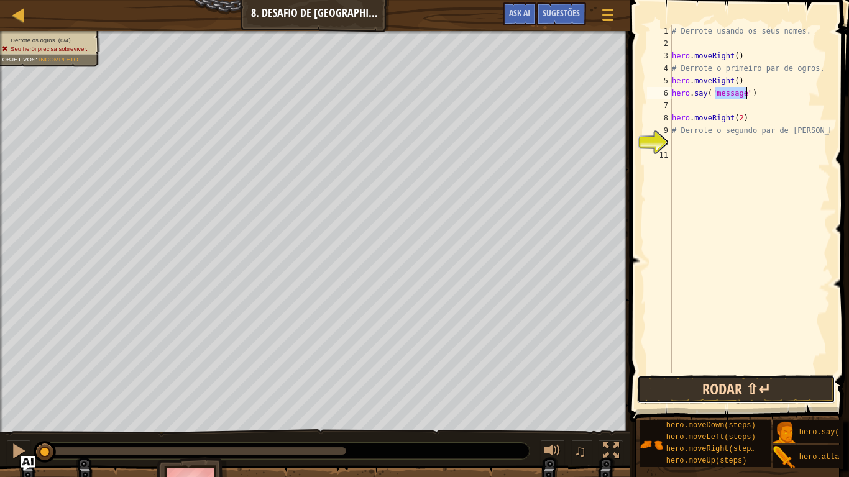
click at [693, 383] on button "Rodar ⇧↵" at bounding box center [736, 389] width 198 height 29
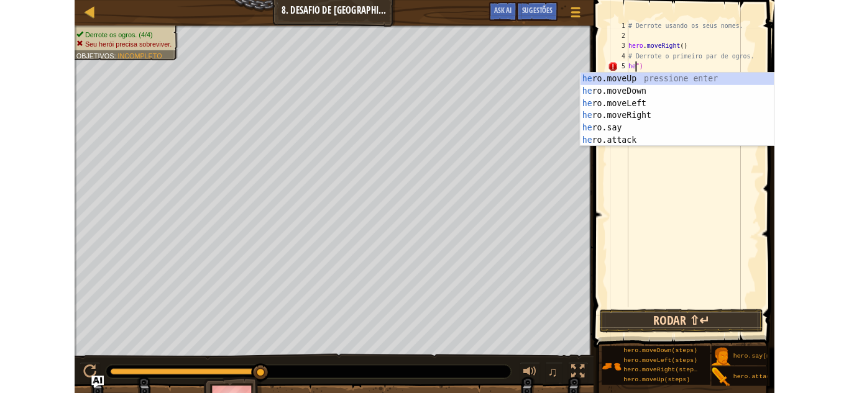
scroll to position [6, 1]
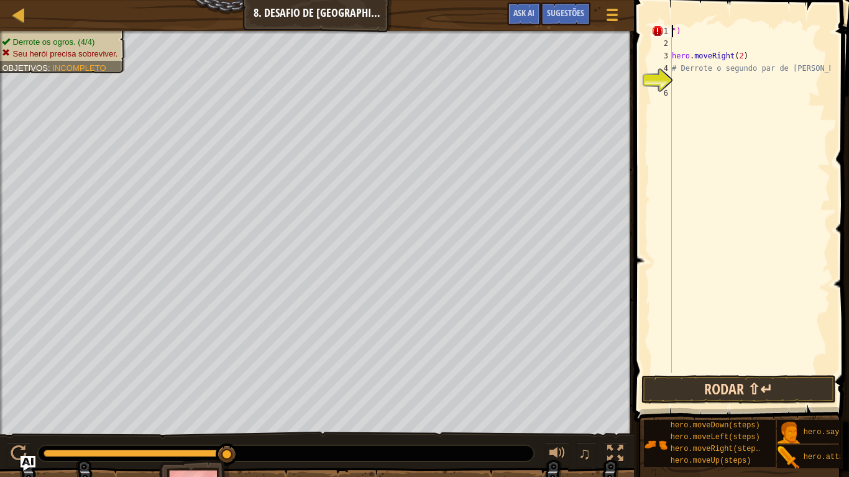
type textarea "")"
click at [699, 393] on button "Rodar ⇧↵" at bounding box center [738, 389] width 194 height 29
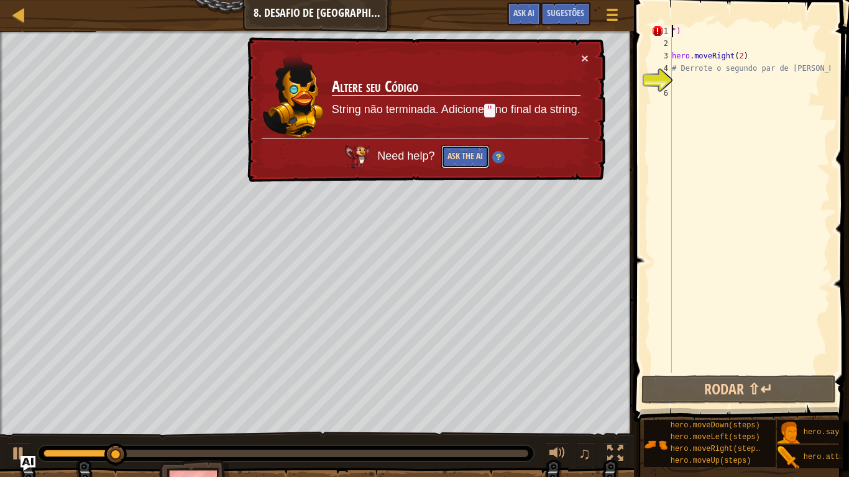
click at [475, 157] on button "Ask the AI" at bounding box center [465, 156] width 48 height 23
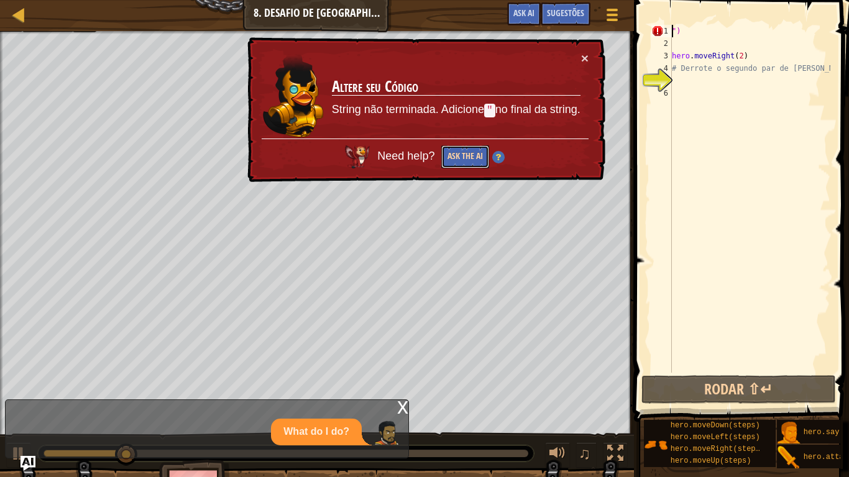
click at [475, 157] on button "Ask the AI" at bounding box center [465, 156] width 48 height 23
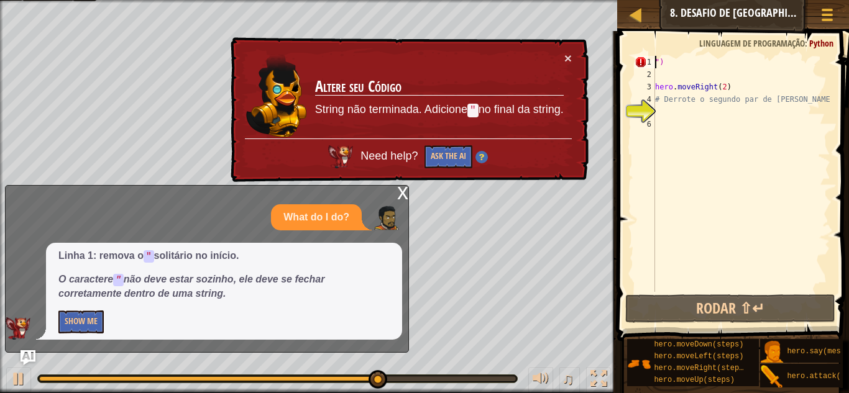
click at [572, 57] on div "× Altere seu Código String não terminada. Adicione " no final da string. Need h…" at bounding box center [408, 109] width 360 height 145
click at [570, 58] on button "×" at bounding box center [567, 58] width 7 height 13
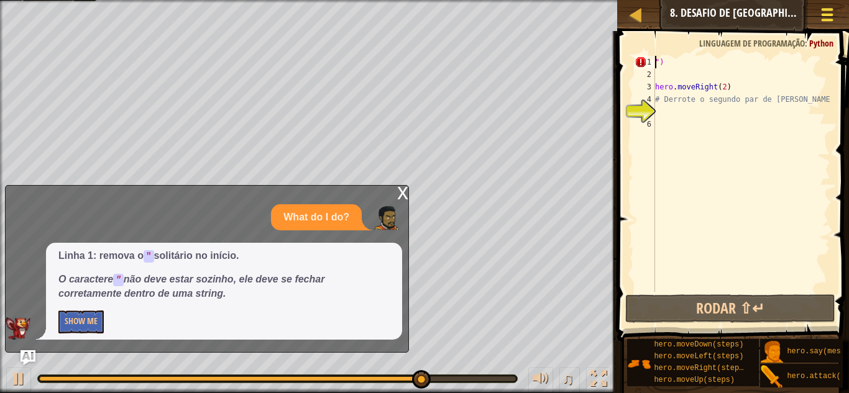
click at [823, 6] on div at bounding box center [826, 15] width 17 height 18
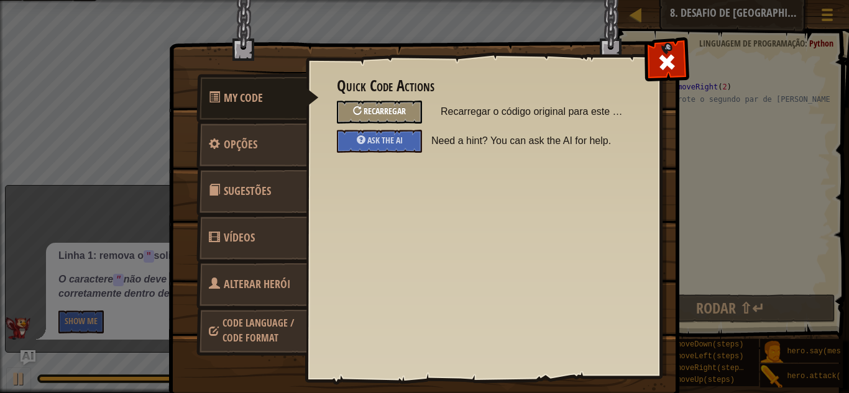
click at [383, 111] on span "Recarregar" at bounding box center [385, 111] width 42 height 12
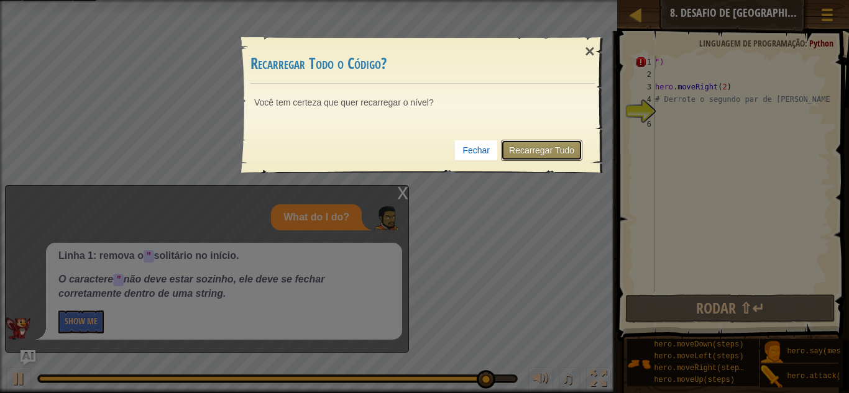
click at [528, 150] on link "Recarregar Tudo" at bounding box center [541, 150] width 81 height 21
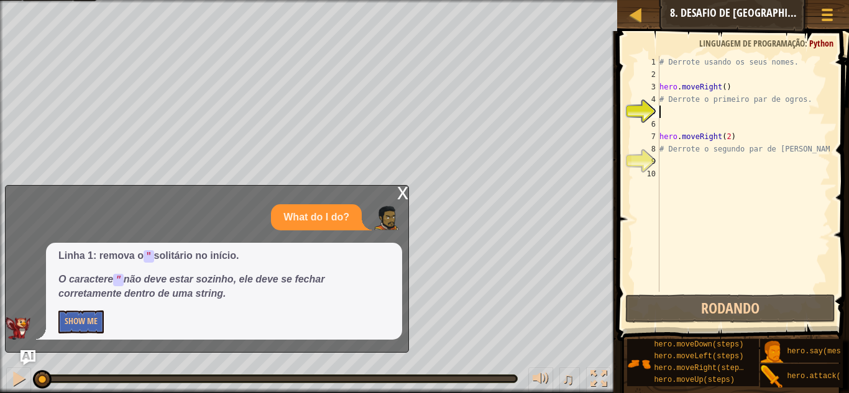
scroll to position [6, 0]
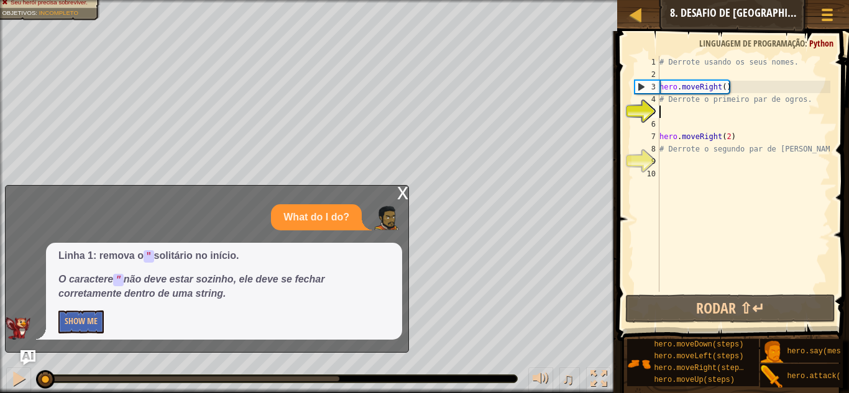
click at [405, 193] on div "x" at bounding box center [402, 192] width 11 height 12
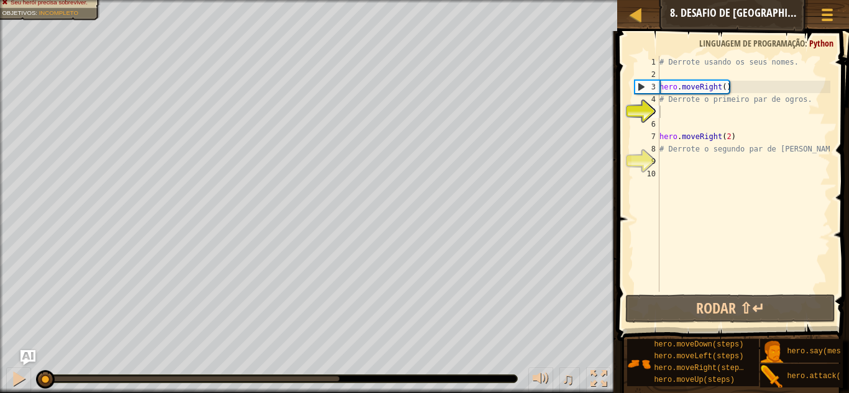
click at [664, 112] on div "# Derrote usando os seus nomes. hero . moveRight ( ) # Derrote o primeiro par d…" at bounding box center [743, 186] width 173 height 261
type textarea "h"
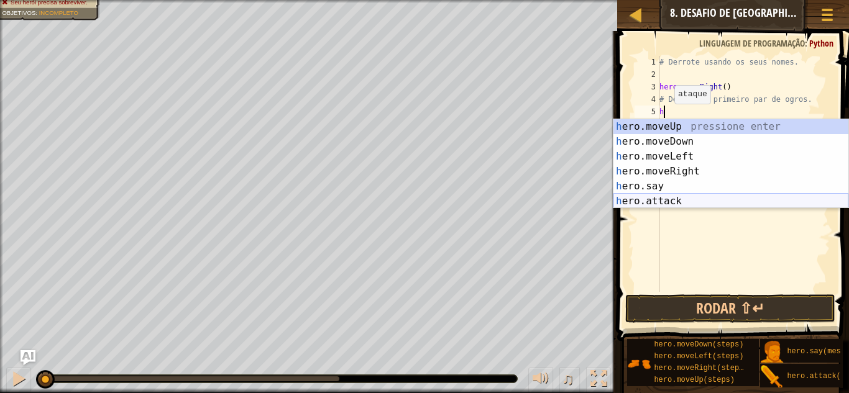
click at [649, 197] on div "h ero.moveUp pressione enter h ero.moveDown pressione enter h ero.moveLeft pres…" at bounding box center [730, 178] width 235 height 119
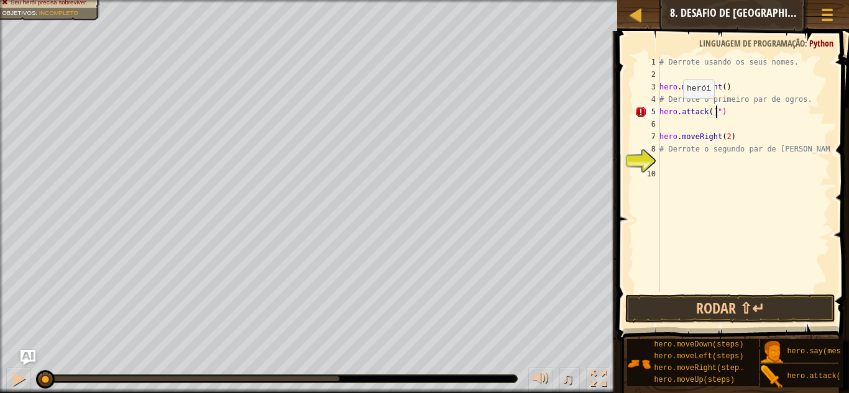
scroll to position [6, 8]
type textarea "hero.attack(")"
click at [818, 22] on div at bounding box center [826, 15] width 17 height 18
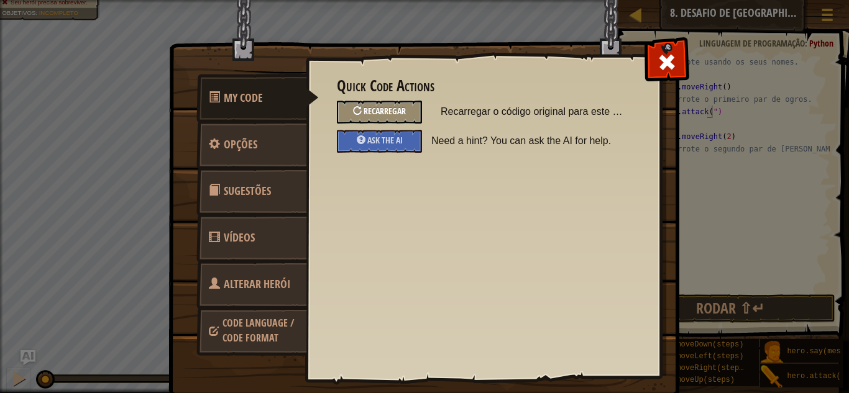
click at [396, 113] on span "Recarregar" at bounding box center [385, 111] width 42 height 12
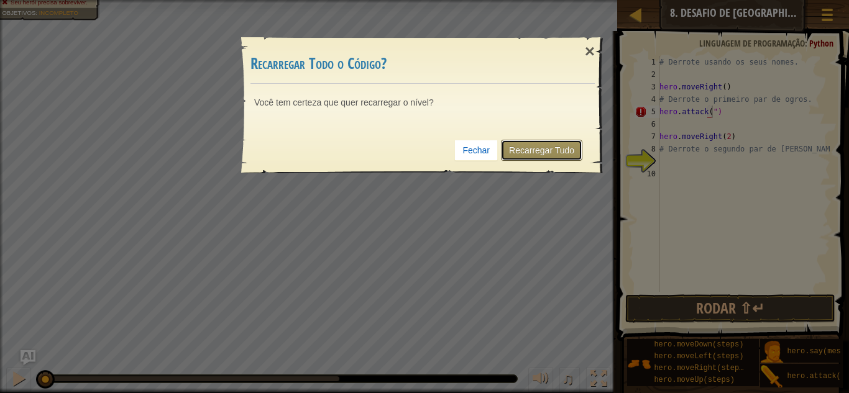
click at [515, 147] on link "Recarregar Tudo" at bounding box center [541, 150] width 81 height 21
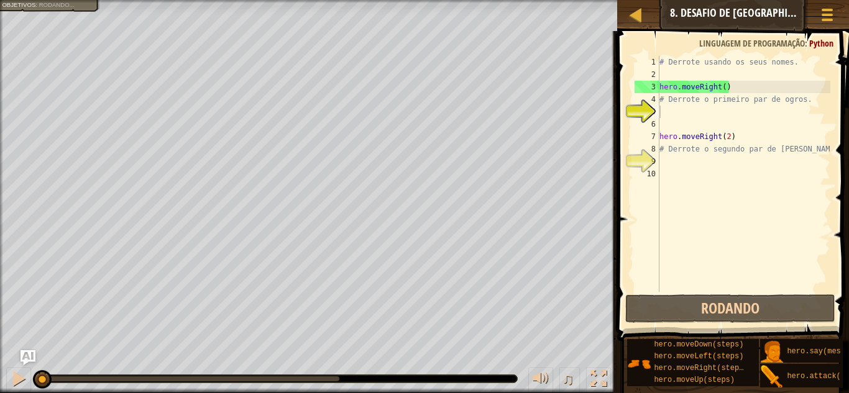
scroll to position [6, 0]
